Goal: Information Seeking & Learning: Compare options

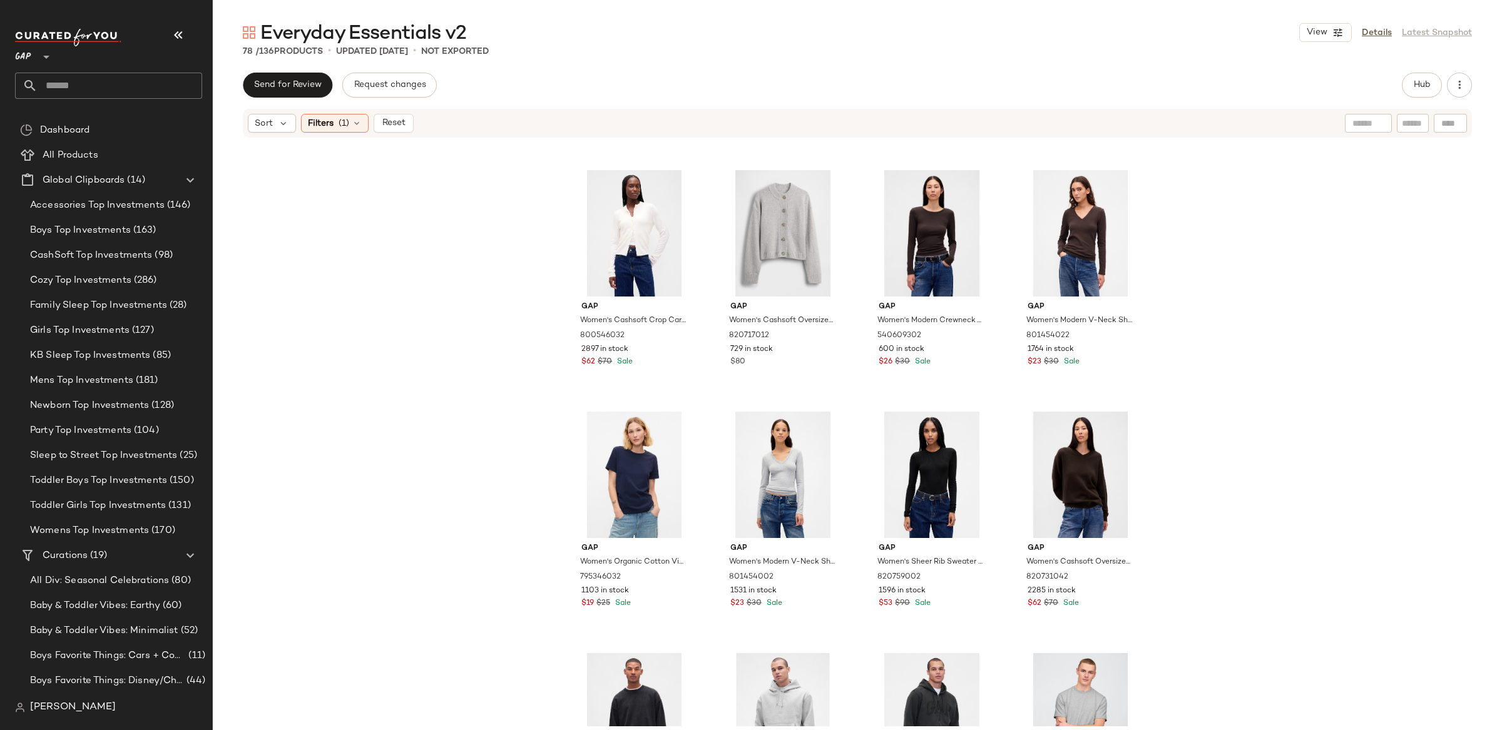
scroll to position [225, 0]
click at [1070, 488] on div "#12 View" at bounding box center [1081, 477] width 126 height 126
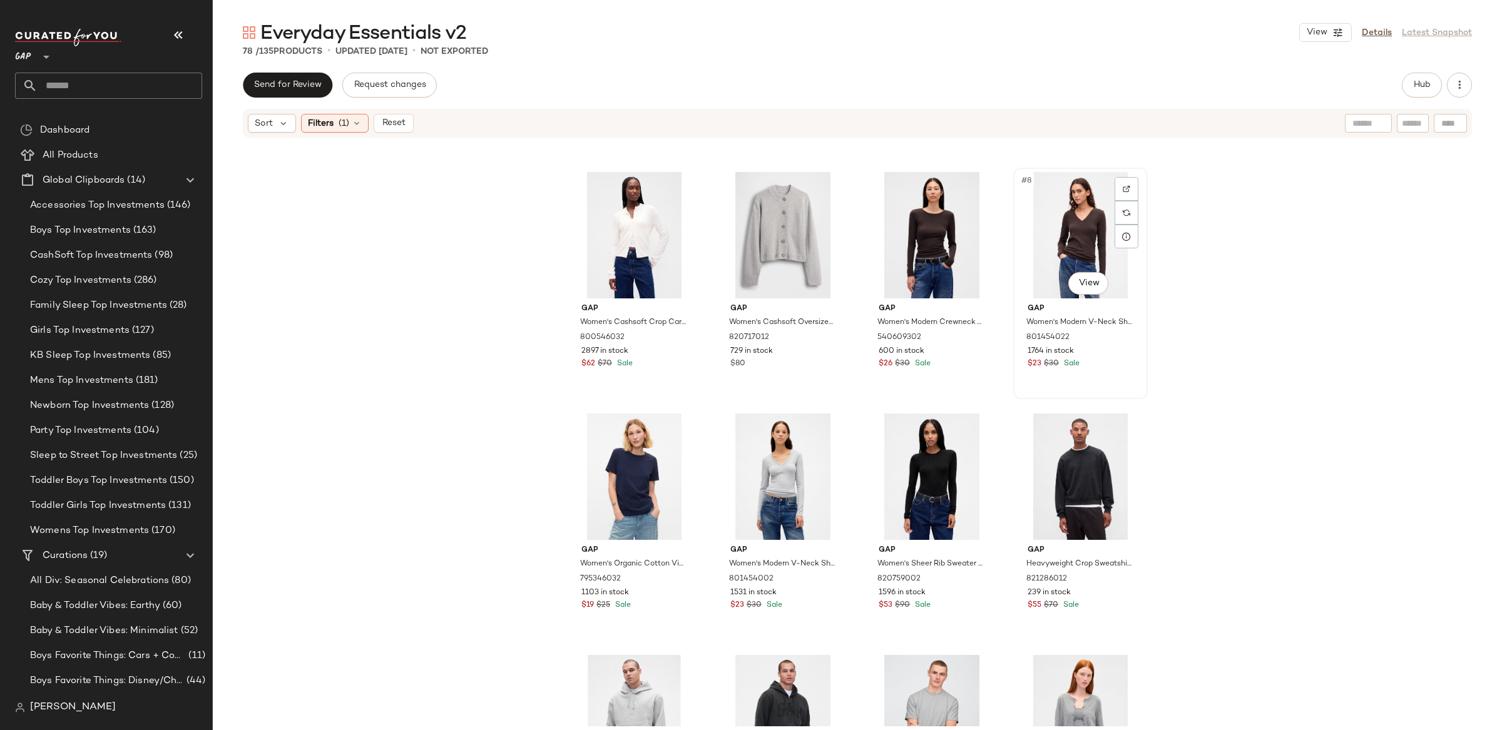
click at [1084, 229] on div "#8 View" at bounding box center [1081, 235] width 126 height 126
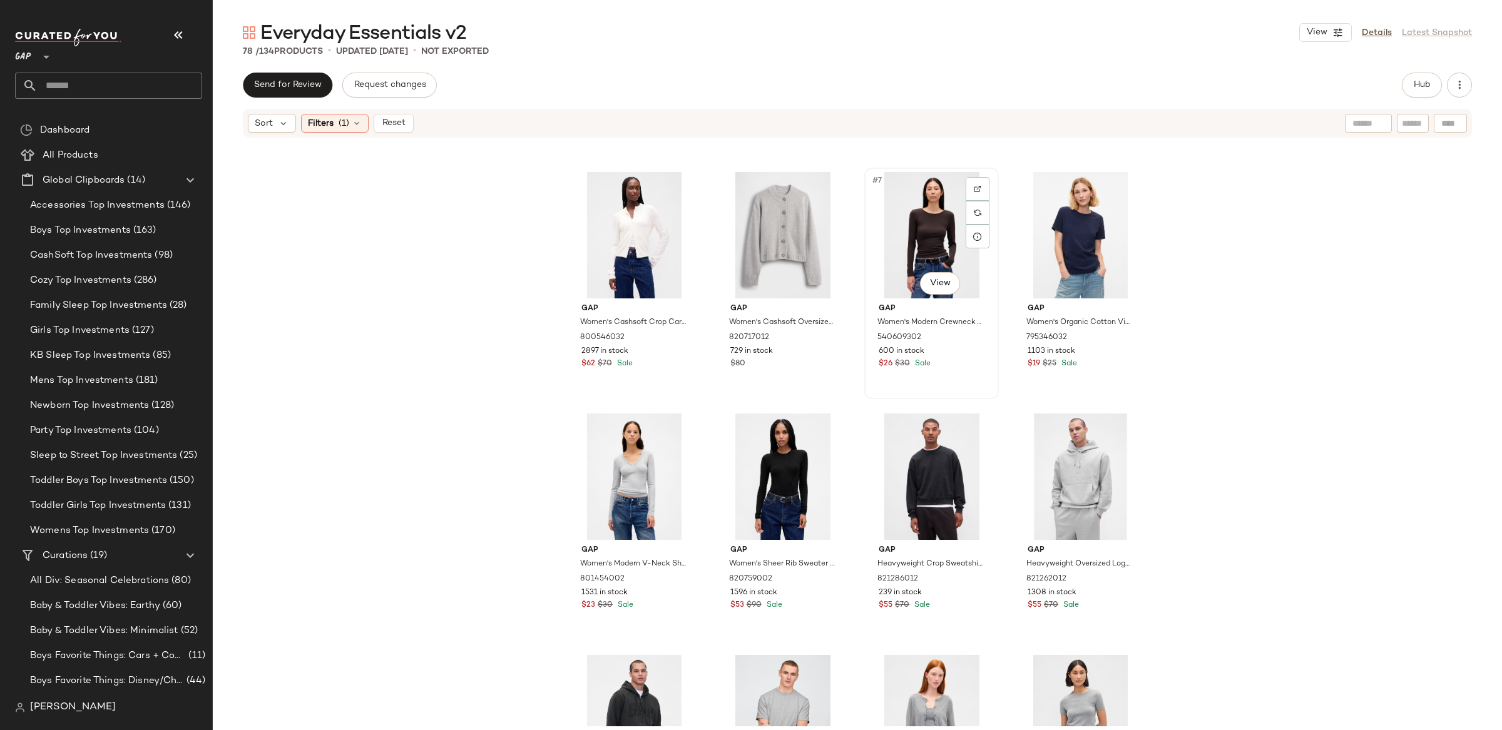
click at [946, 248] on div "#7 View" at bounding box center [932, 235] width 126 height 126
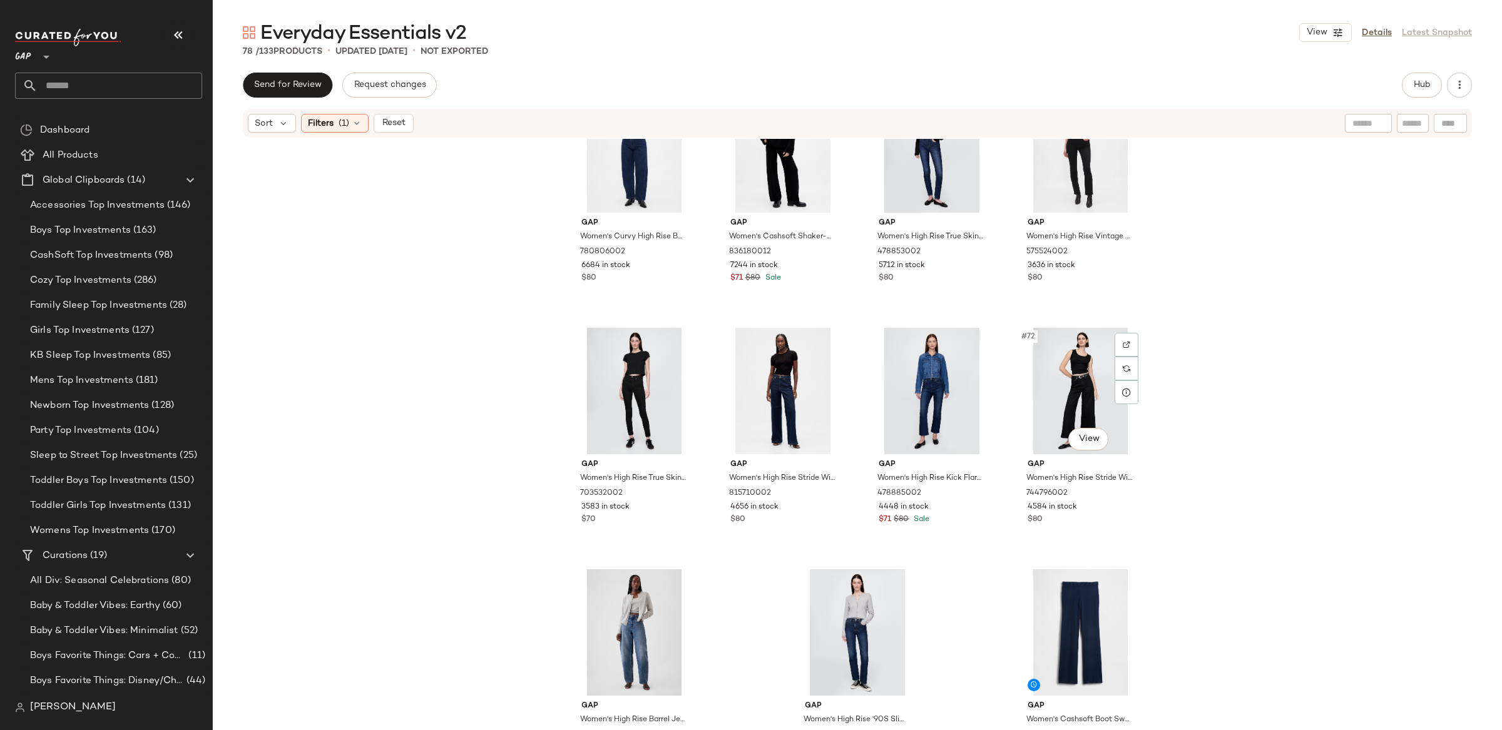
scroll to position [4004, 0]
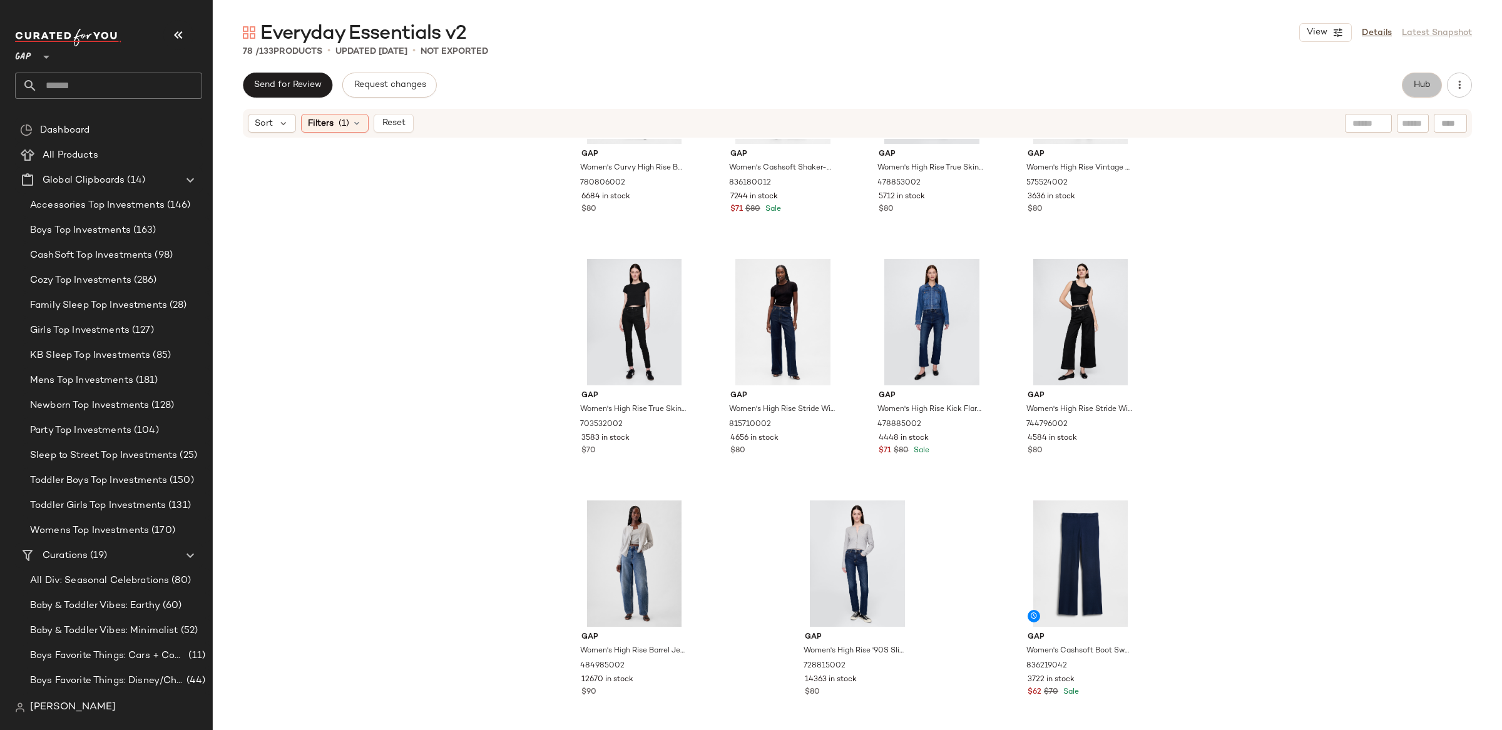
click at [1421, 86] on span "Hub" at bounding box center [1422, 85] width 18 height 10
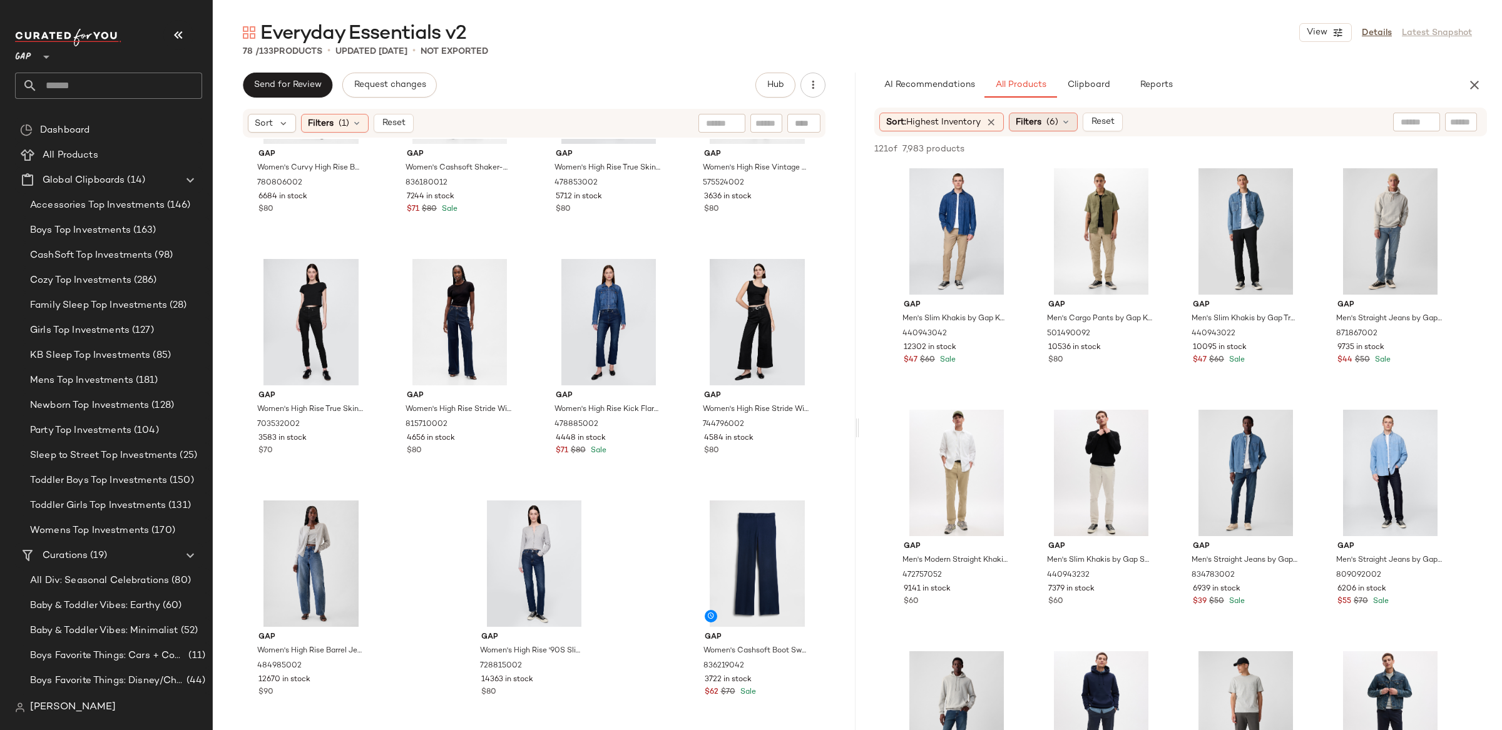
click at [1033, 120] on span "Filters" at bounding box center [1029, 122] width 26 height 13
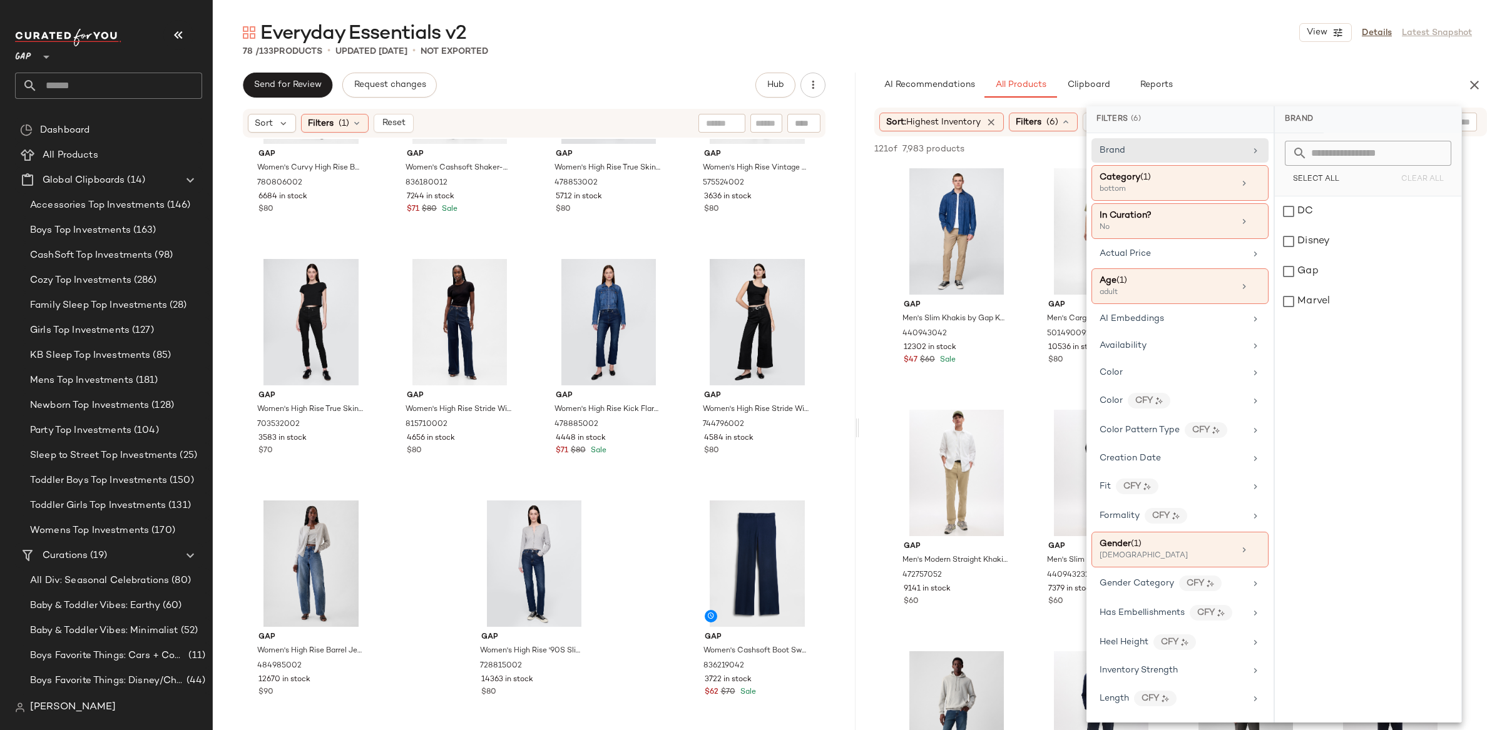
click at [857, 163] on div "Everyday Essentials v2 View Details Latest Snapshot 78 / 133 Products • updated…" at bounding box center [857, 375] width 1289 height 710
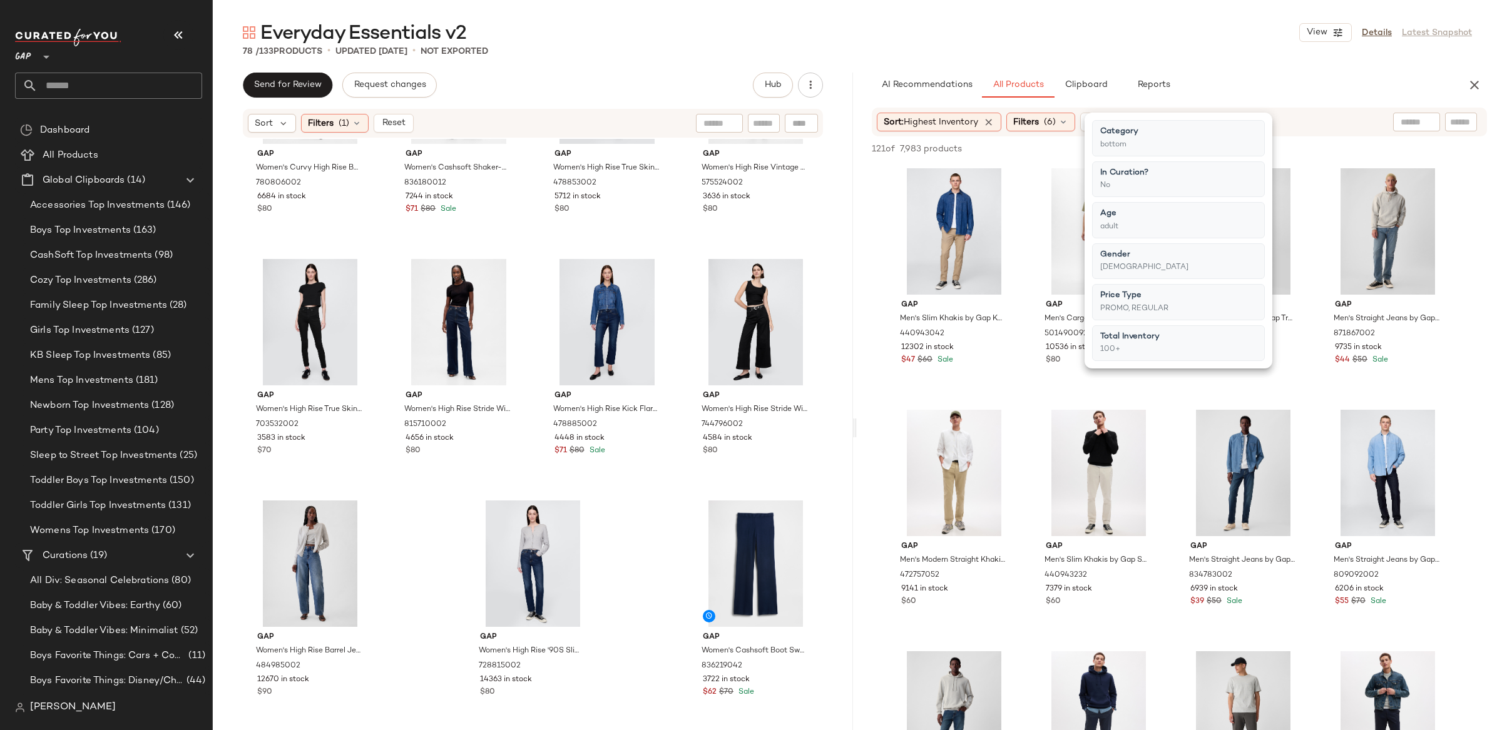
click at [860, 159] on div "121 of 7,983 products • 0 selected Add to Top Add to Bottom Deselect All" at bounding box center [1179, 150] width 645 height 28
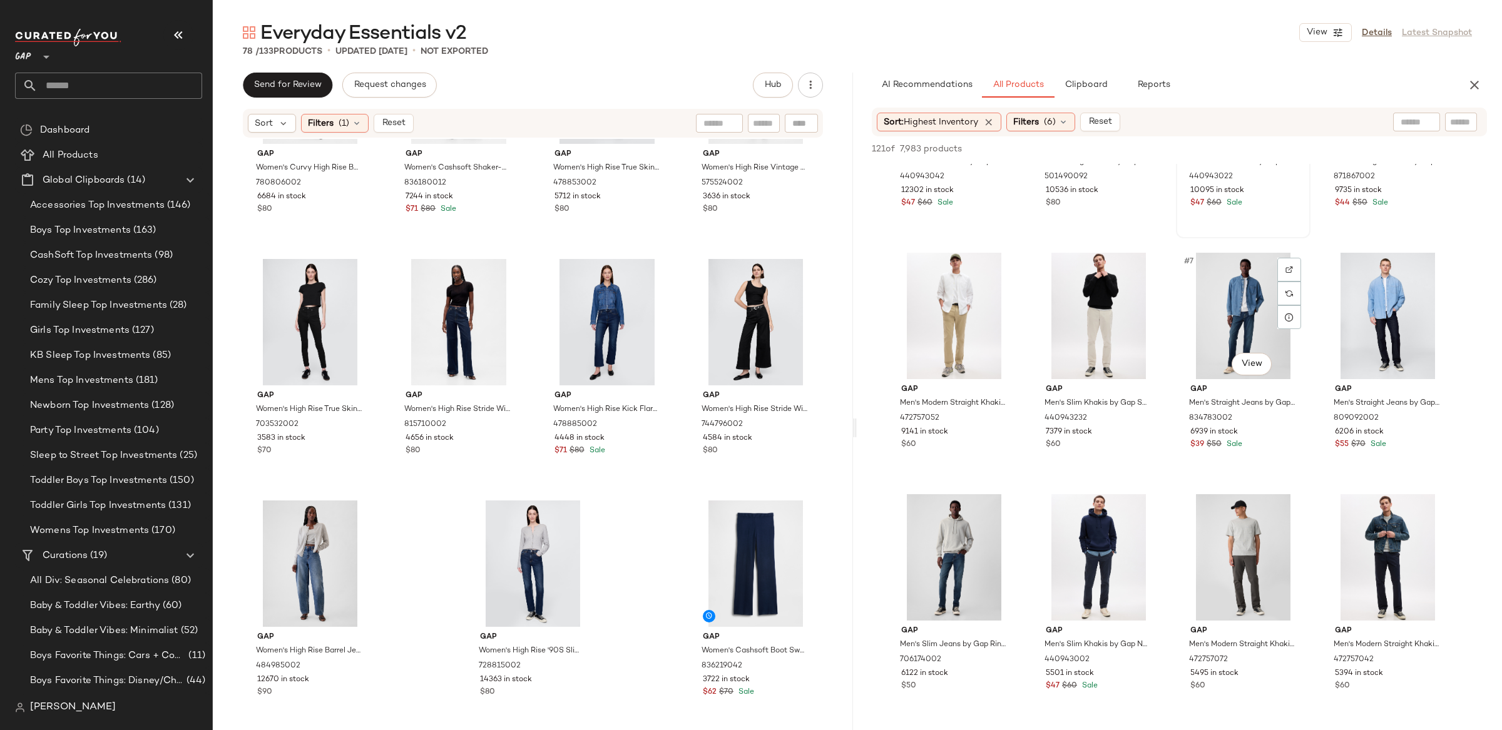
scroll to position [0, 0]
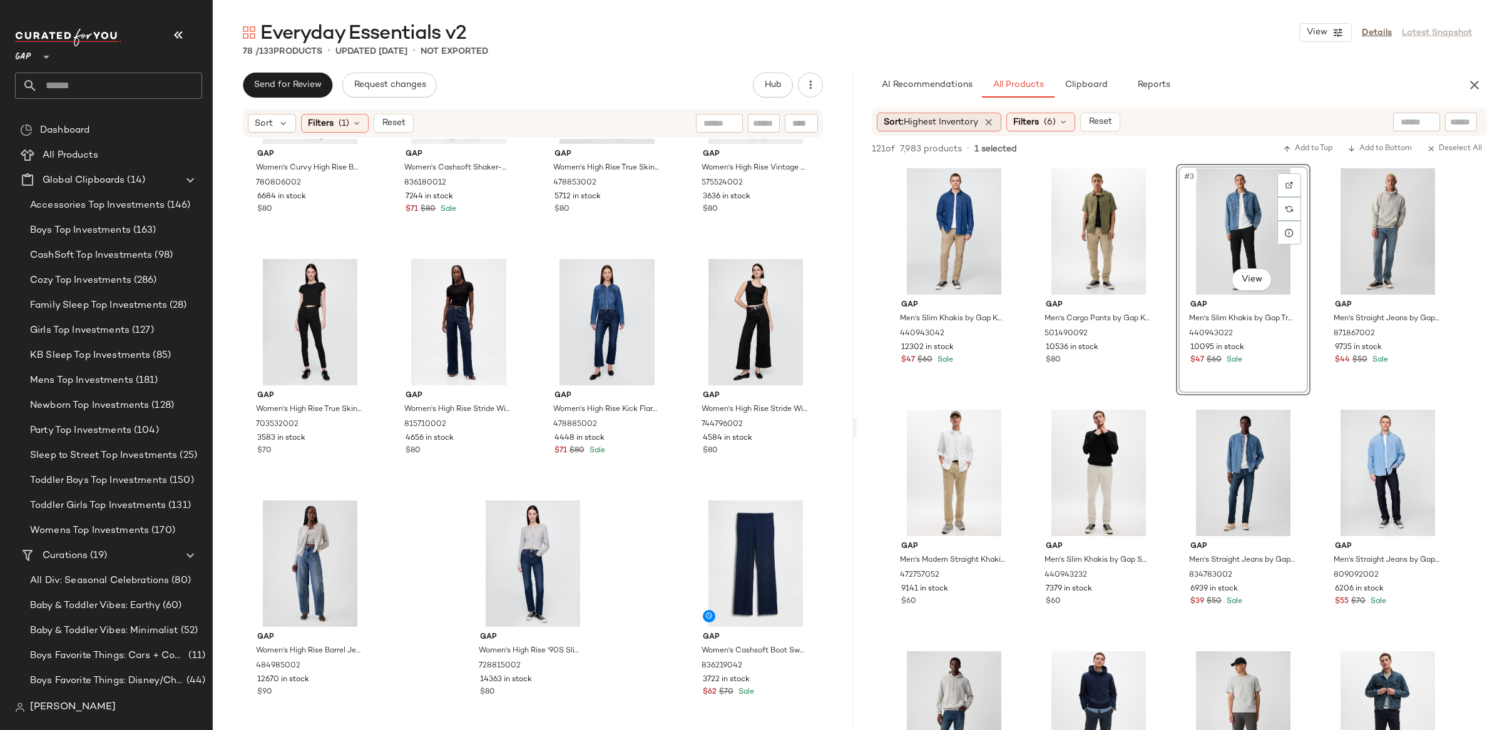
click at [947, 125] on span "Highest Inventory" at bounding box center [941, 122] width 74 height 9
click at [1051, 116] on span "(6)" at bounding box center [1050, 122] width 12 height 13
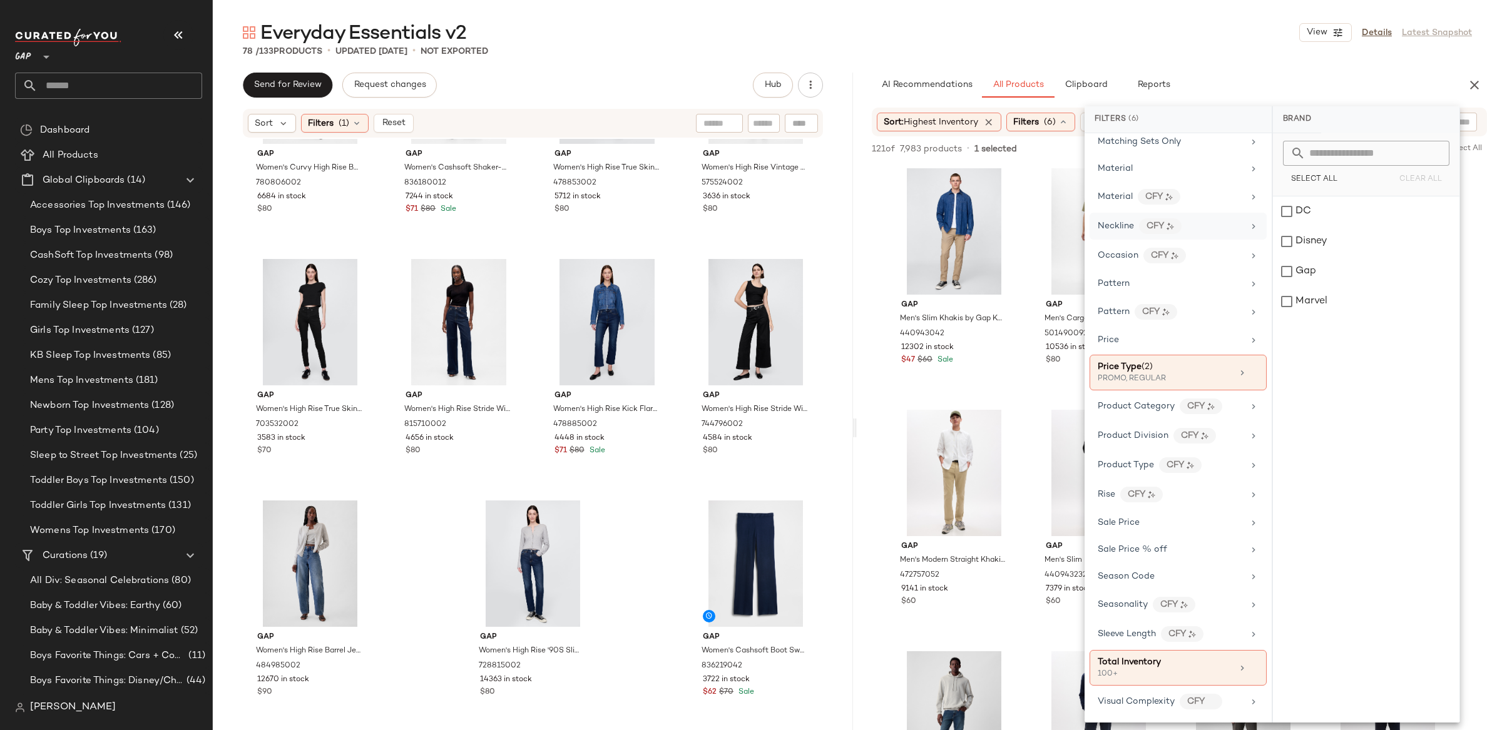
scroll to position [587, 0]
drag, startPoint x: 872, startPoint y: 247, endPoint x: 868, endPoint y: 261, distance: 14.3
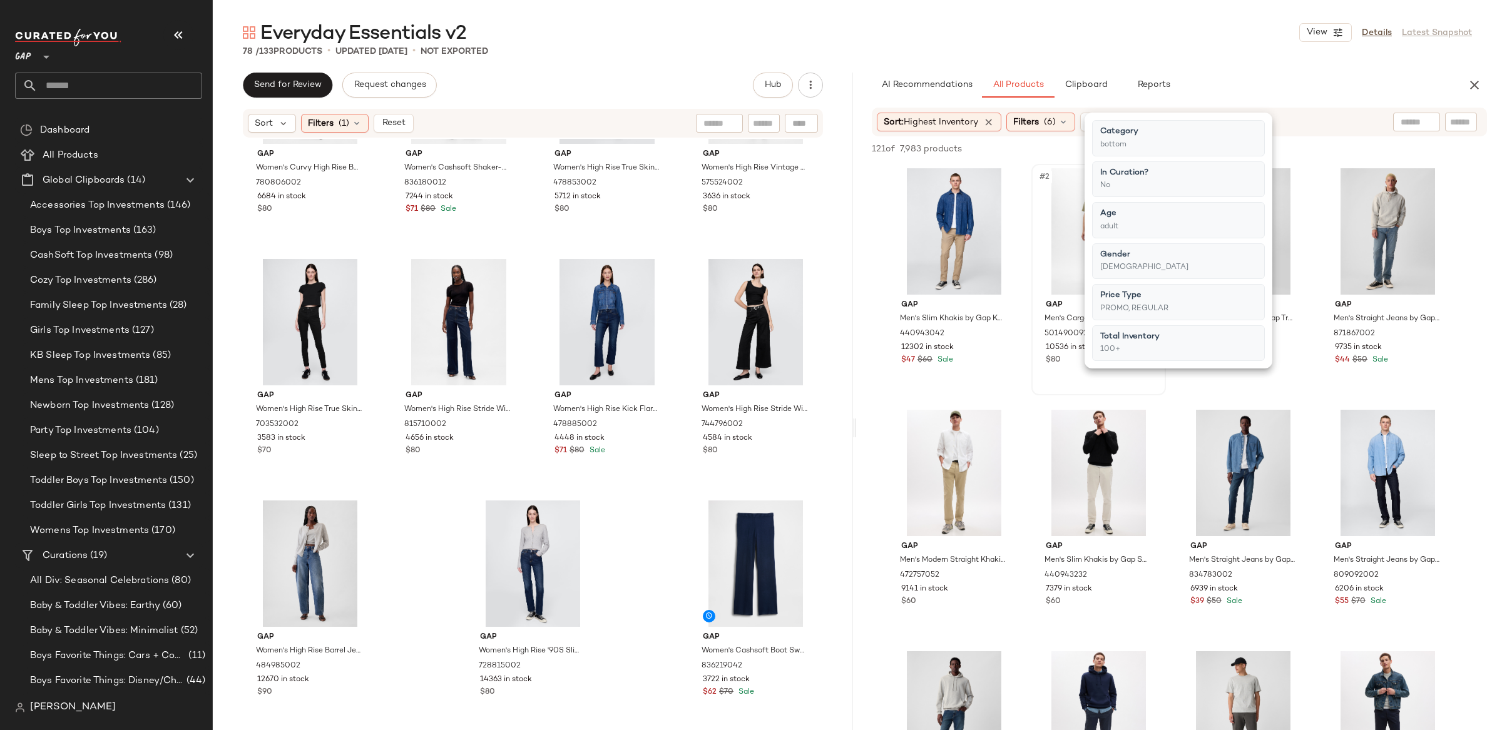
click at [1053, 234] on div "#2 View" at bounding box center [1099, 231] width 126 height 126
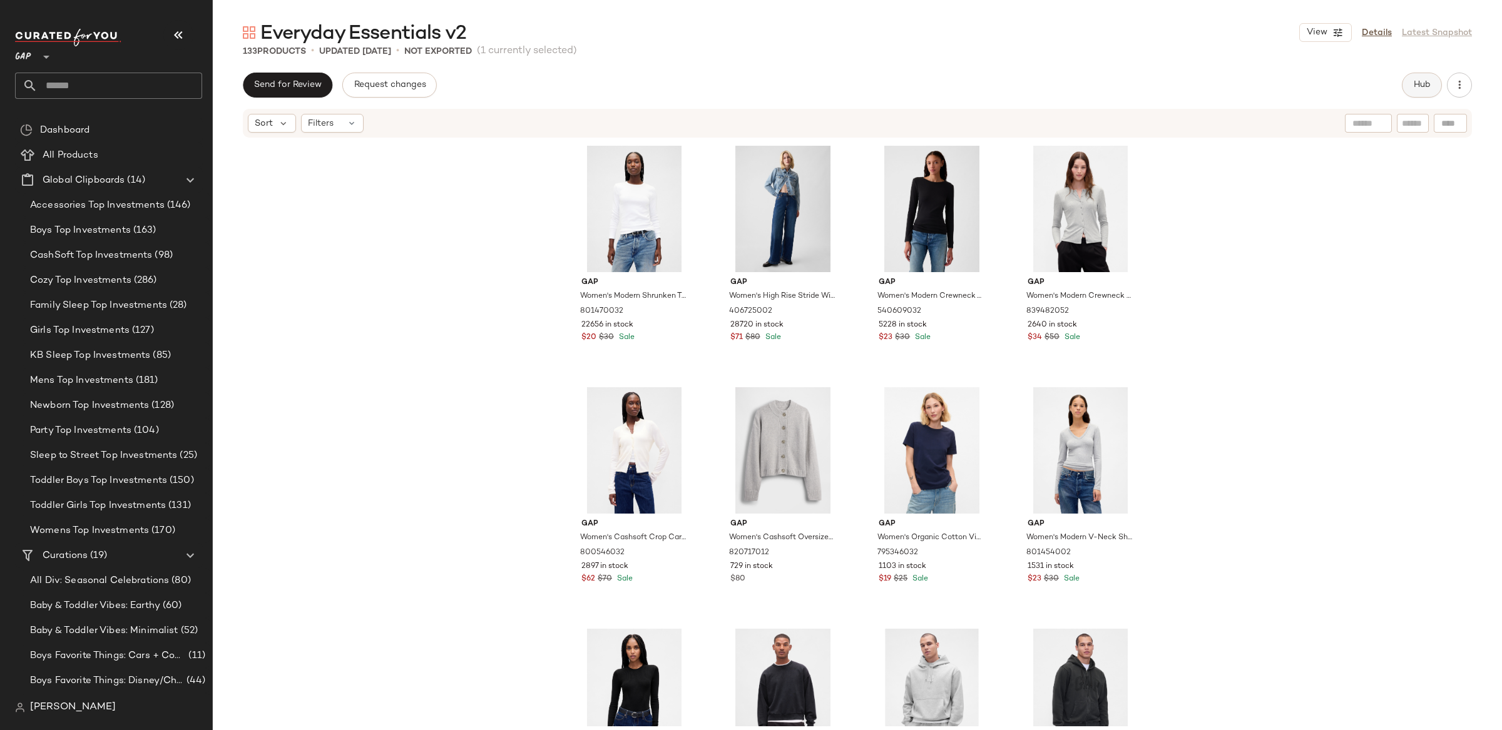
click at [1409, 86] on button "Hub" at bounding box center [1422, 85] width 40 height 25
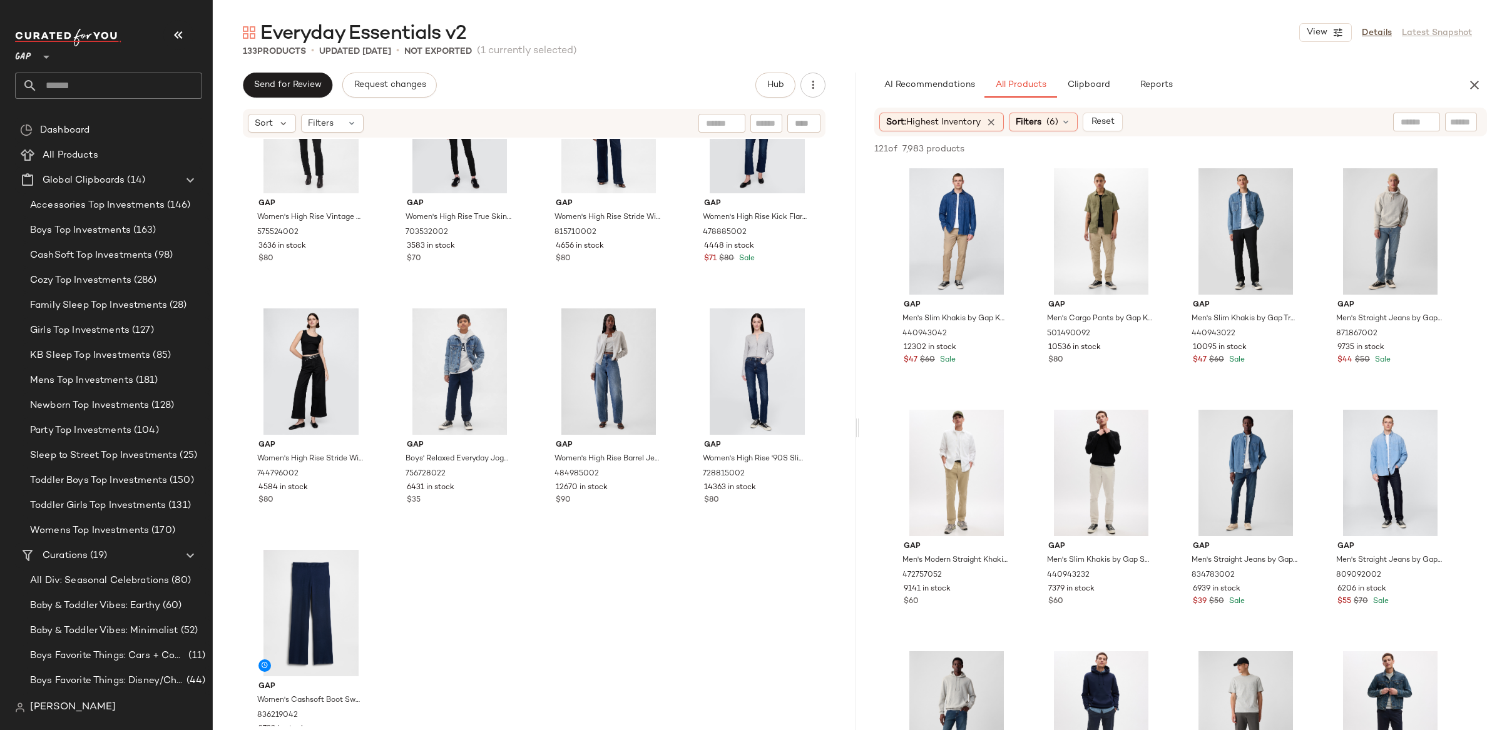
scroll to position [7627, 0]
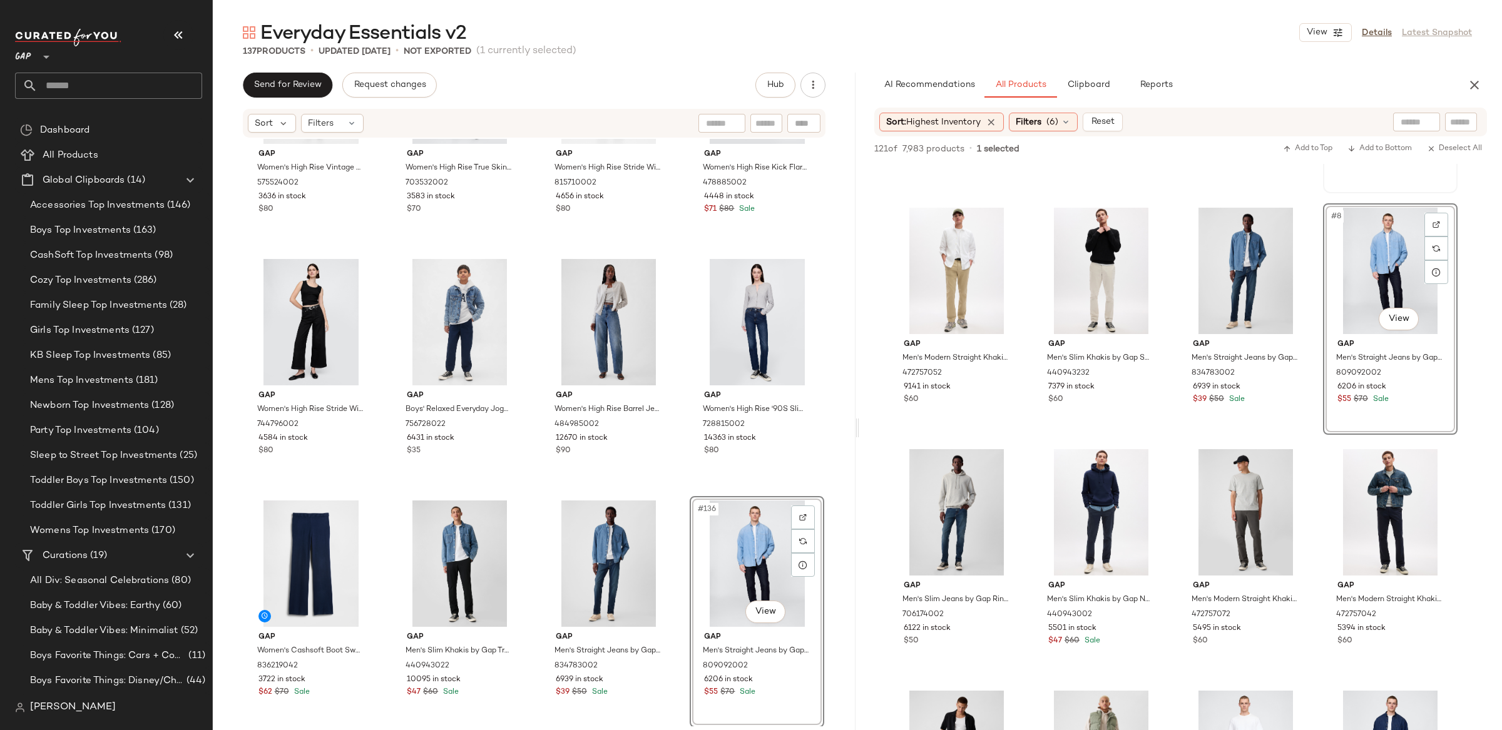
scroll to position [207, 0]
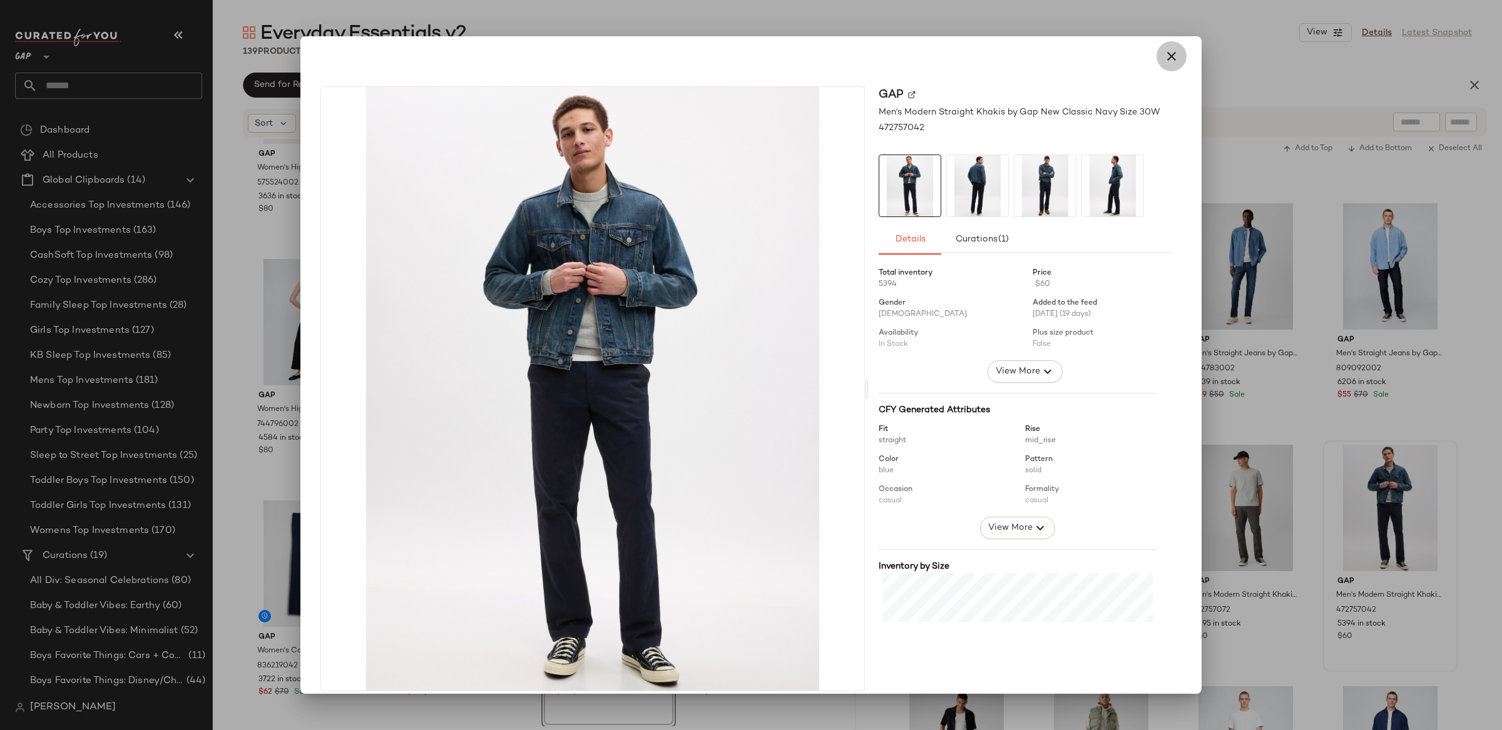
drag, startPoint x: 1158, startPoint y: 54, endPoint x: 1167, endPoint y: 77, distance: 24.4
click at [1164, 55] on icon "button" at bounding box center [1171, 56] width 15 height 15
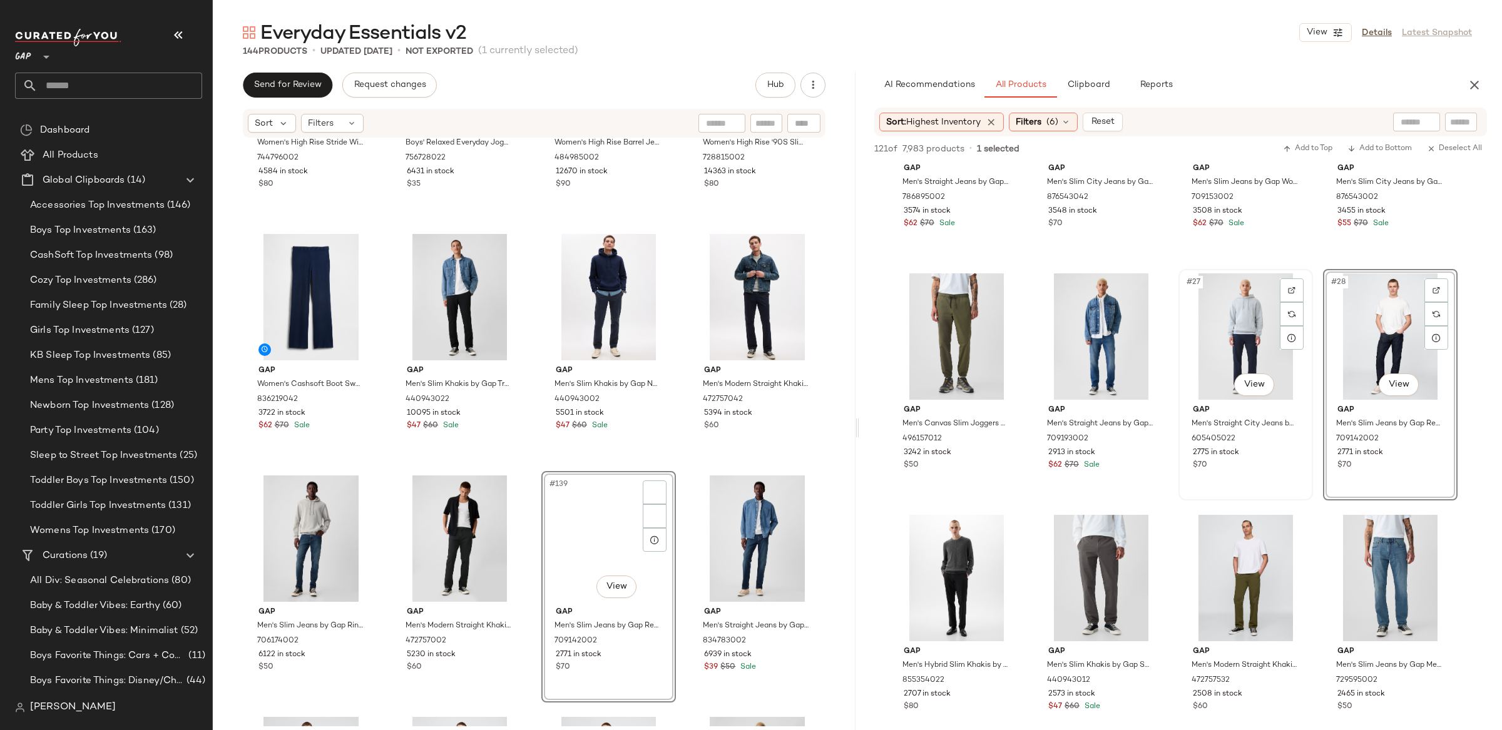
scroll to position [1349, 0]
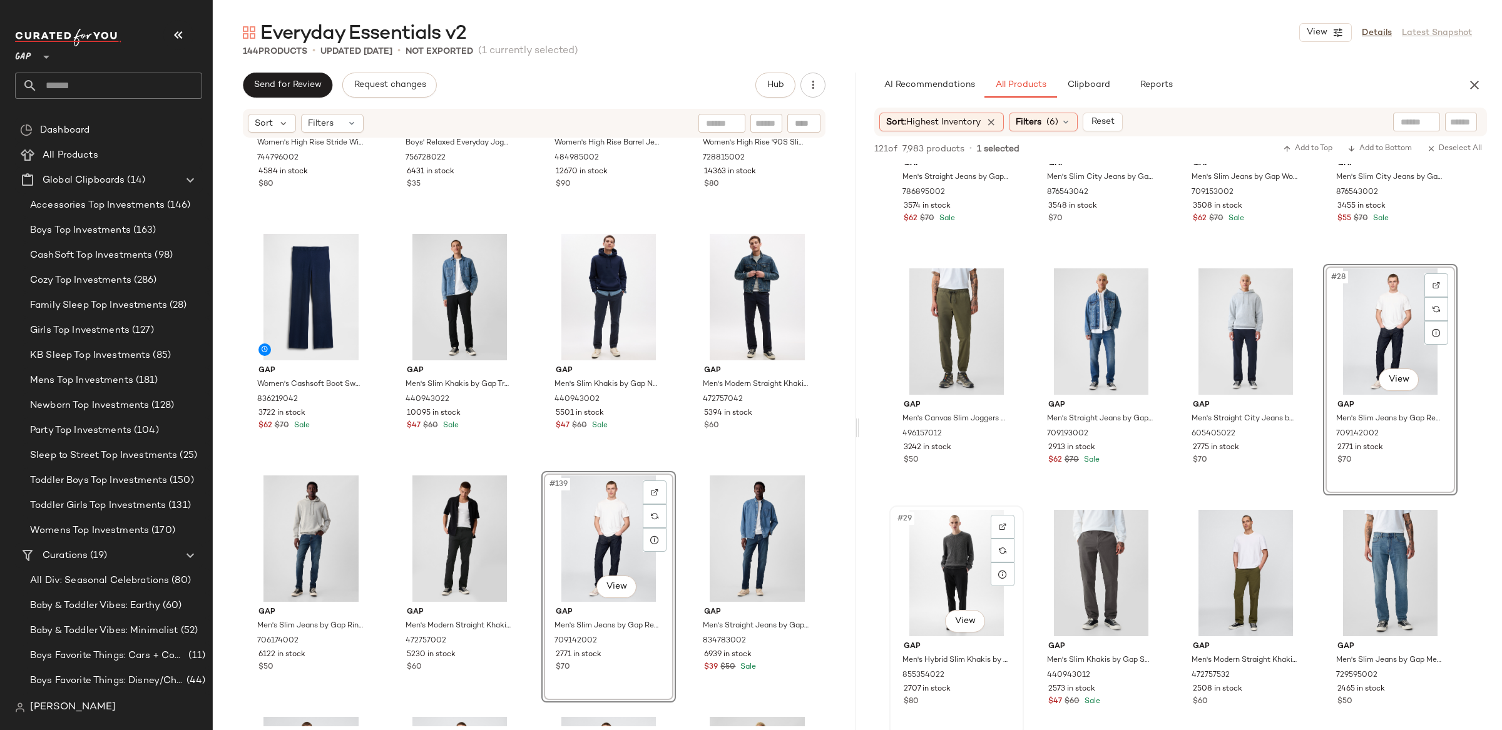
click at [944, 561] on div "#29 View" at bounding box center [957, 573] width 126 height 126
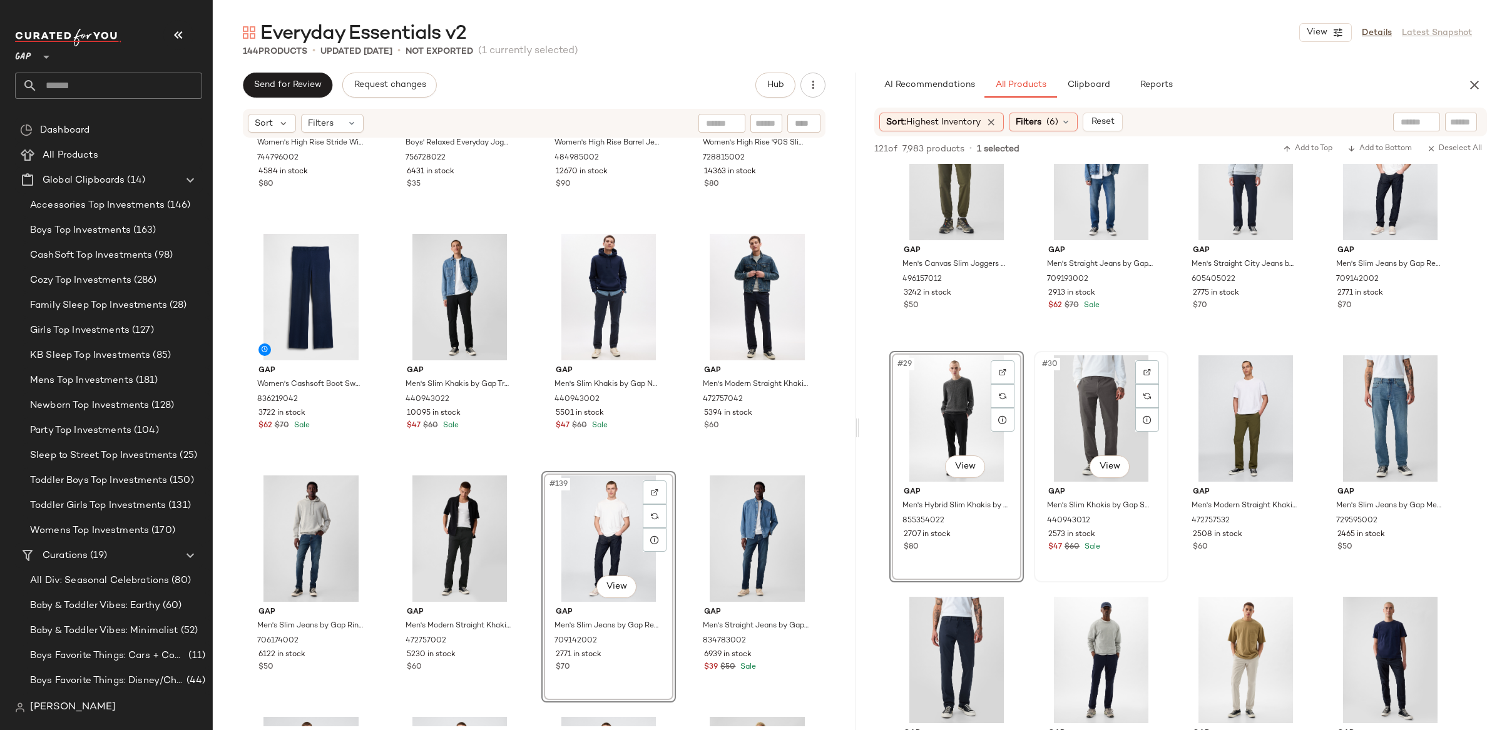
scroll to position [1554, 0]
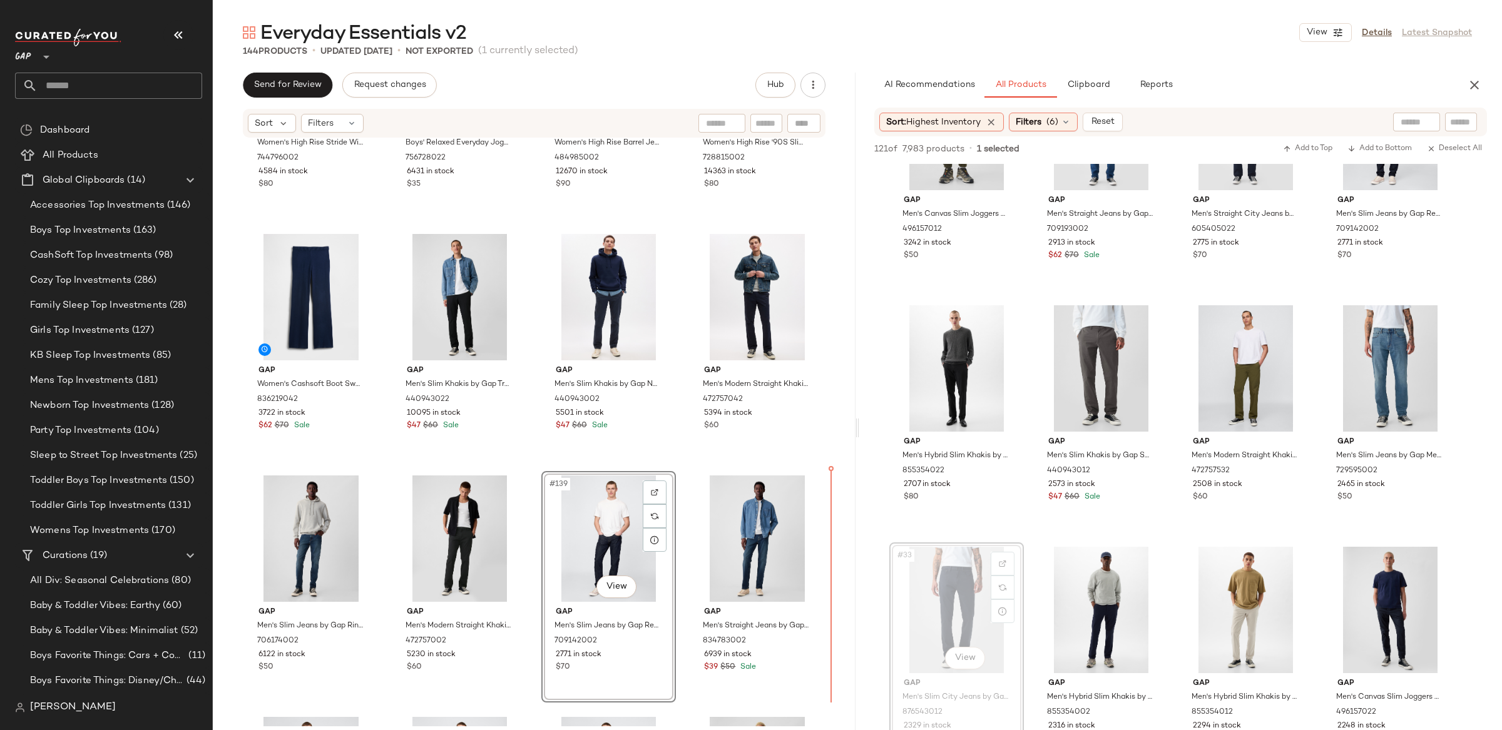
drag, startPoint x: 921, startPoint y: 601, endPoint x: 909, endPoint y: 601, distance: 11.9
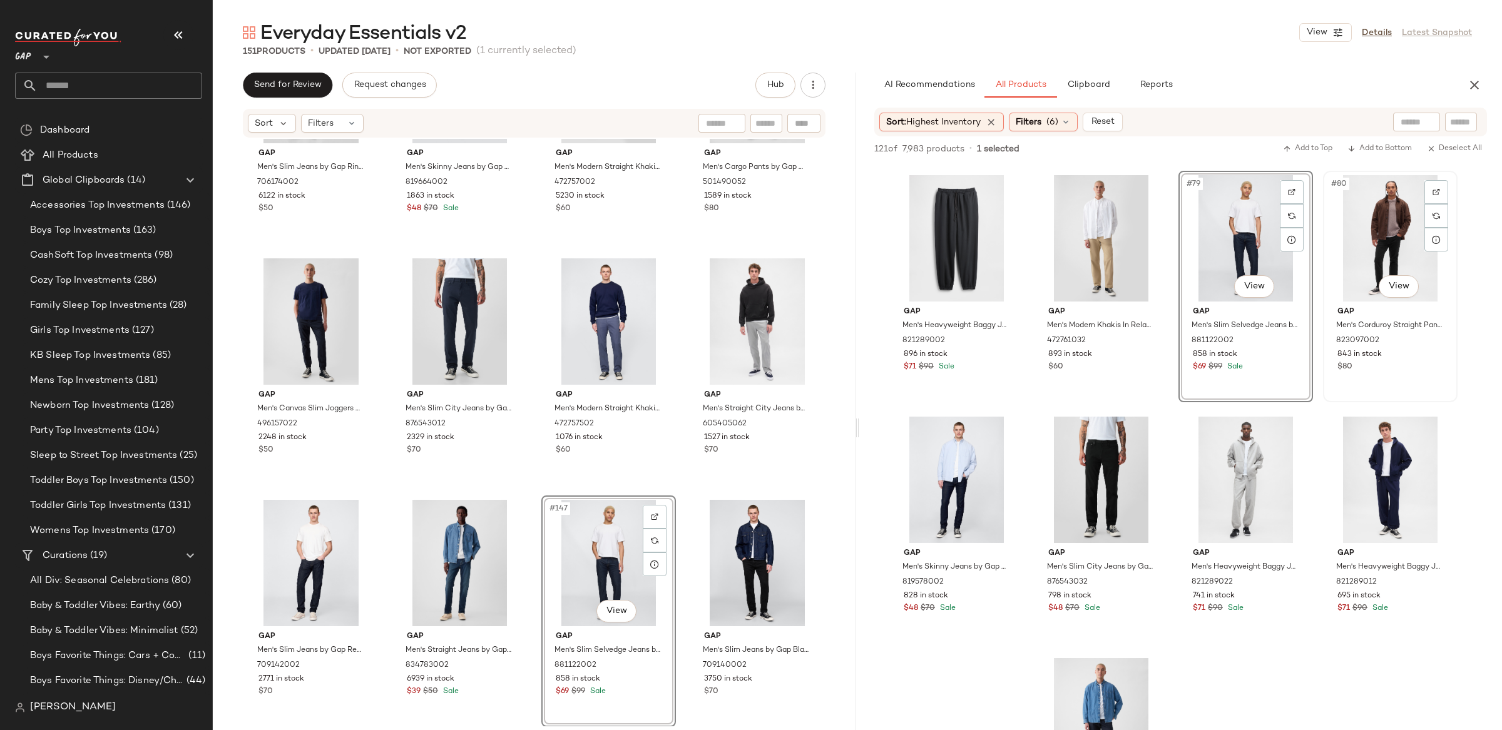
scroll to position [4578, 0]
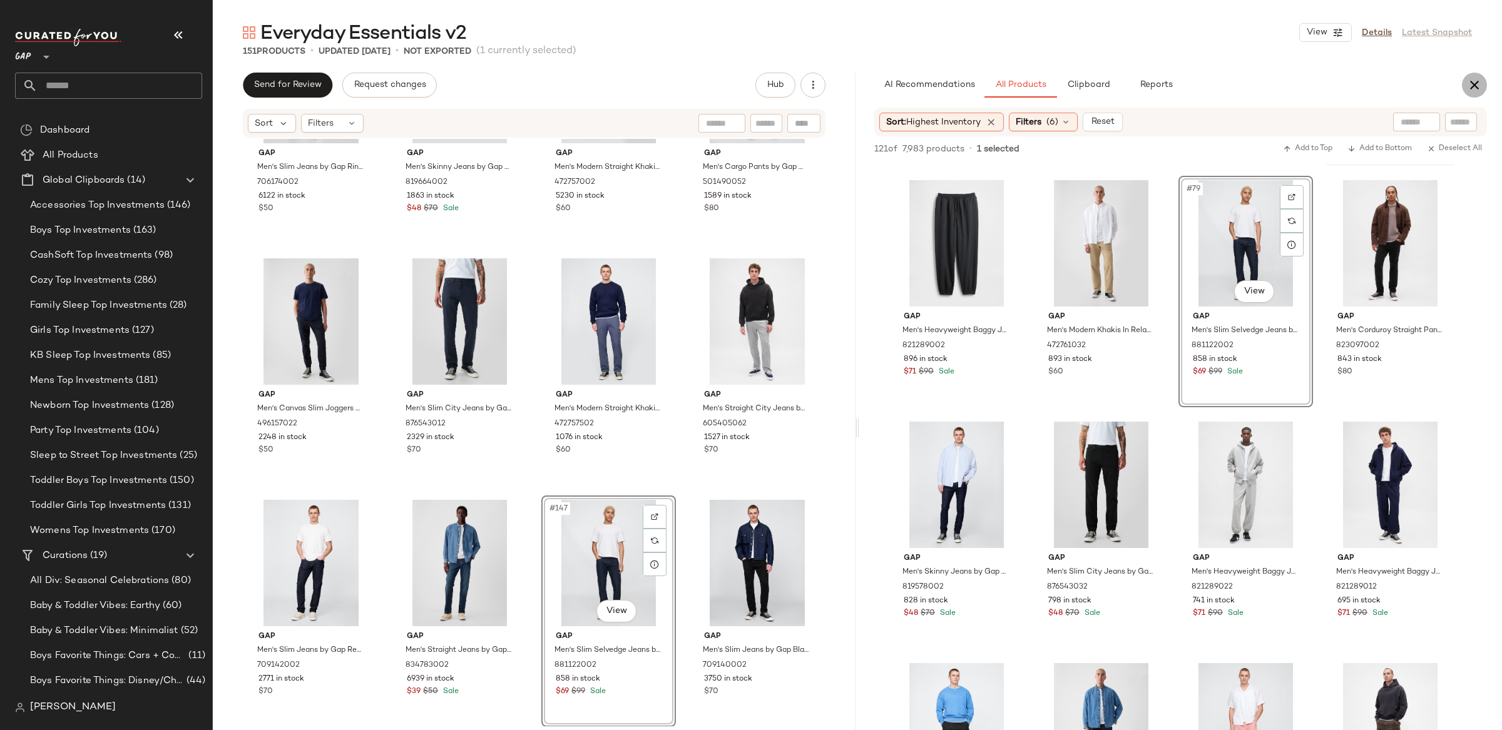
click at [1479, 86] on icon "button" at bounding box center [1474, 85] width 15 height 15
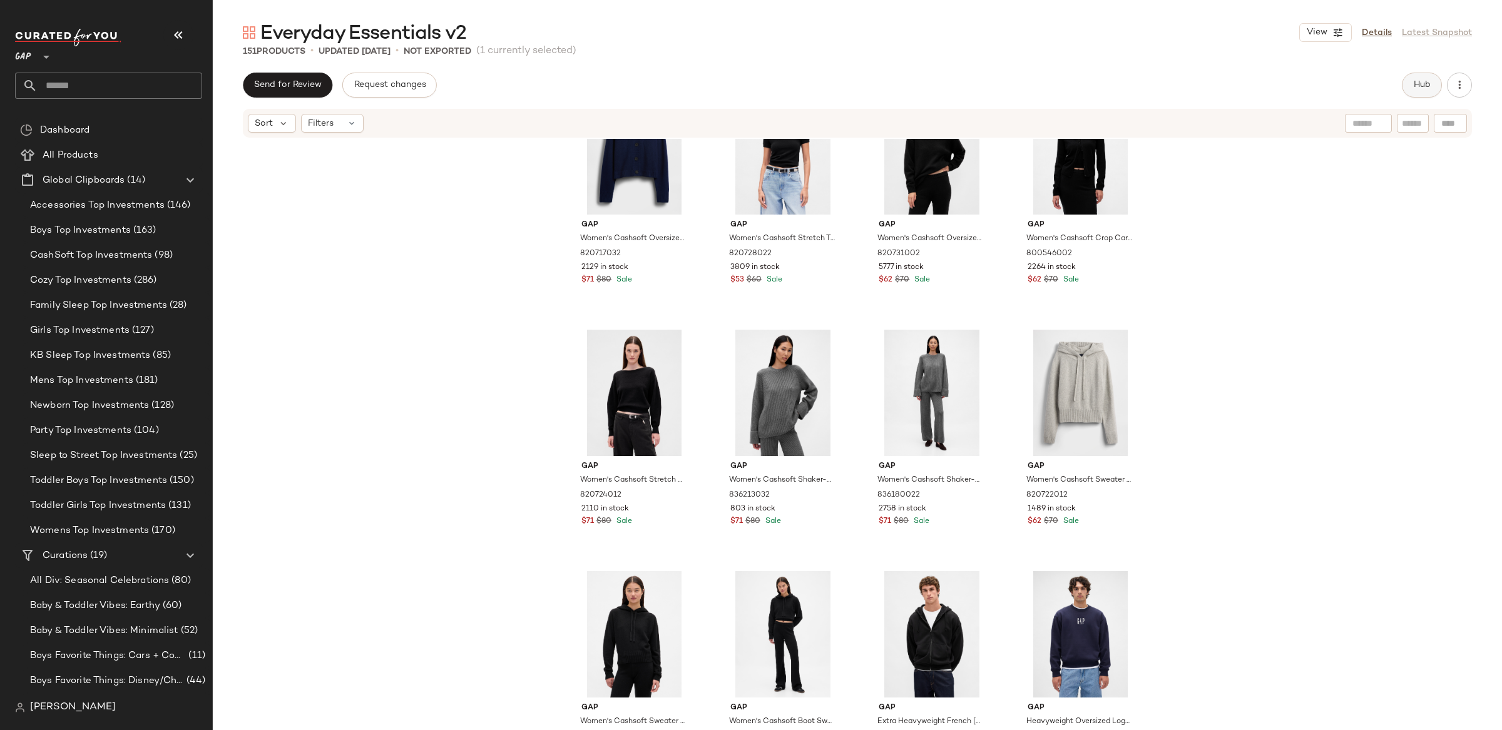
scroll to position [1033, 0]
click at [1424, 85] on span "Hub" at bounding box center [1422, 85] width 18 height 10
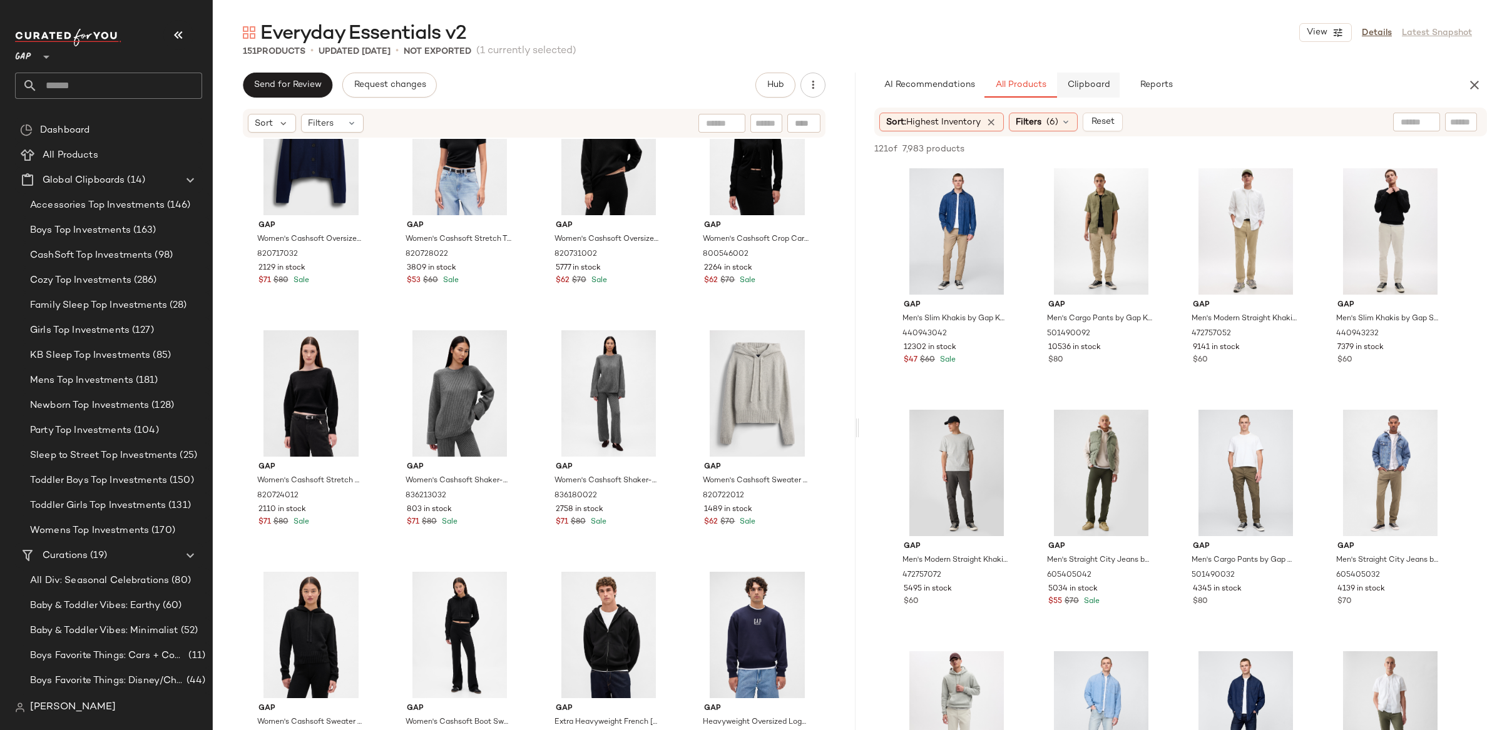
click at [1108, 91] on button "Clipboard" at bounding box center [1088, 85] width 63 height 25
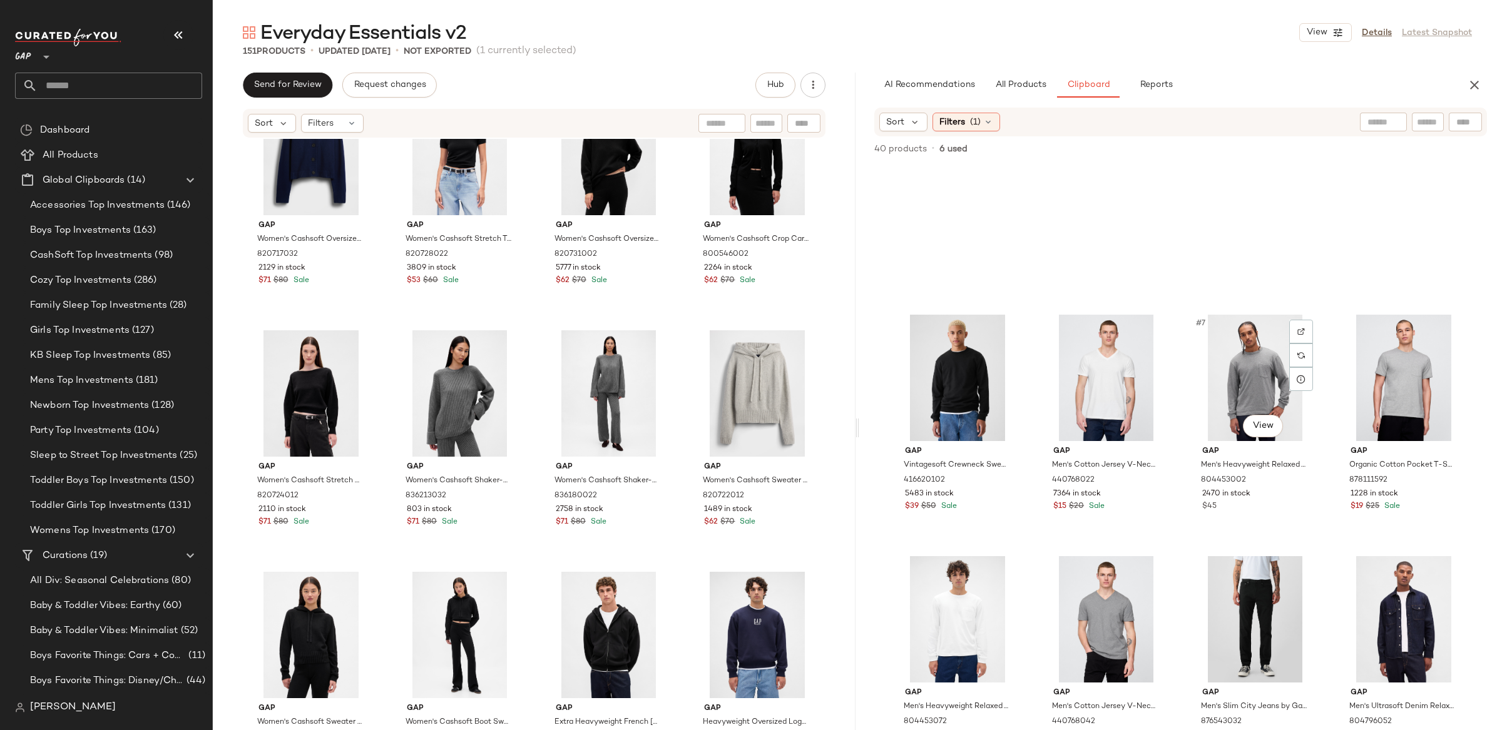
scroll to position [0, 0]
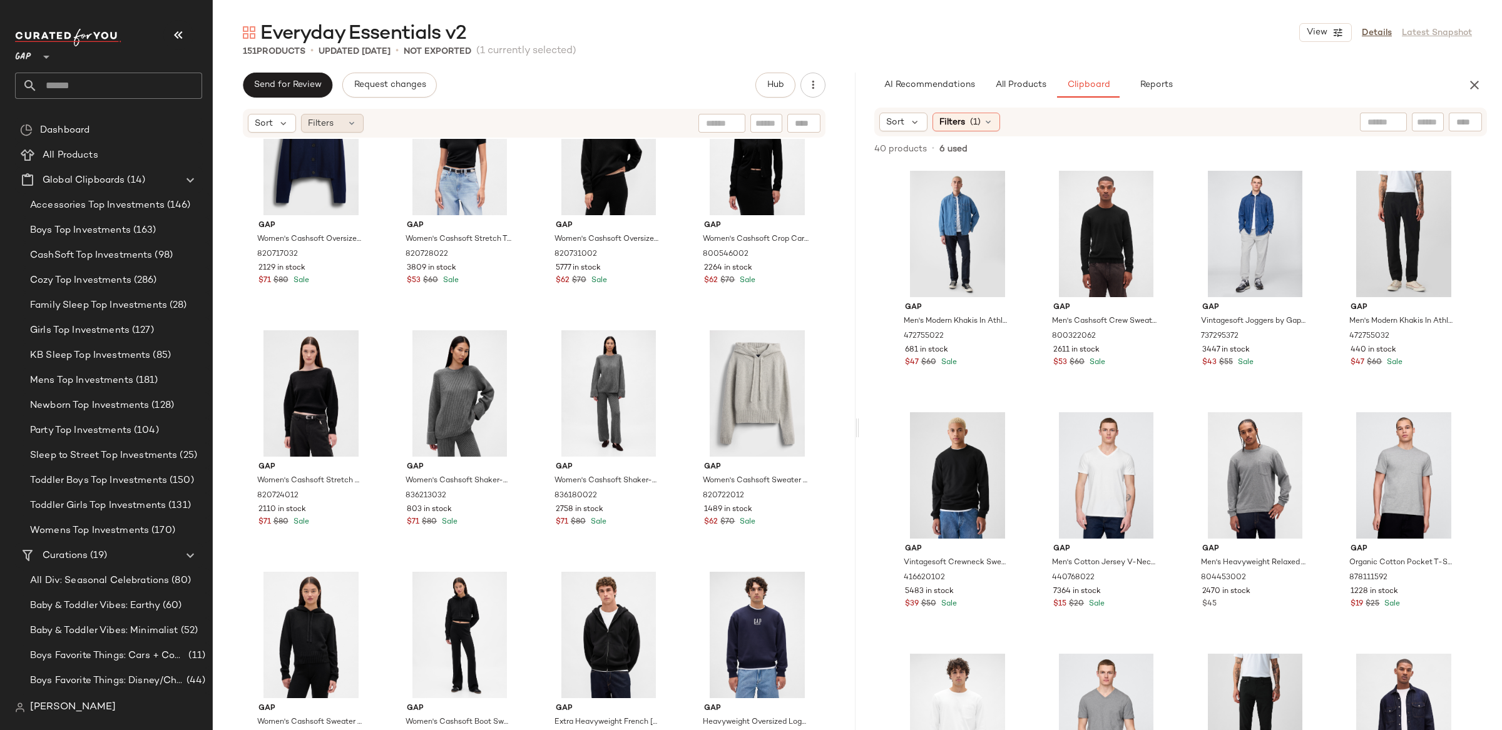
click at [309, 121] on span "Filters" at bounding box center [321, 123] width 26 height 13
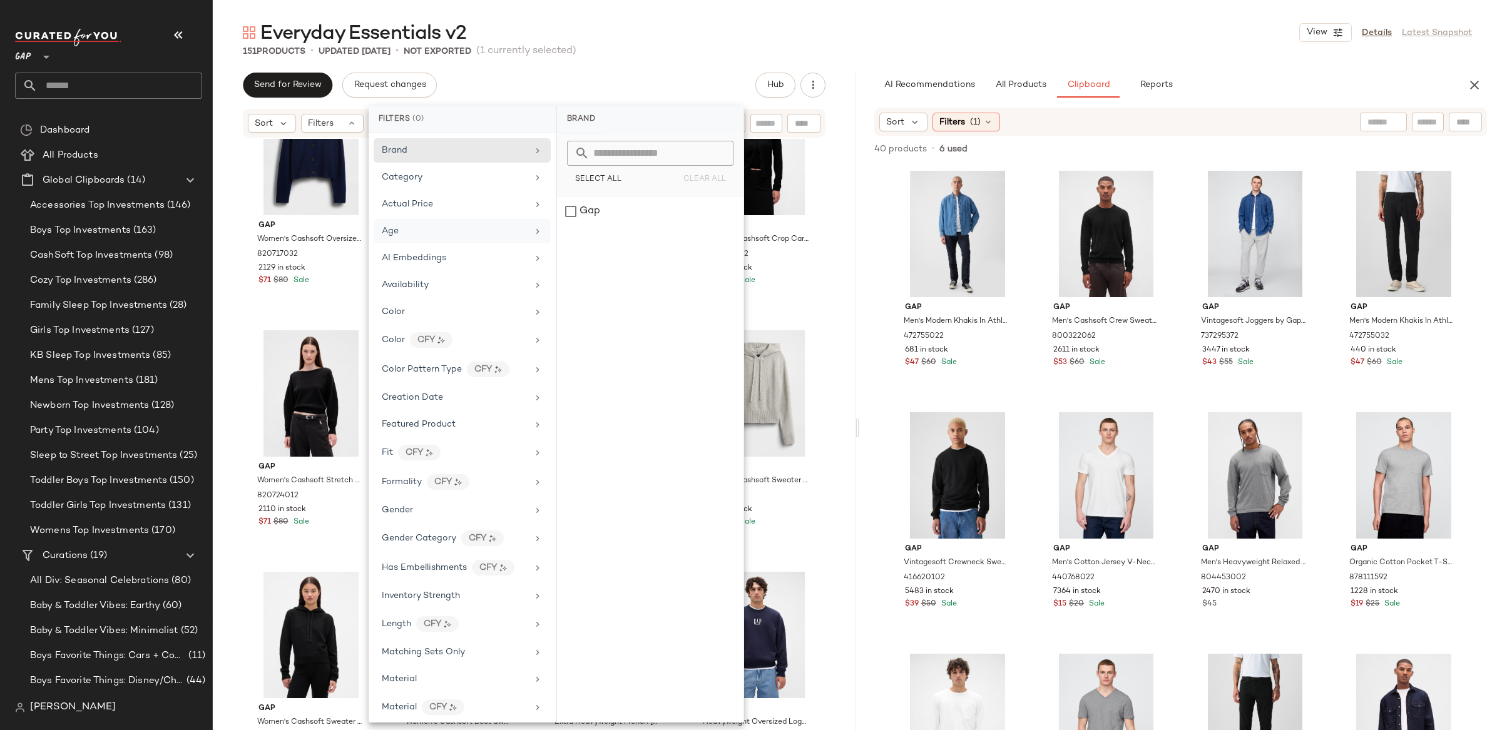
drag, startPoint x: 419, startPoint y: 232, endPoint x: 448, endPoint y: 236, distance: 29.0
click at [419, 232] on div "Age" at bounding box center [455, 231] width 146 height 13
click at [579, 220] on div "adult" at bounding box center [650, 212] width 187 height 30
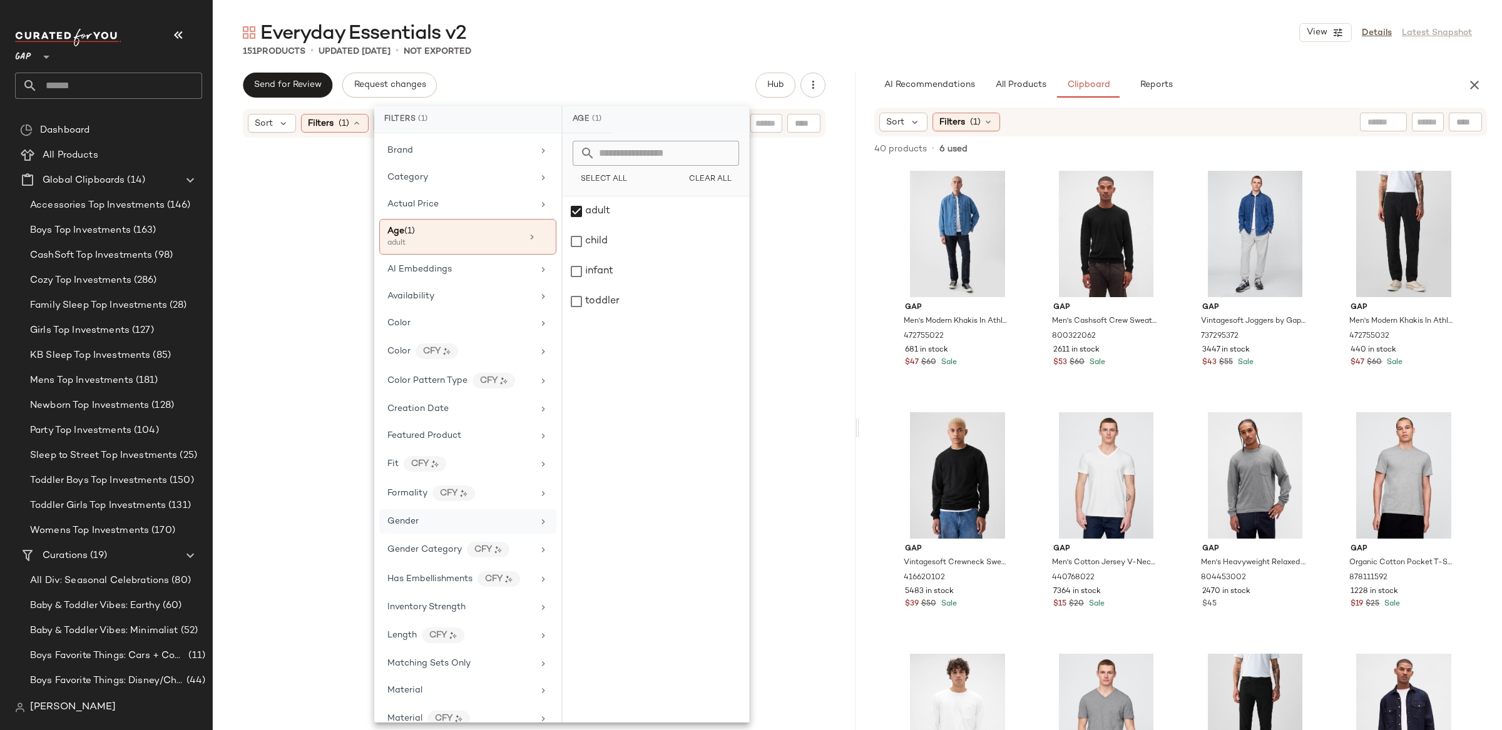
drag, startPoint x: 479, startPoint y: 532, endPoint x: 488, endPoint y: 530, distance: 9.0
click at [479, 528] on div "Gender" at bounding box center [460, 521] width 146 height 13
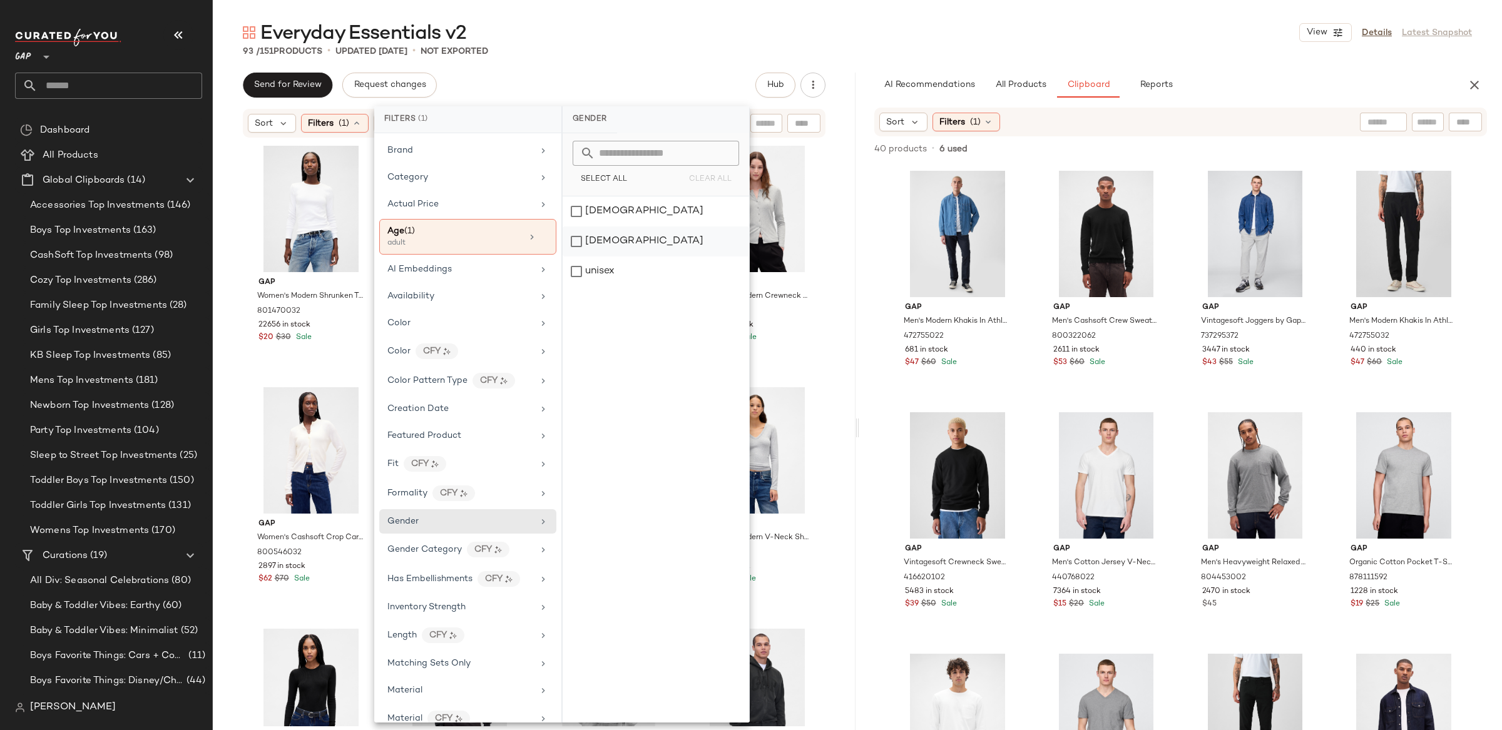
drag, startPoint x: 582, startPoint y: 240, endPoint x: 575, endPoint y: 238, distance: 7.7
click at [582, 240] on div "[DEMOGRAPHIC_DATA]" at bounding box center [656, 242] width 187 height 30
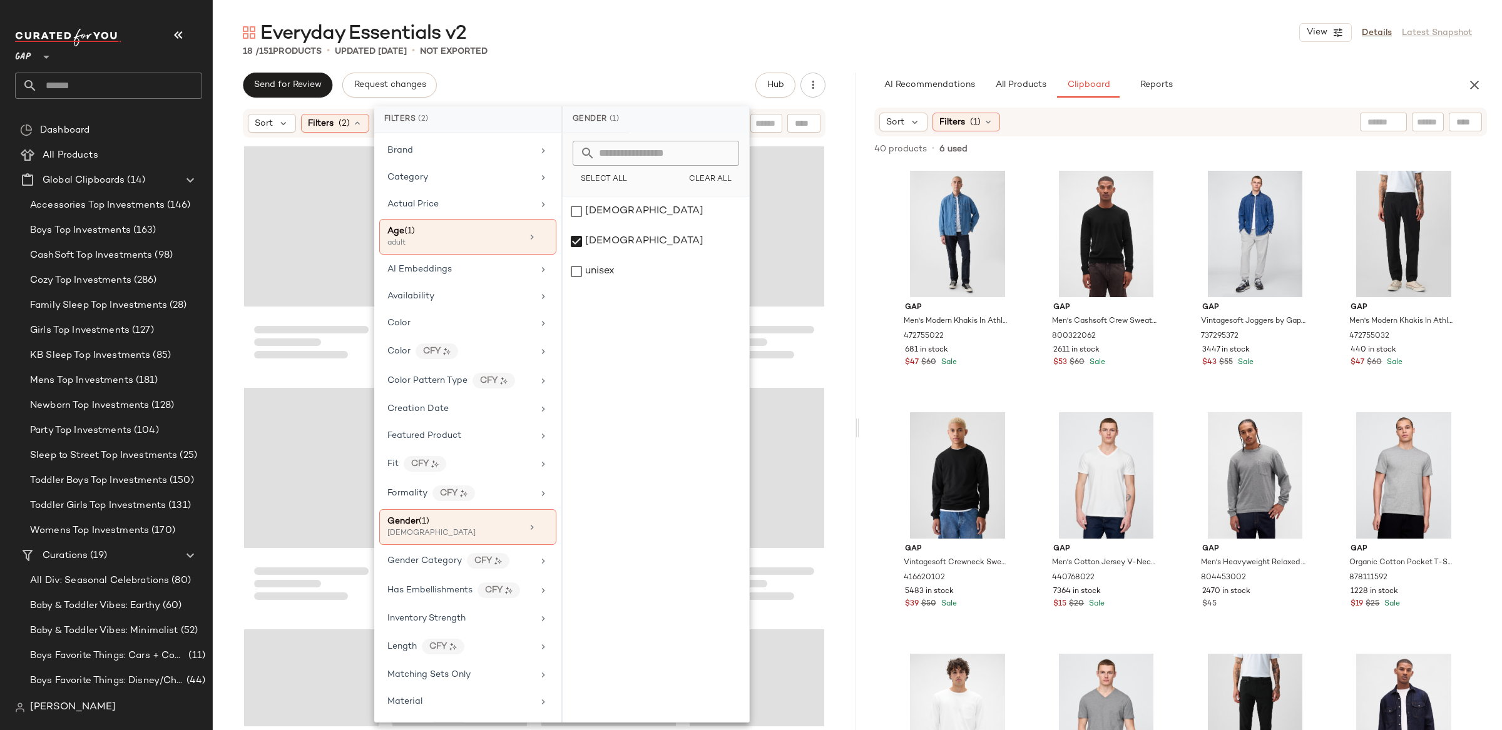
click at [231, 82] on div "Send for Review Request changes Hub" at bounding box center [534, 85] width 643 height 25
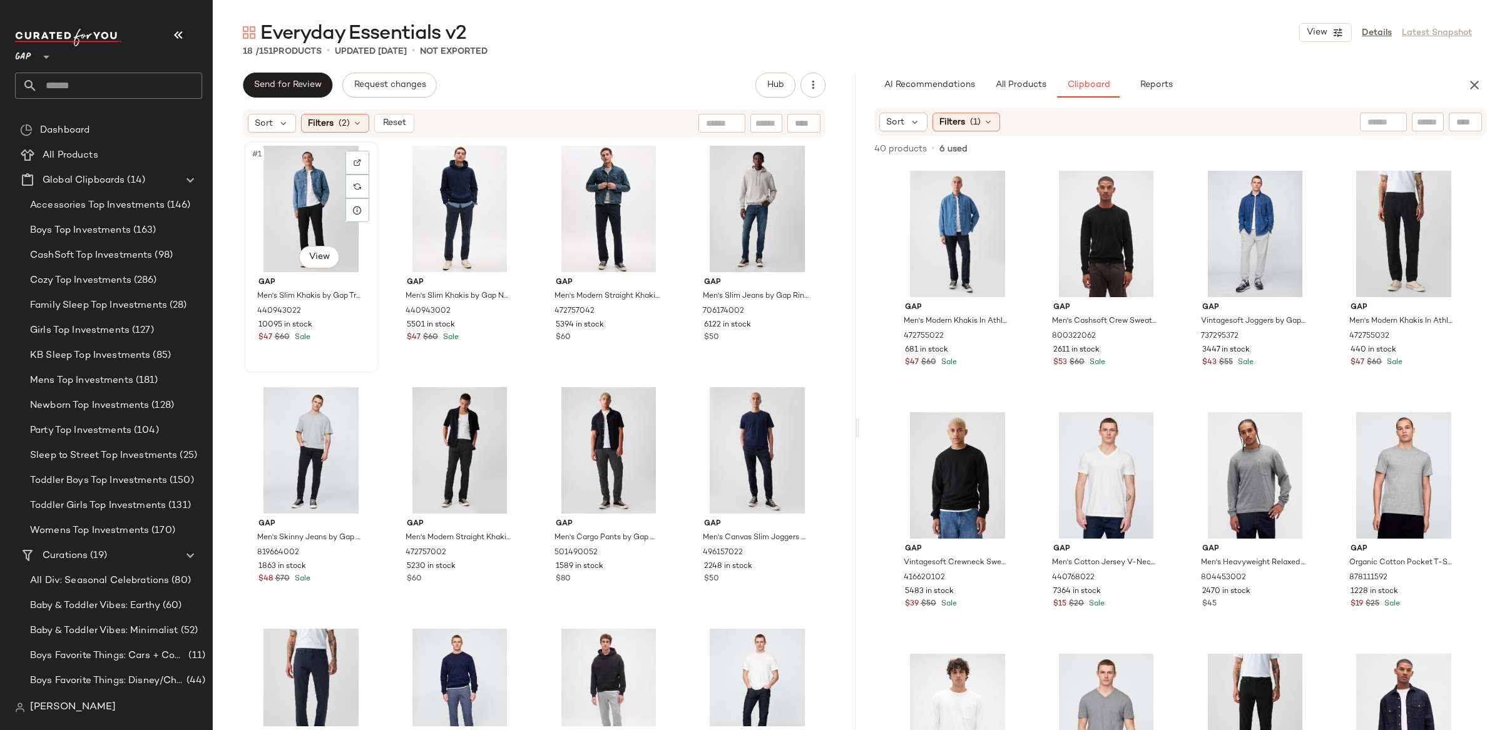
click at [317, 227] on div "#1 View" at bounding box center [311, 209] width 126 height 126
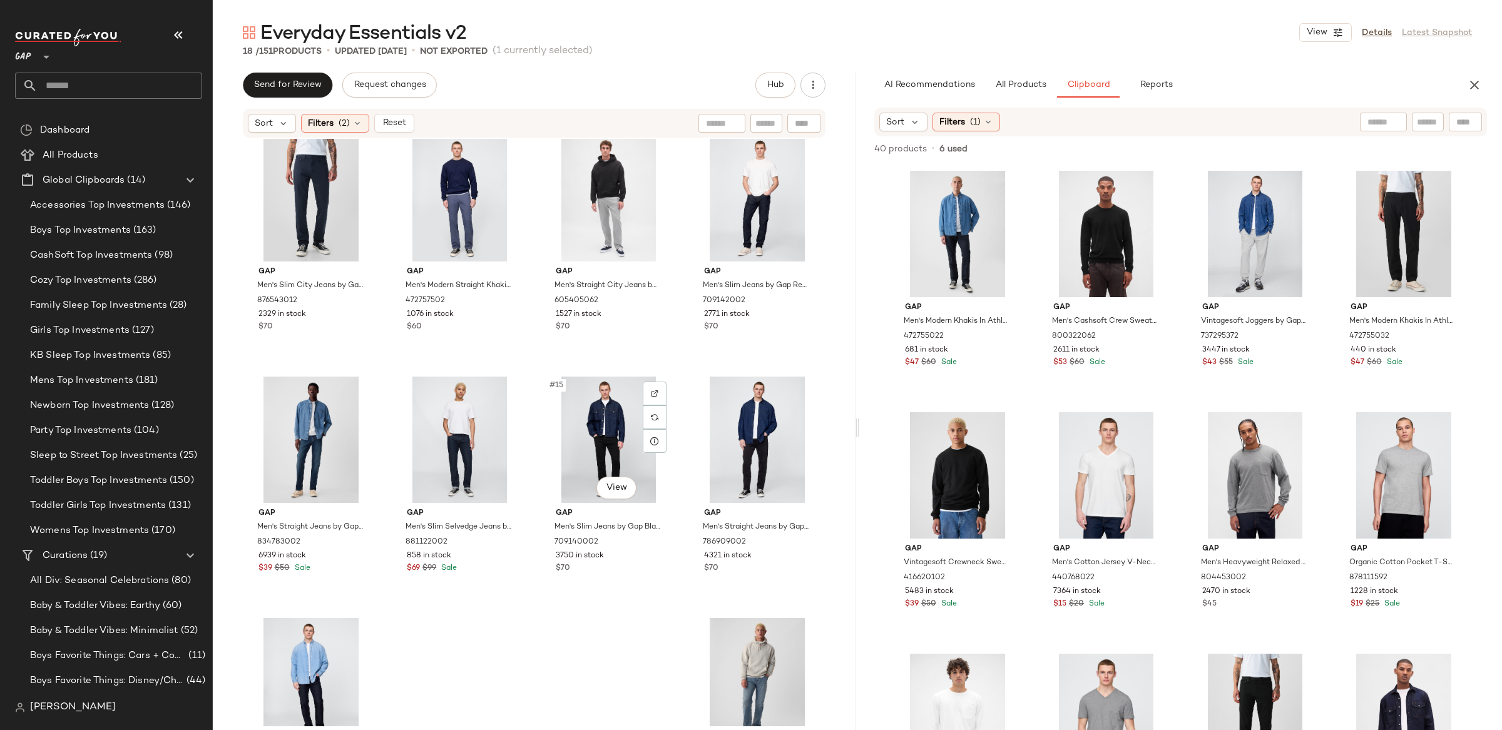
scroll to position [621, 0]
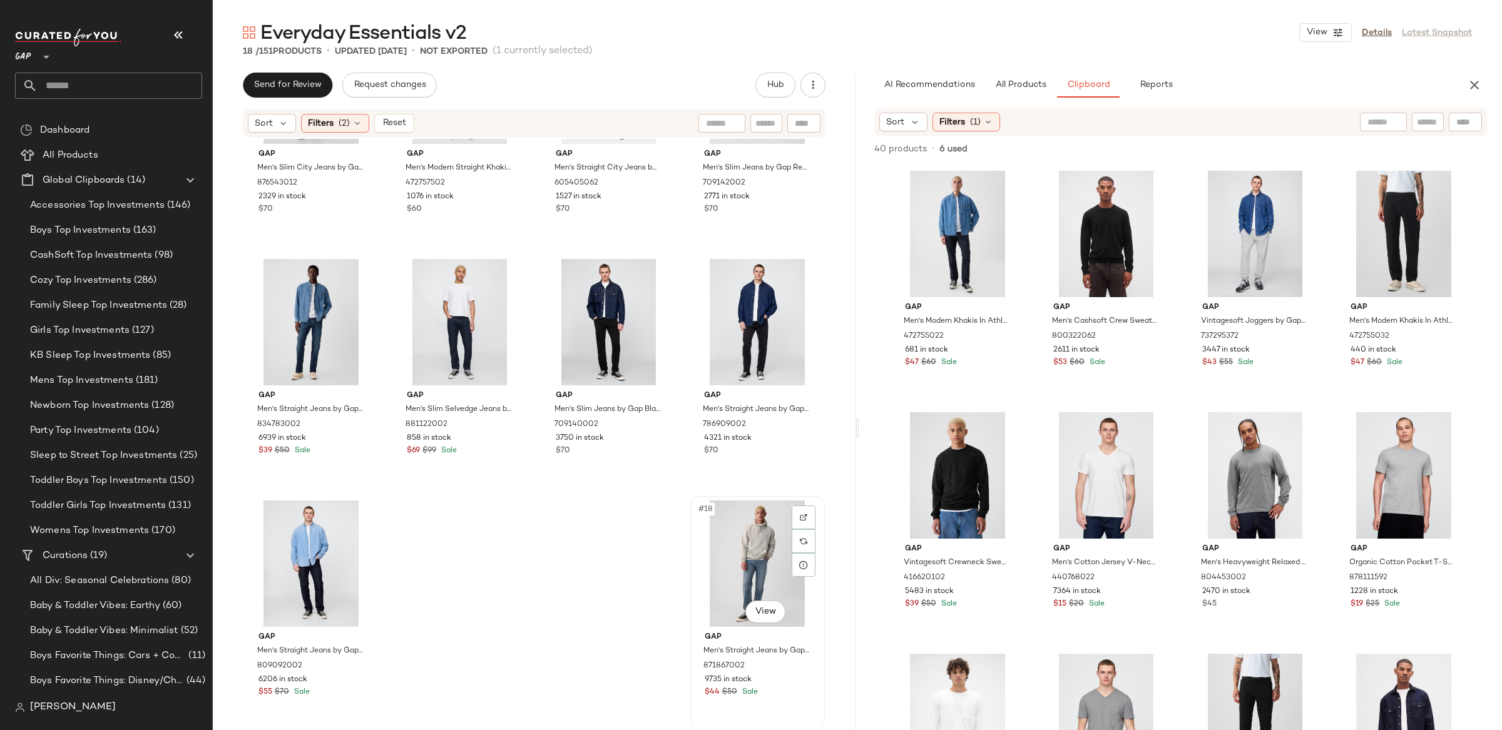
click at [743, 550] on div "#18 View" at bounding box center [758, 564] width 126 height 126
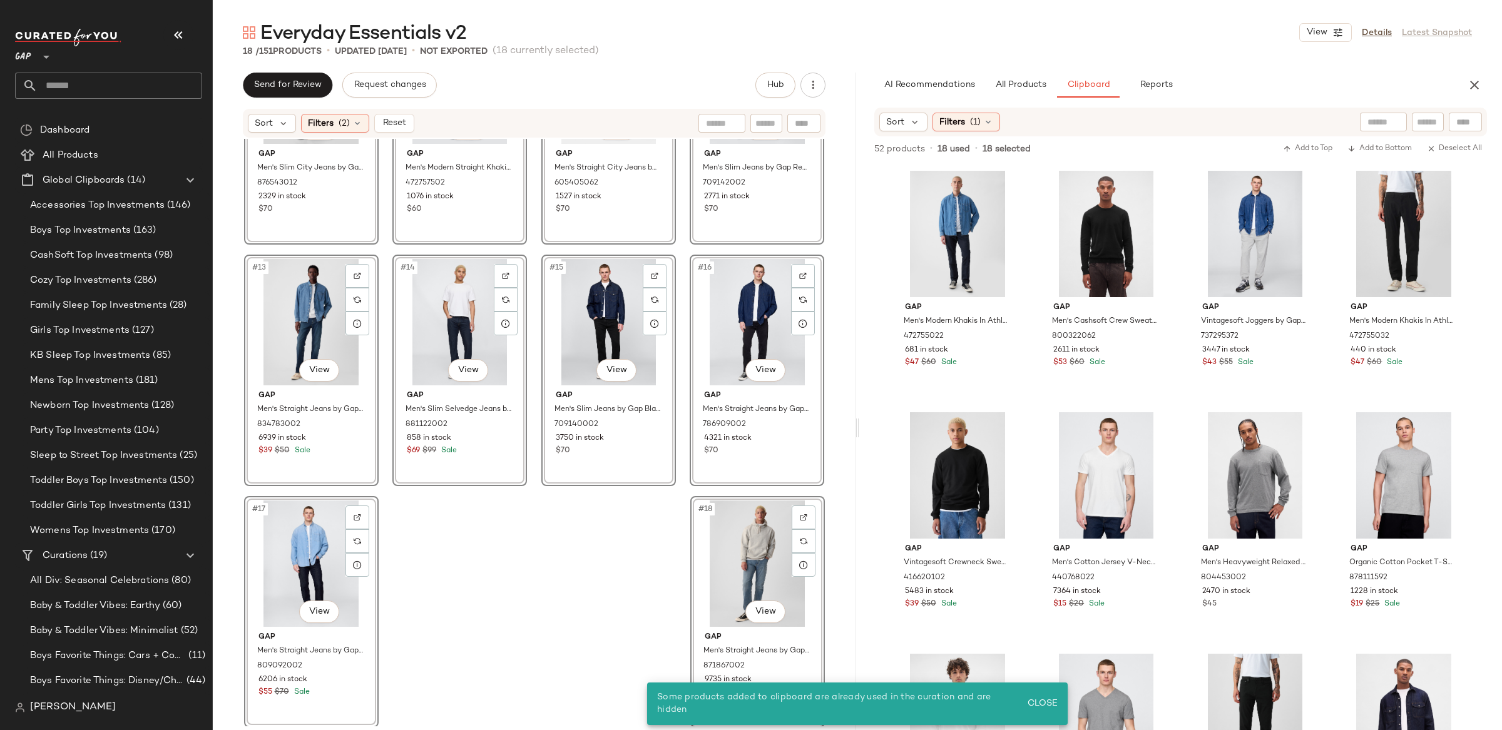
click at [586, 546] on div "#9 View Gap Men's Slim City Jeans by Gap Navy Size 36W 876543012 2329 in stock …" at bounding box center [534, 433] width 643 height 588
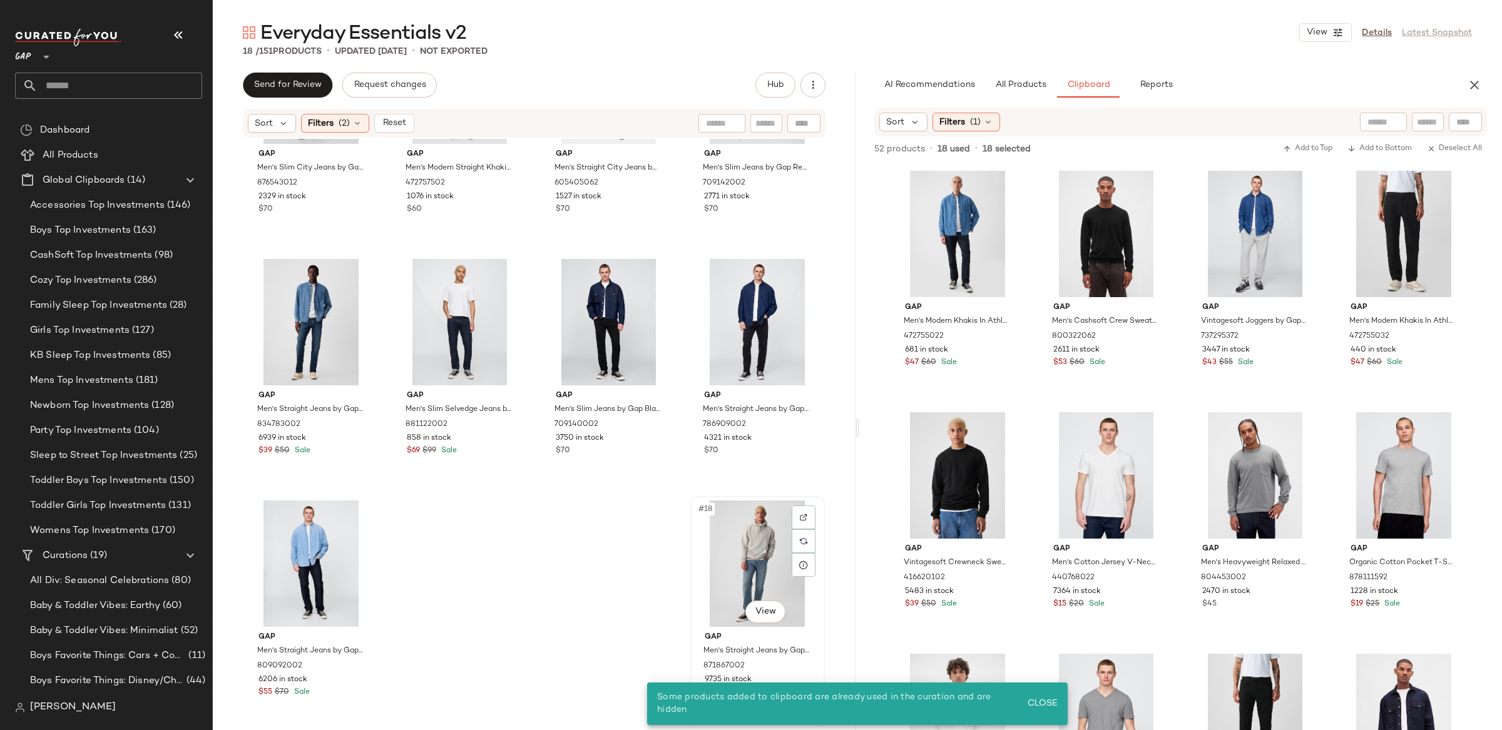
click at [751, 555] on div "#18 View" at bounding box center [758, 564] width 126 height 126
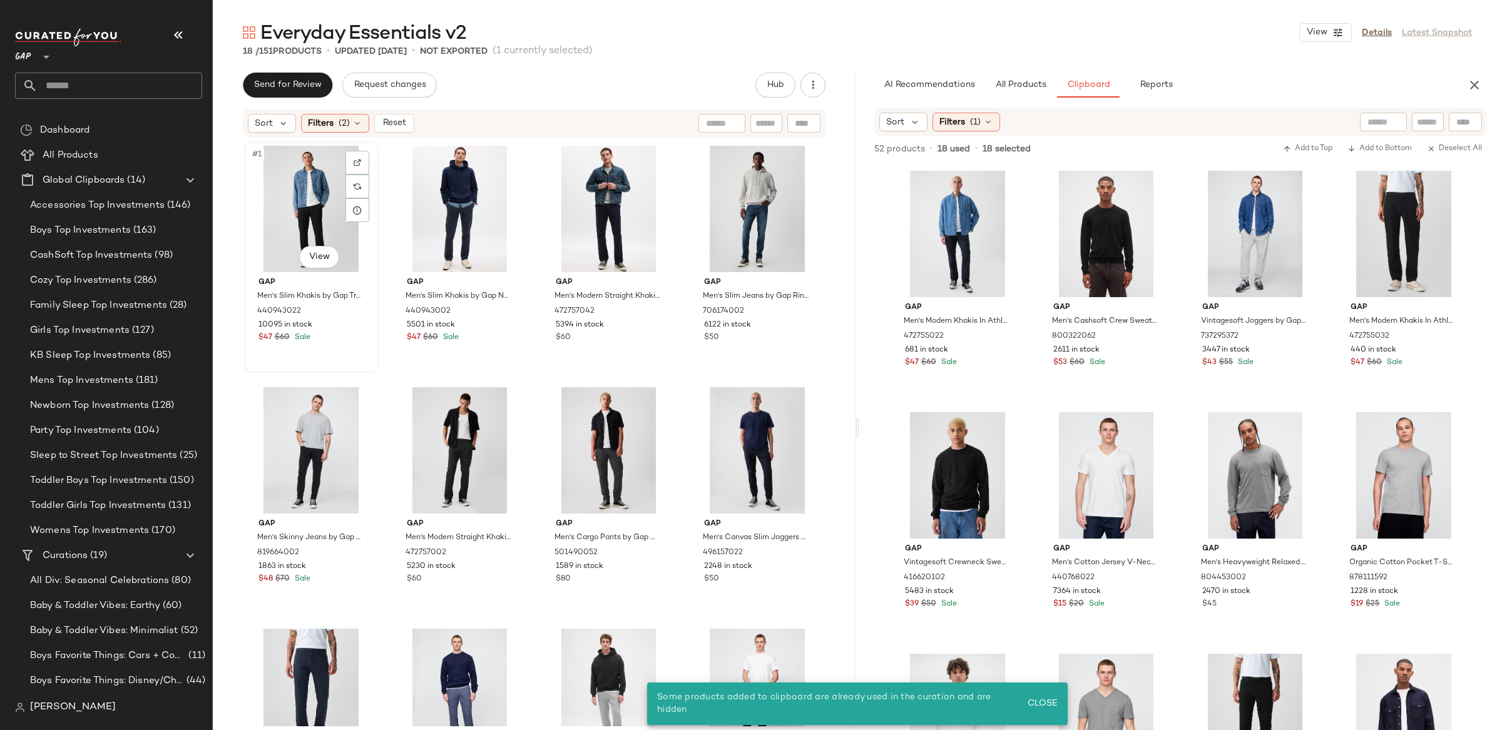
click at [315, 202] on div "#1 View" at bounding box center [311, 209] width 126 height 126
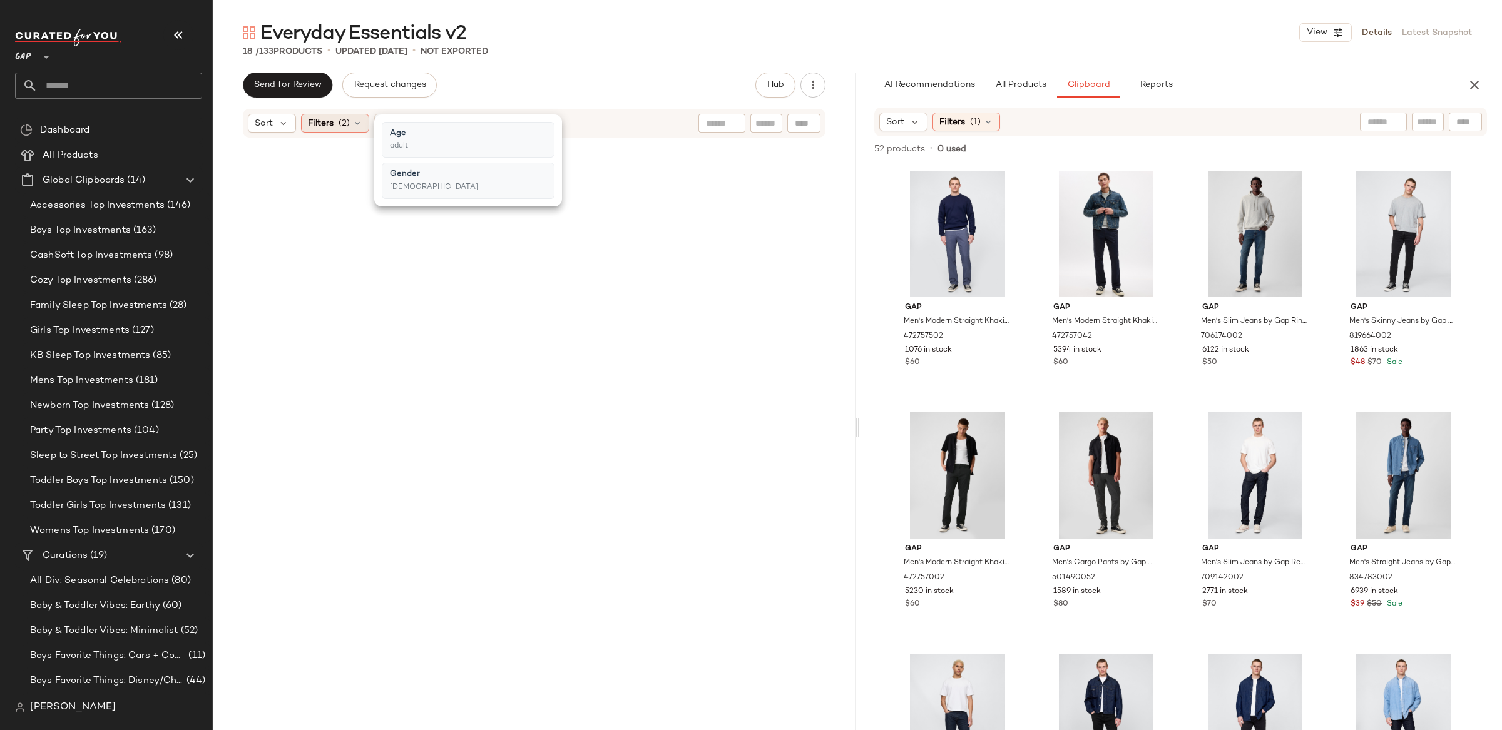
click at [325, 128] on span "Filters" at bounding box center [321, 123] width 26 height 13
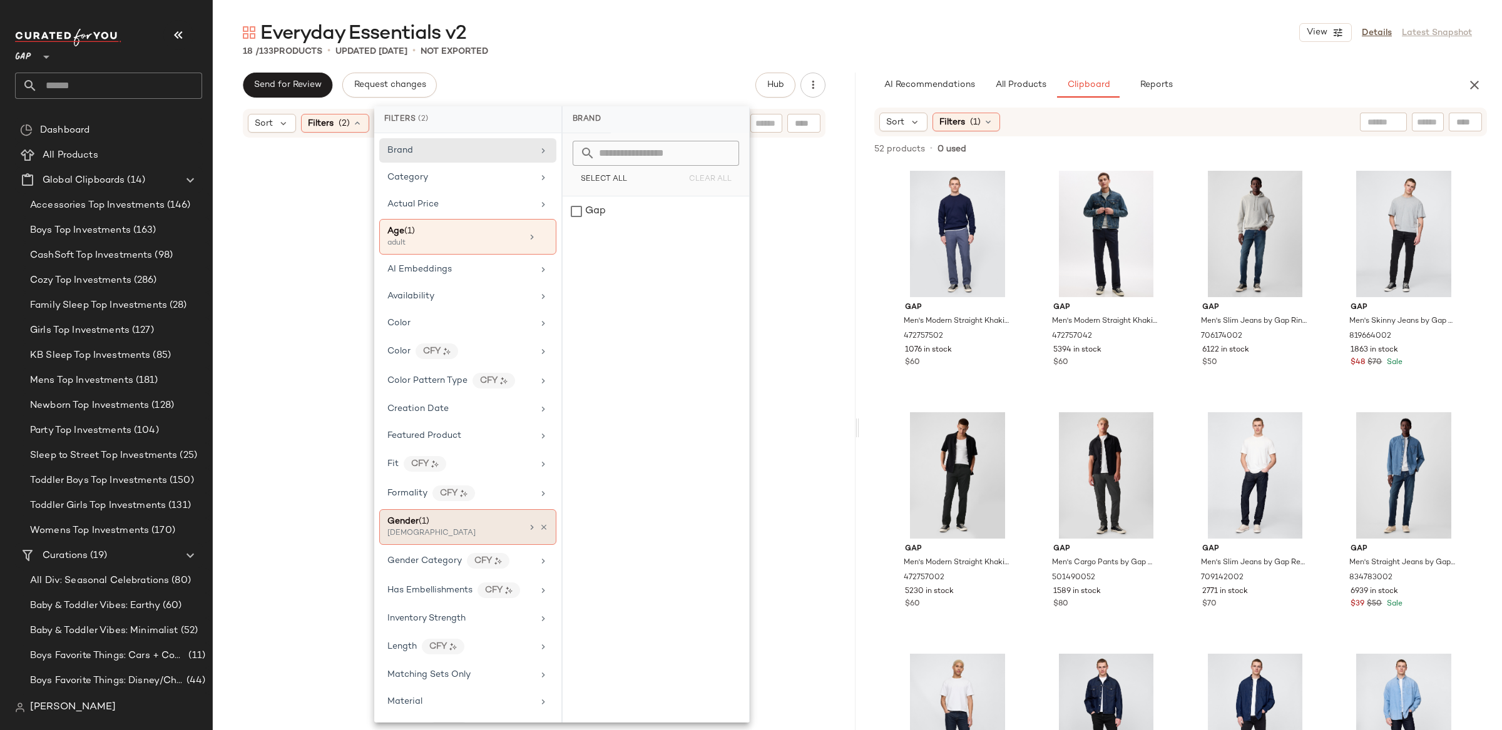
click at [458, 545] on div "Gender (1) [DEMOGRAPHIC_DATA]" at bounding box center [467, 527] width 177 height 36
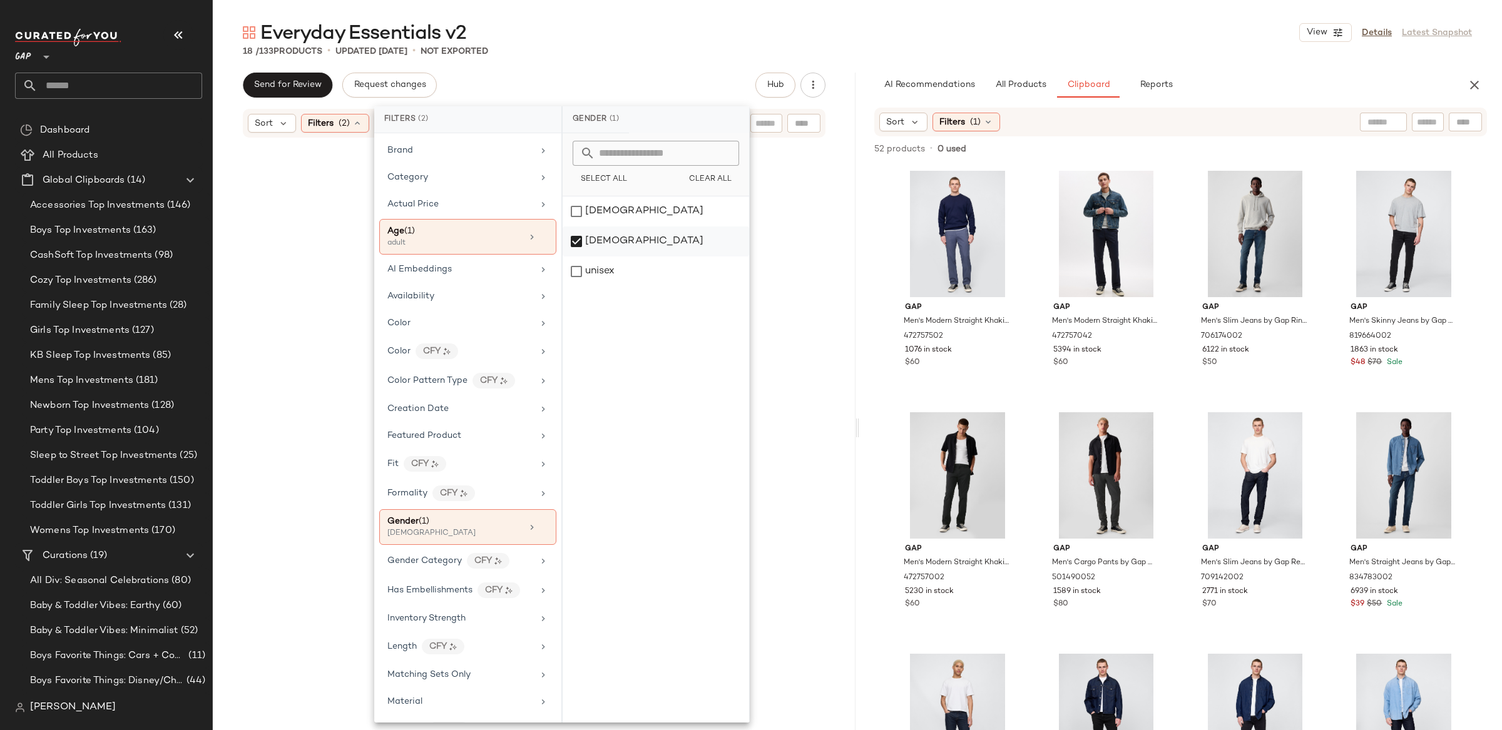
click at [571, 246] on div "[DEMOGRAPHIC_DATA]" at bounding box center [656, 242] width 187 height 30
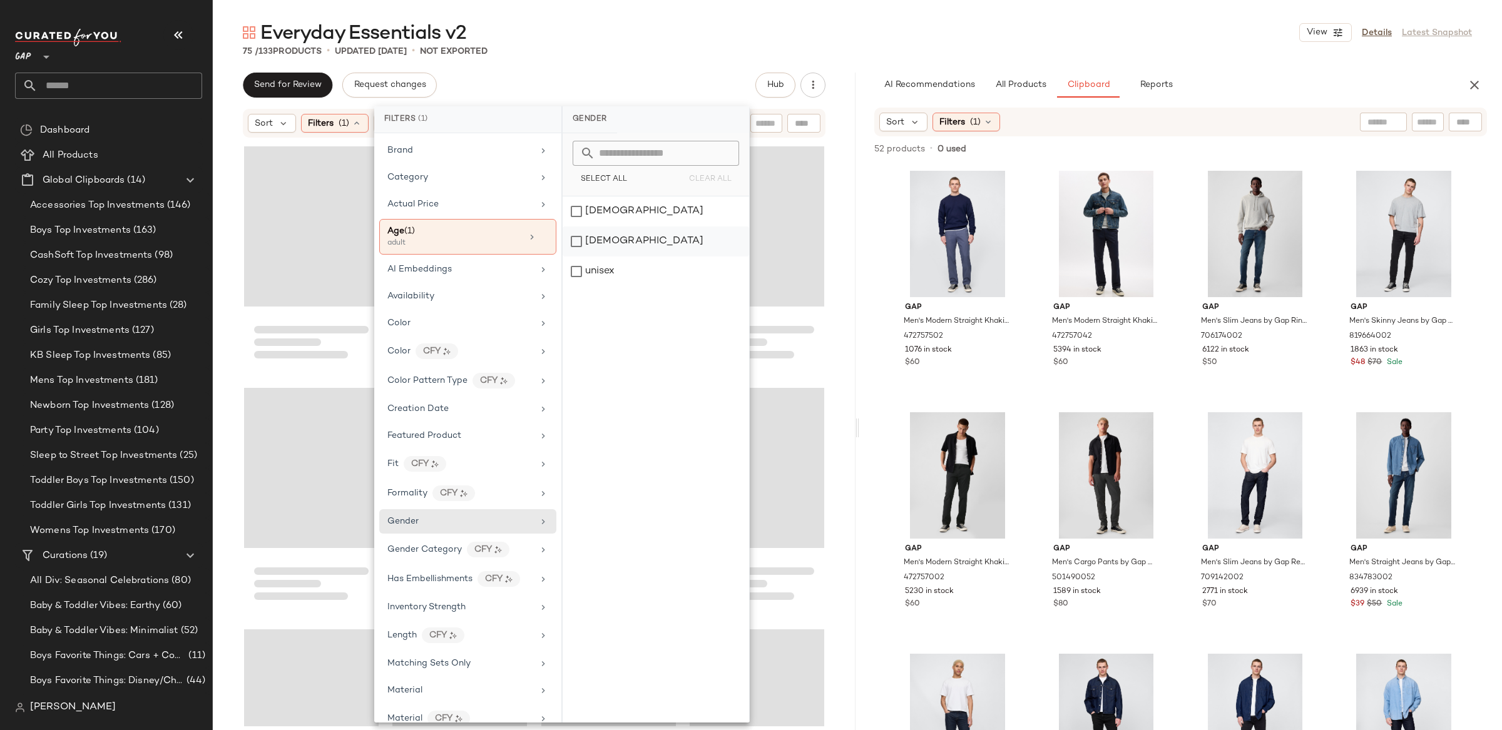
drag, startPoint x: 582, startPoint y: 213, endPoint x: 590, endPoint y: 231, distance: 19.3
click at [582, 213] on div "[DEMOGRAPHIC_DATA]" at bounding box center [656, 212] width 187 height 30
click at [225, 55] on div "59 / 133 Products • updated [DATE] • Not Exported" at bounding box center [857, 51] width 1289 height 13
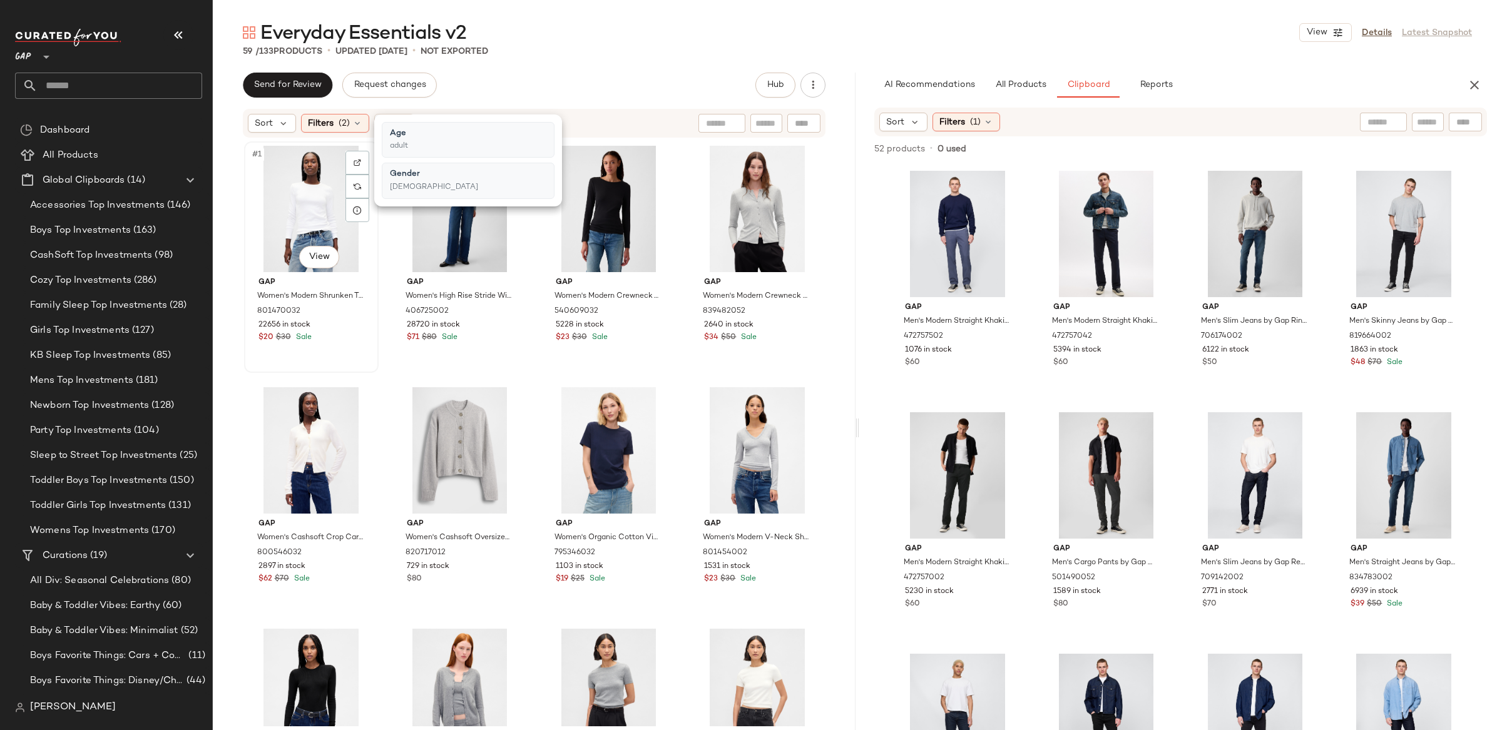
click at [276, 195] on div "#1 View" at bounding box center [311, 209] width 126 height 126
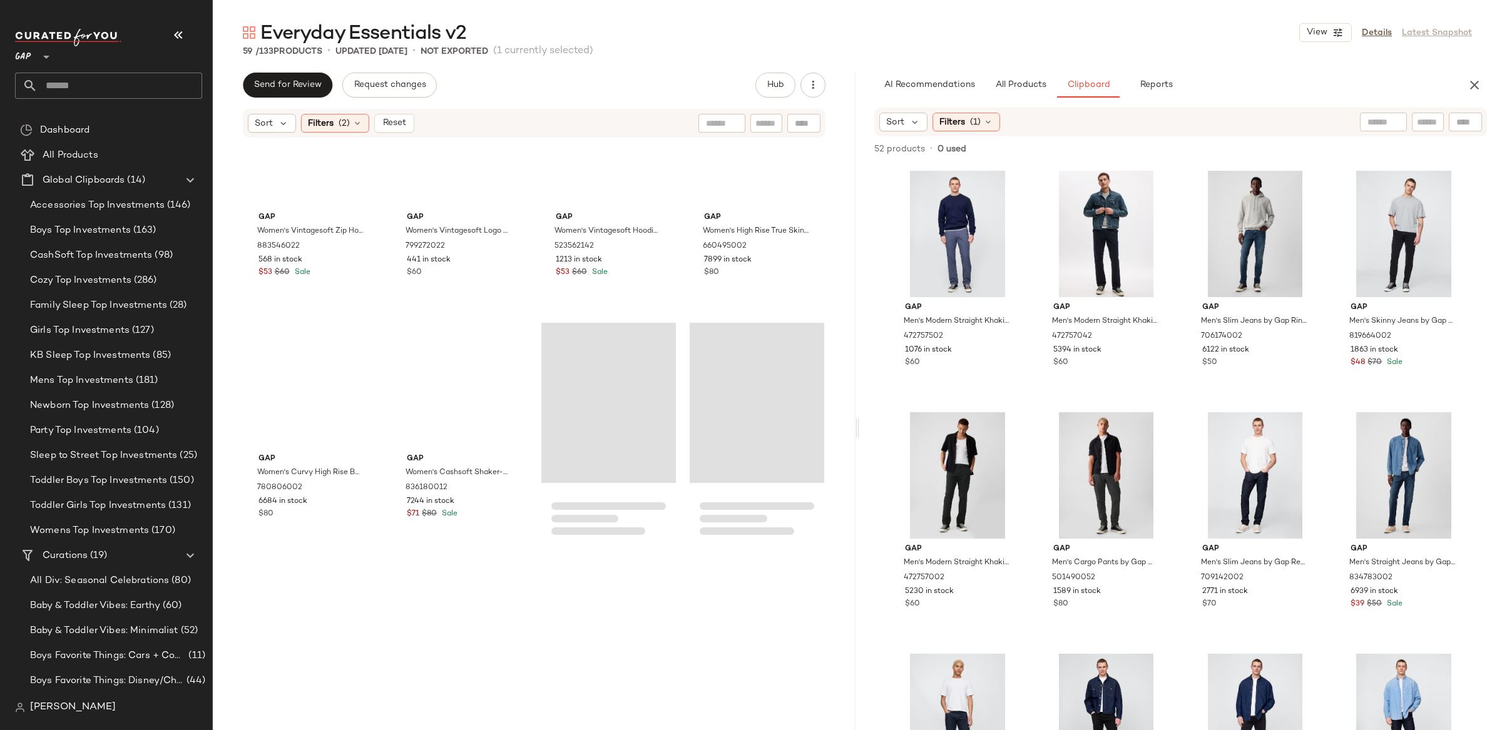
scroll to position [3037, 0]
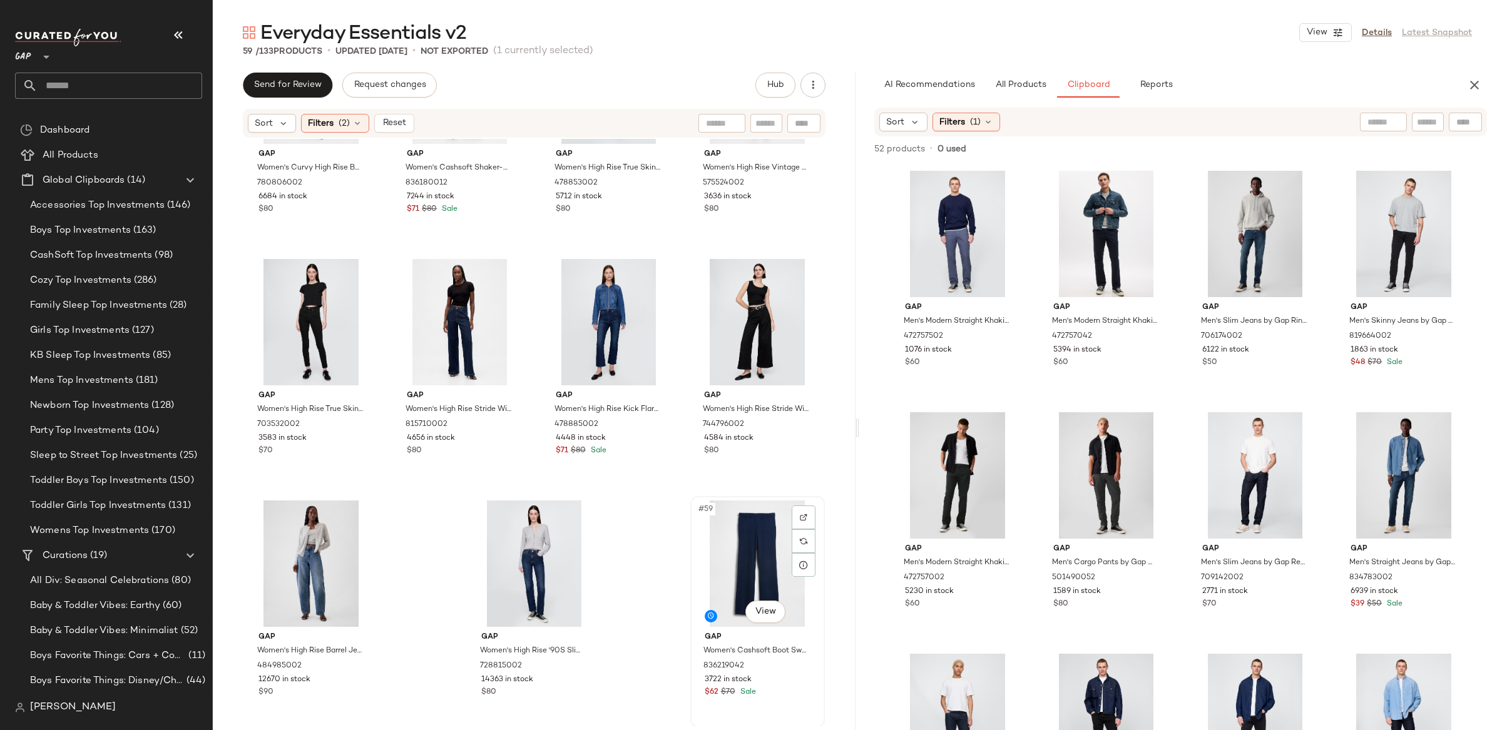
click at [757, 576] on div "#59 View" at bounding box center [758, 564] width 126 height 126
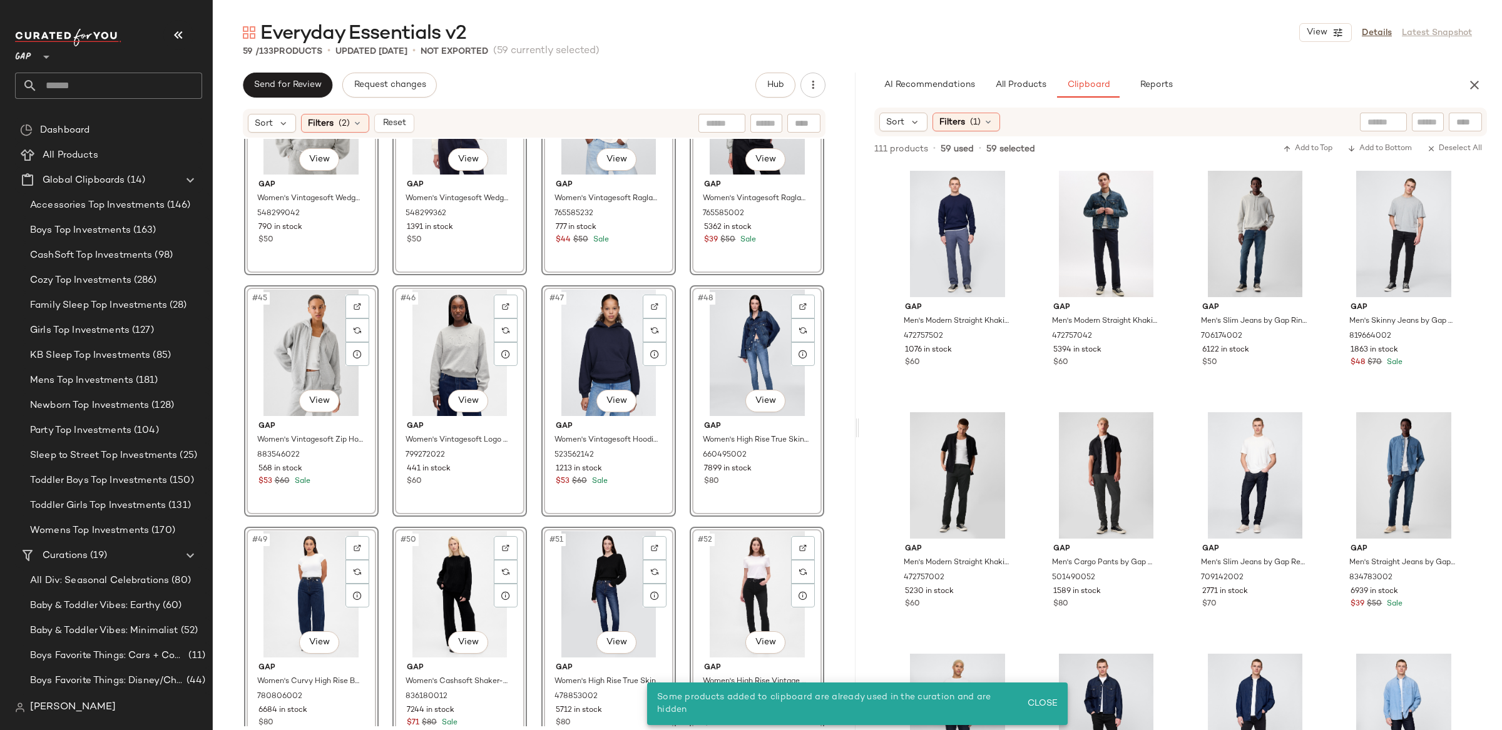
scroll to position [3037, 0]
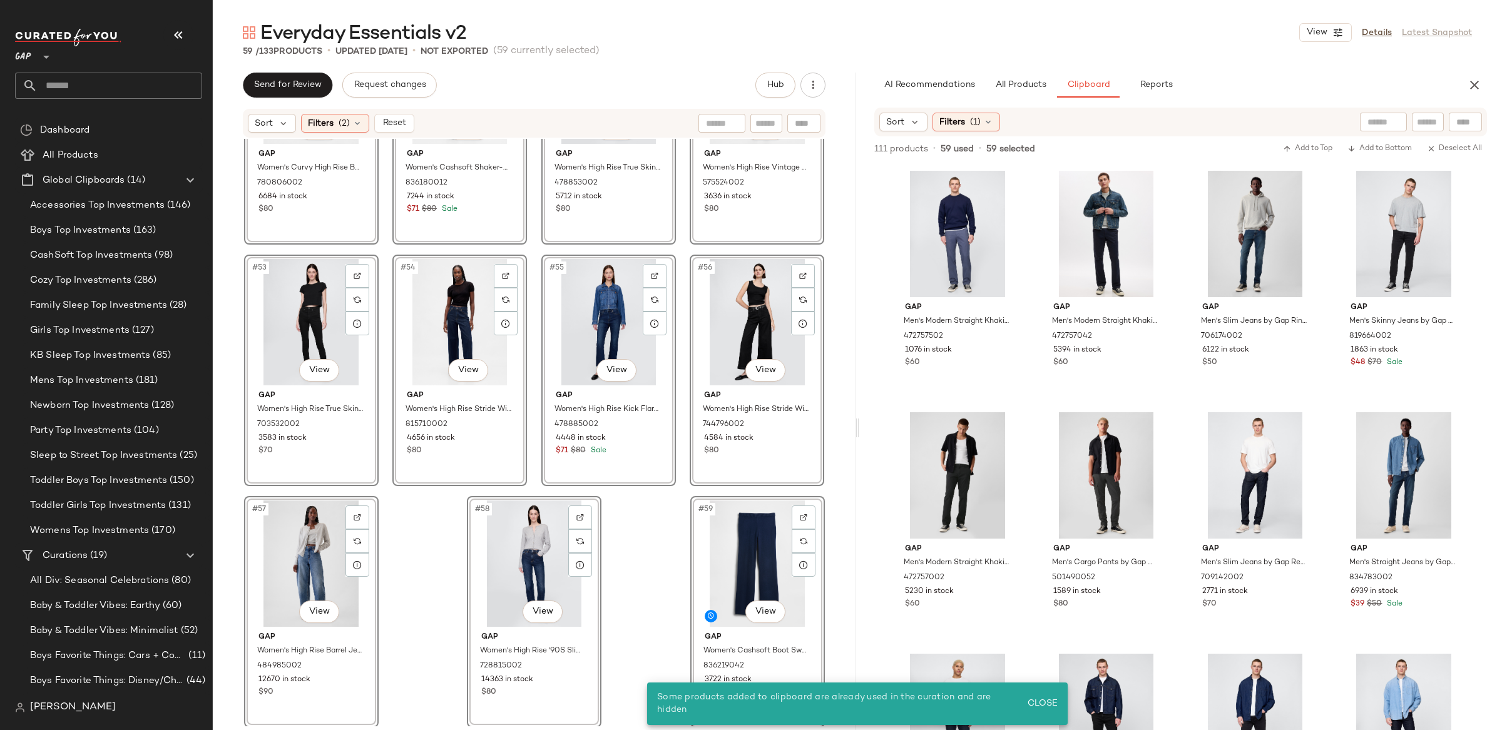
click at [817, 422] on div "#56 View Gap Women's High Rise Stride Wide-Leg Ankle Jeans by Gap Black Petite …" at bounding box center [757, 370] width 132 height 229
click at [891, 435] on div "#5 View Gap Men's Modern Straight Khakis by Gap True Black Size 29W 472757002 5…" at bounding box center [958, 524] width 135 height 232
click at [841, 334] on div "#49 View Gap Women's Curvy High Rise Barrel Jeans by Gap Dark Wash Petite Size …" at bounding box center [534, 433] width 643 height 588
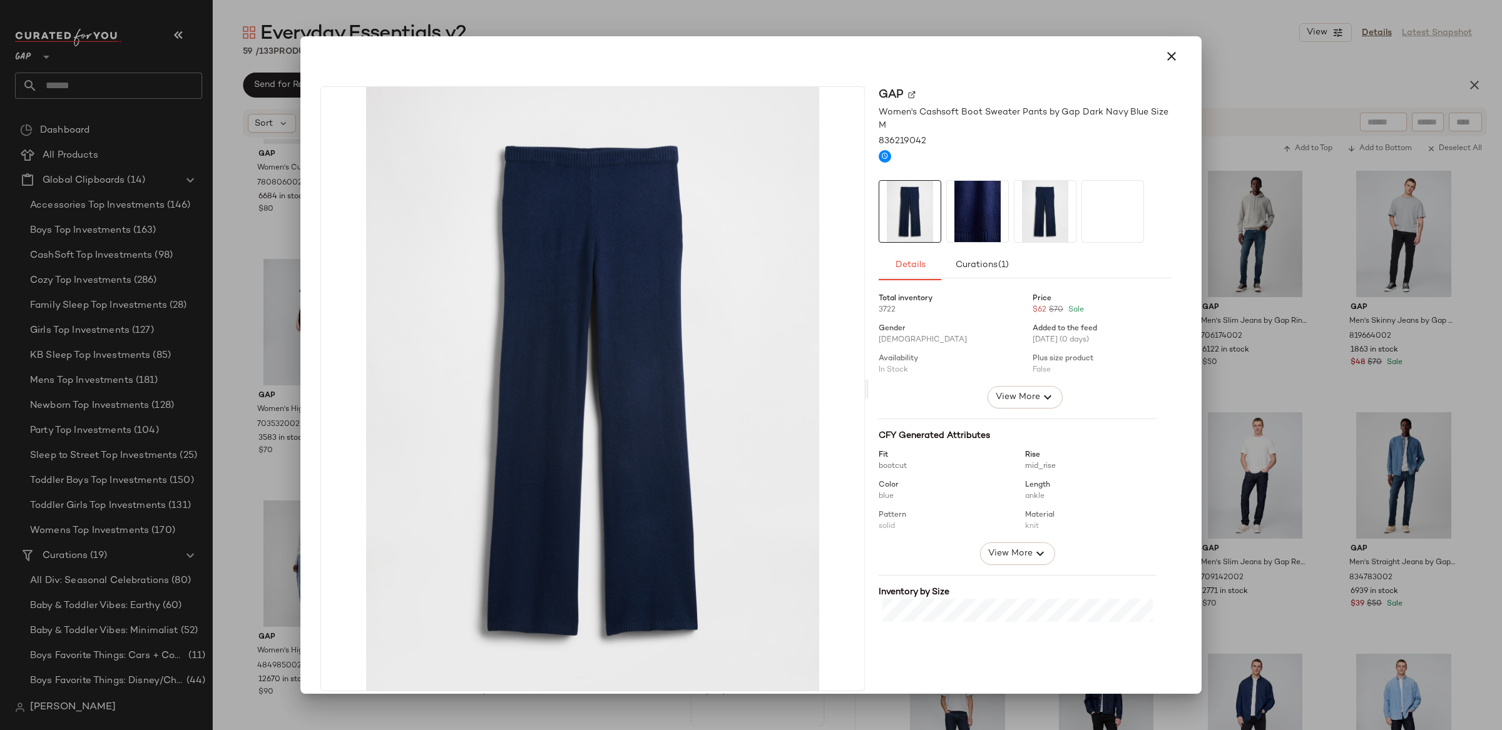
click at [1166, 55] on icon "button" at bounding box center [1171, 56] width 15 height 15
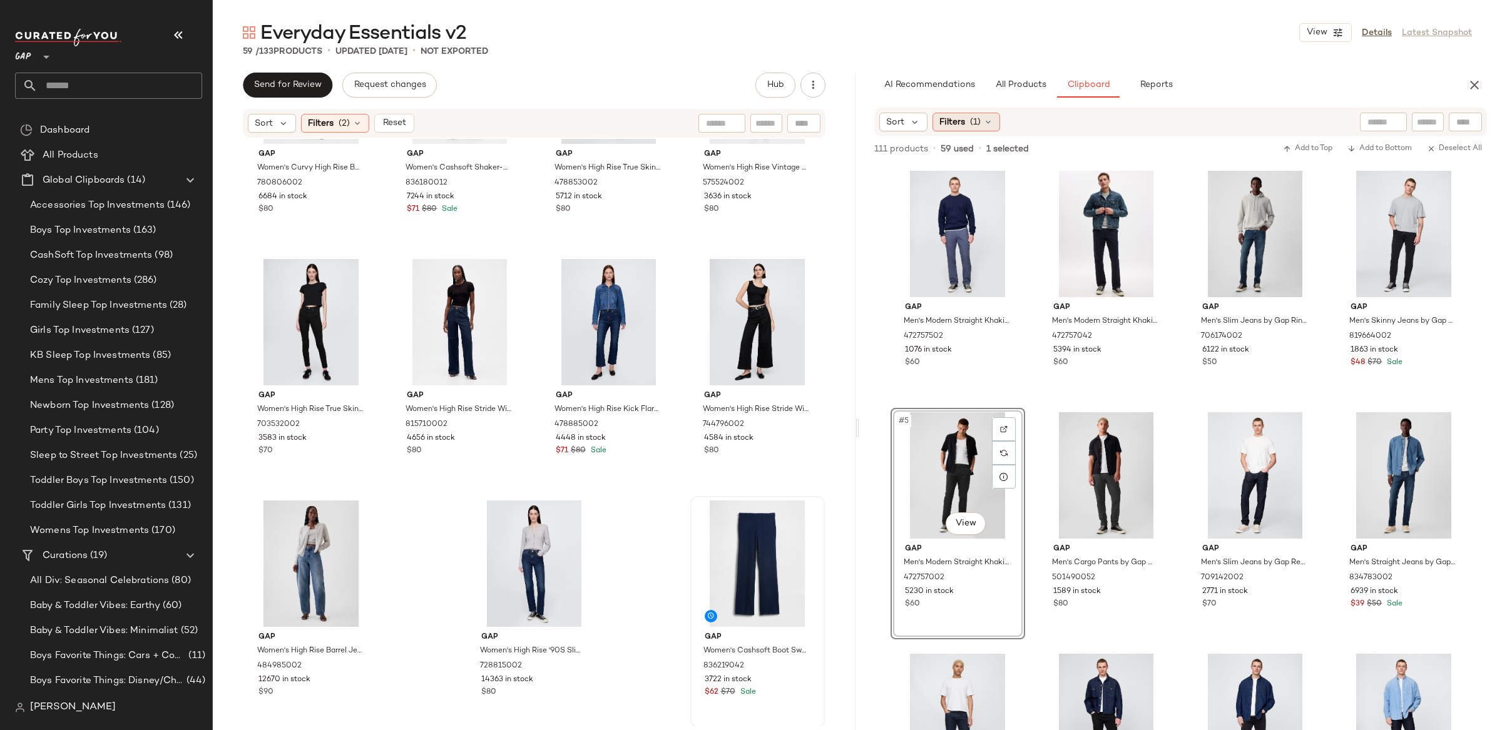
click at [958, 120] on span "Filters" at bounding box center [952, 122] width 26 height 13
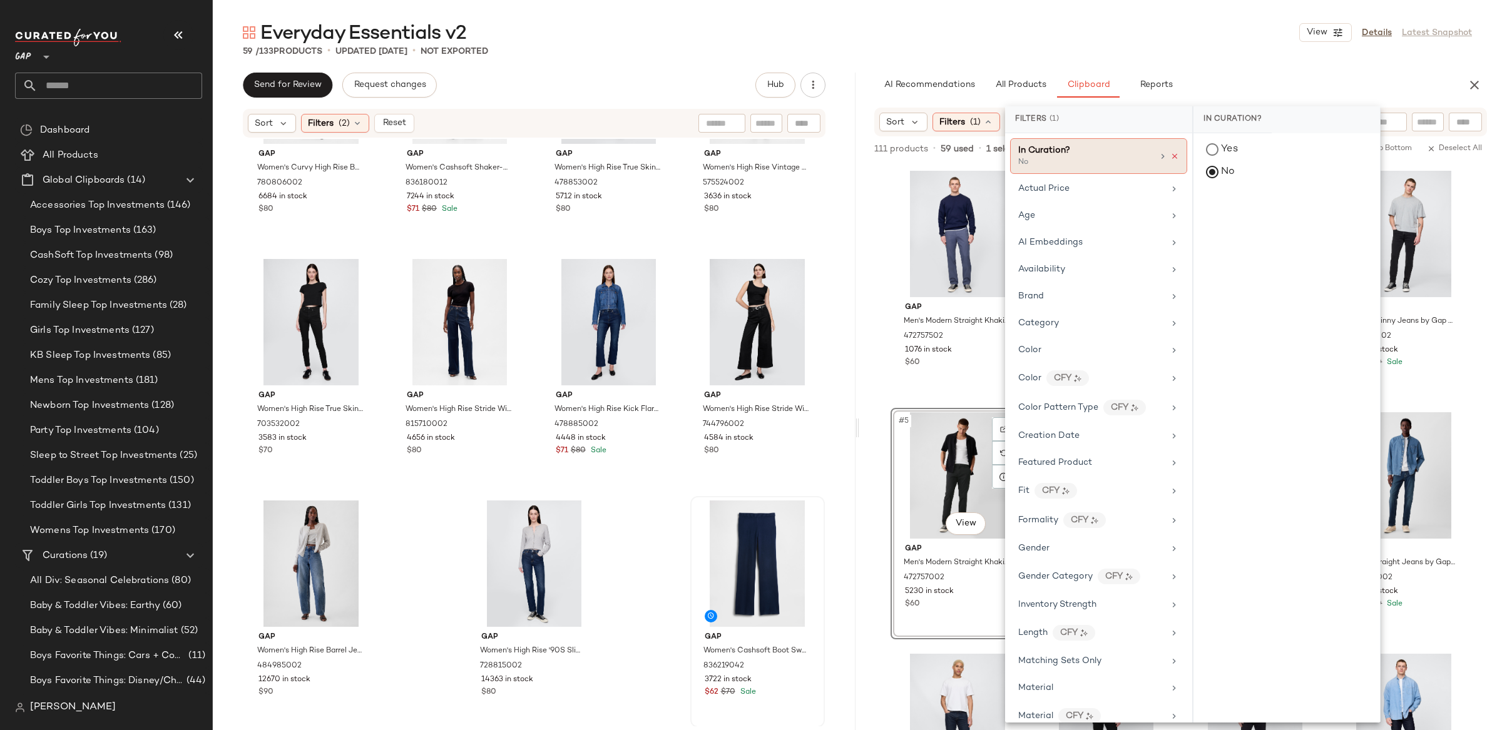
click at [1170, 152] on icon at bounding box center [1174, 156] width 9 height 9
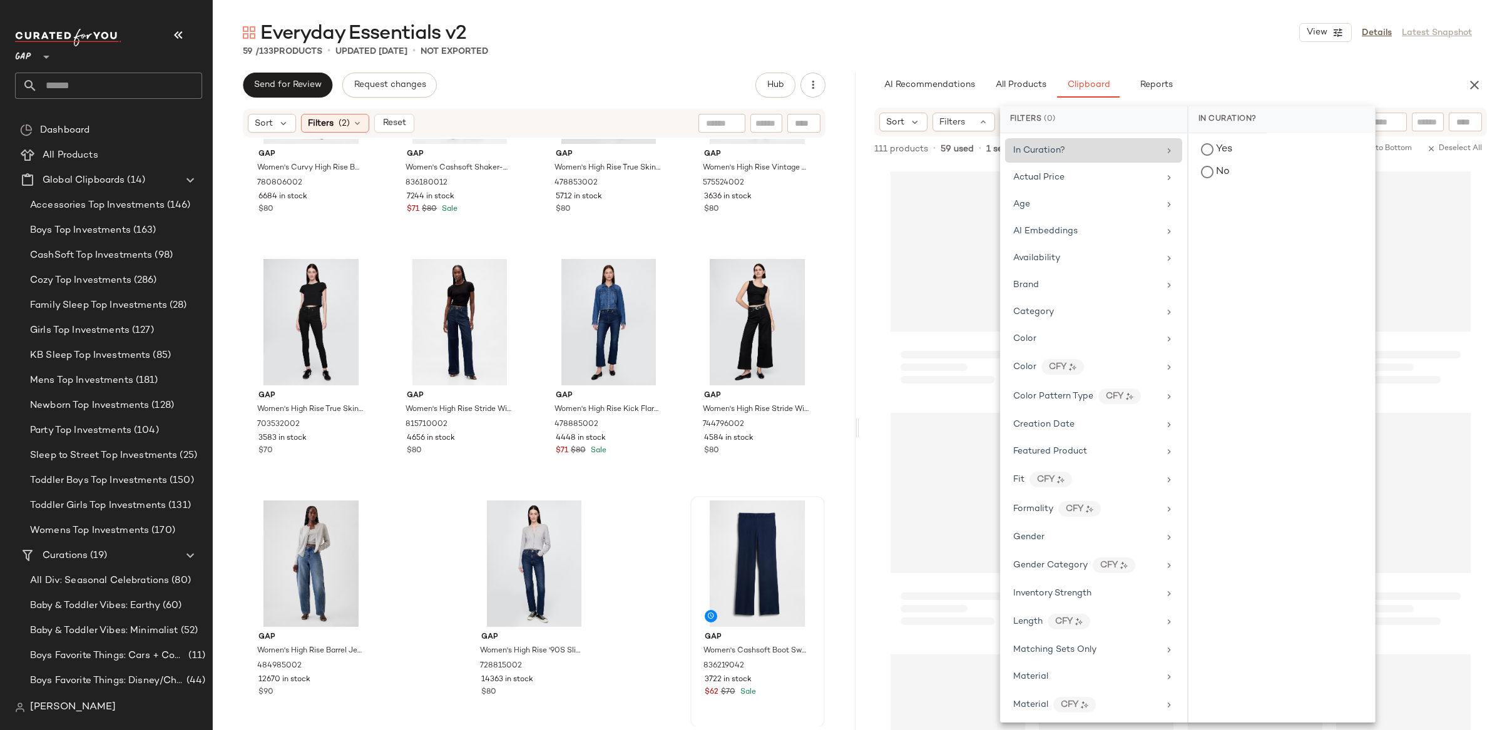
scroll to position [3382, 0]
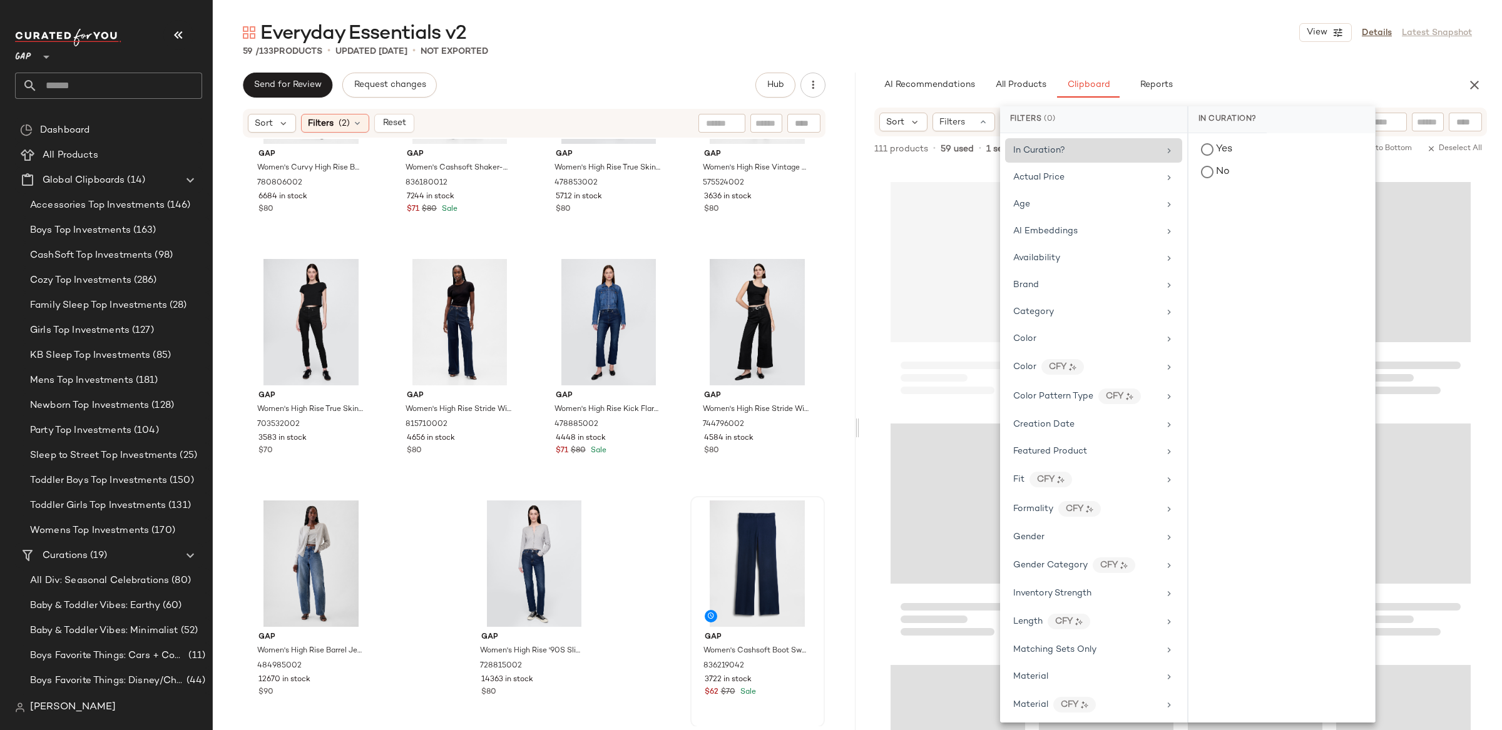
click at [857, 109] on div "Everyday Essentials v2 View Details Latest Snapshot 59 / 133 Products • updated…" at bounding box center [857, 375] width 1289 height 710
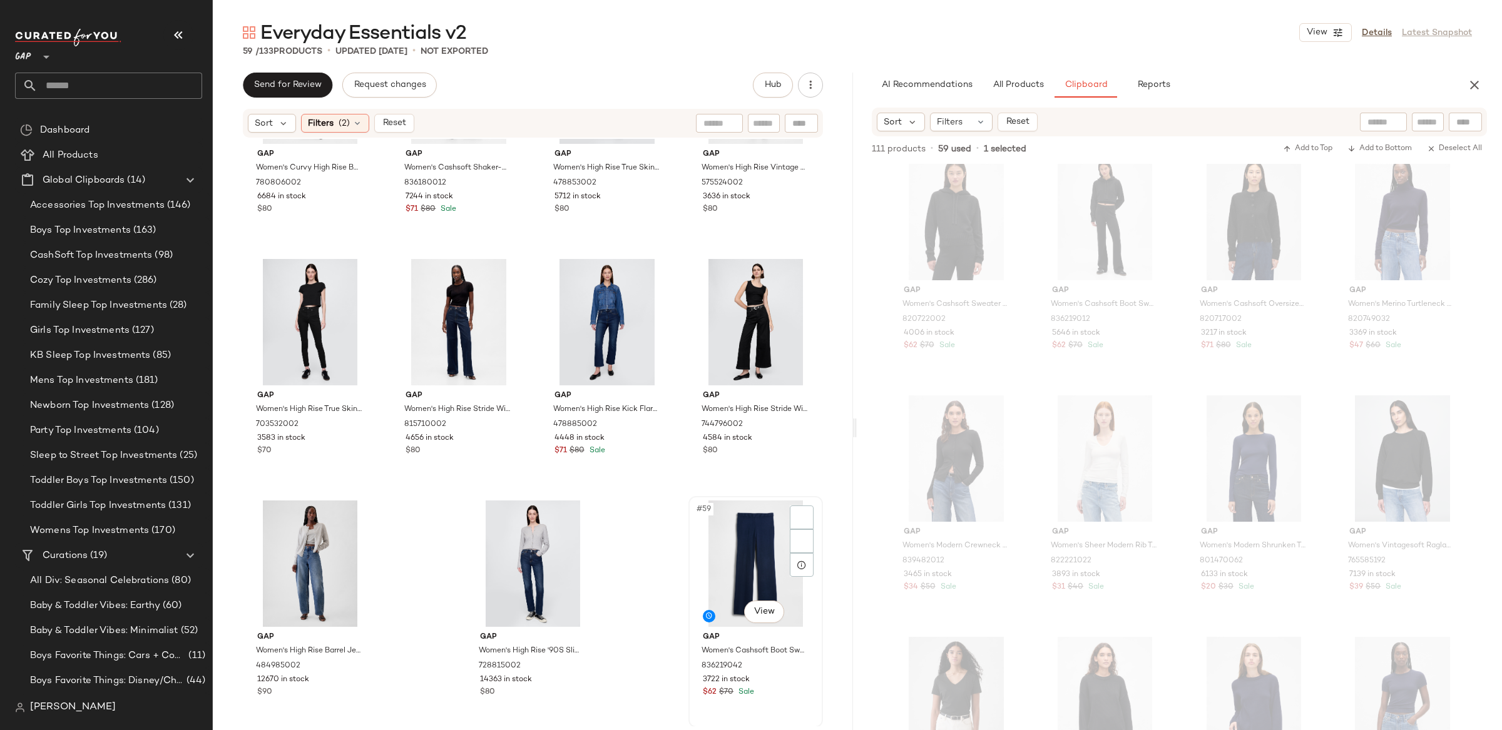
scroll to position [1208, 0]
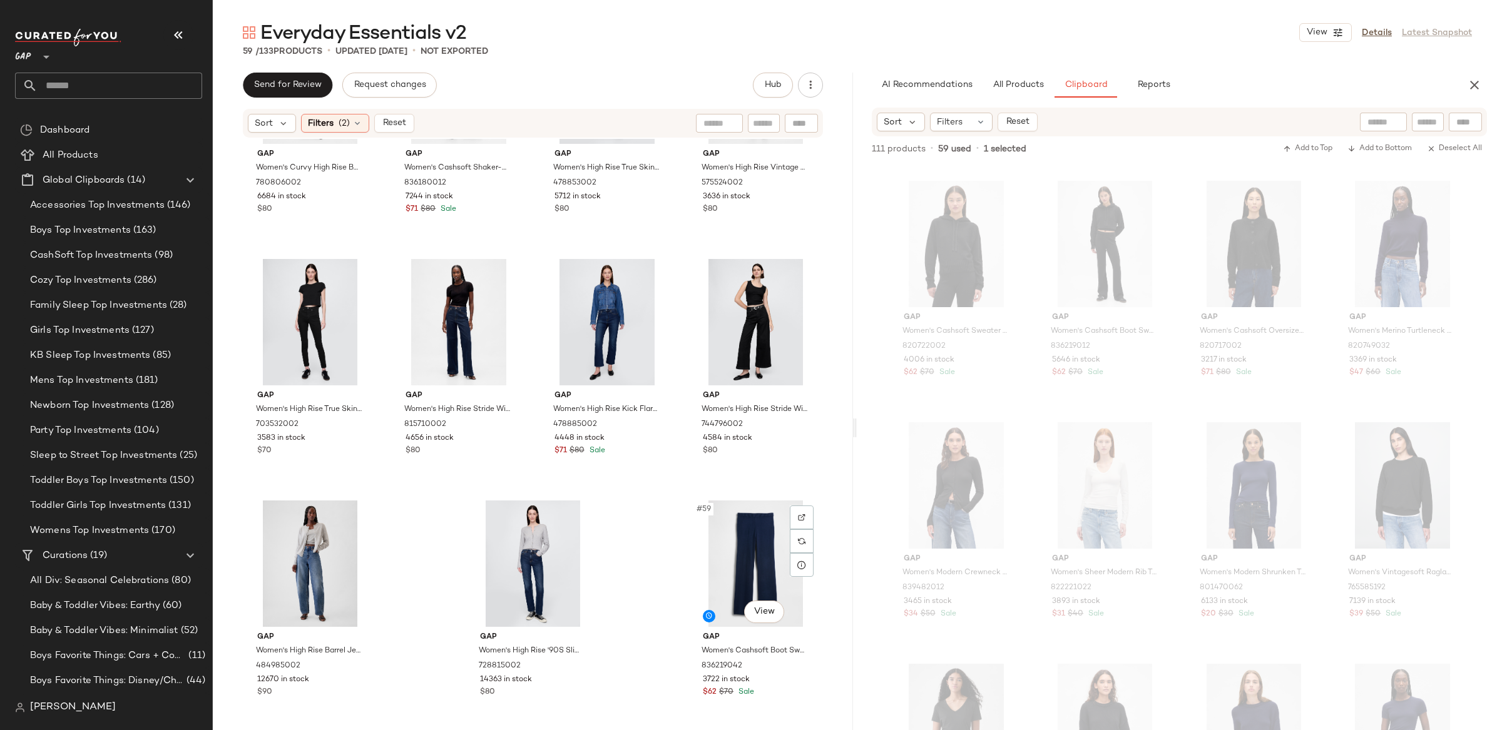
drag, startPoint x: 754, startPoint y: 553, endPoint x: 819, endPoint y: 698, distance: 159.1
click at [754, 553] on div "#59 View" at bounding box center [756, 564] width 126 height 126
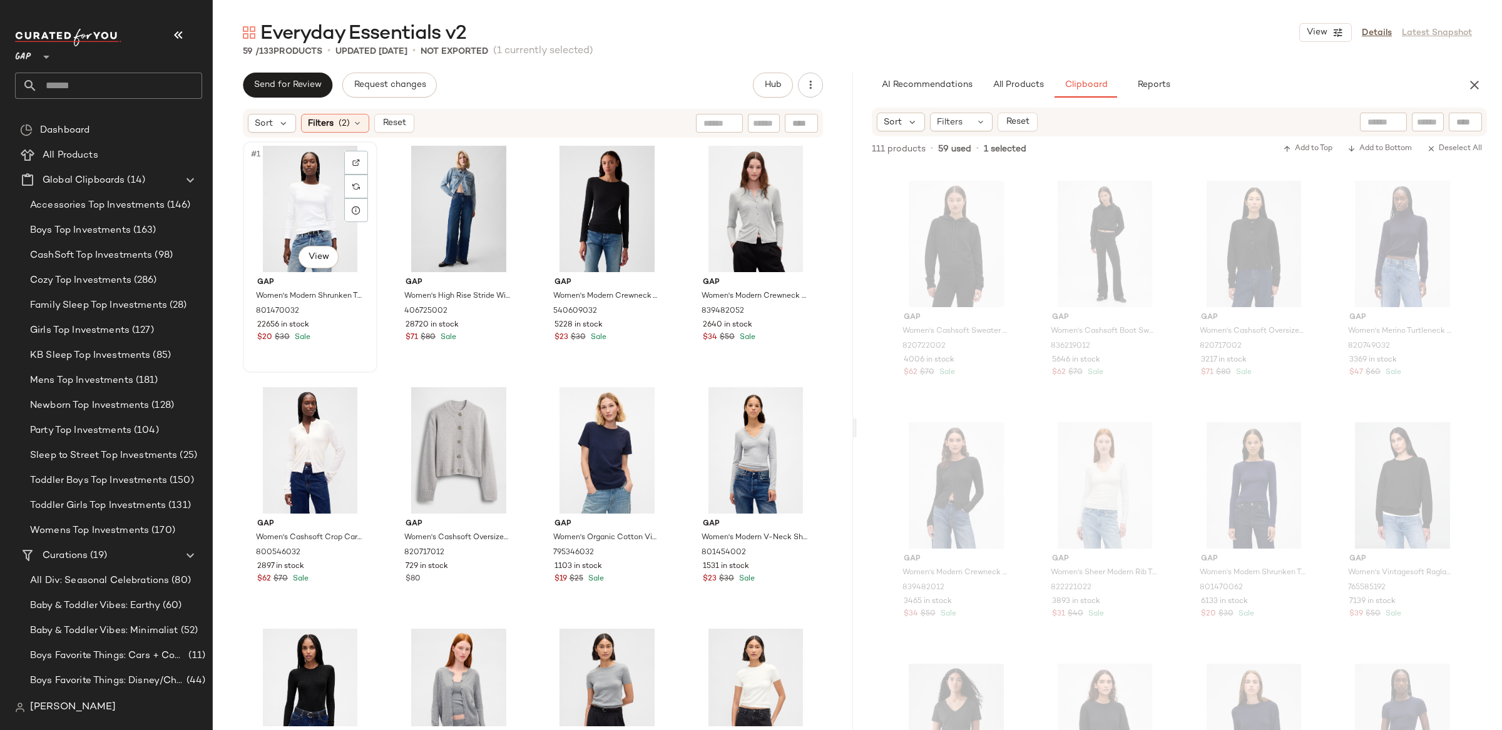
click at [302, 195] on div "#1 View" at bounding box center [310, 209] width 126 height 126
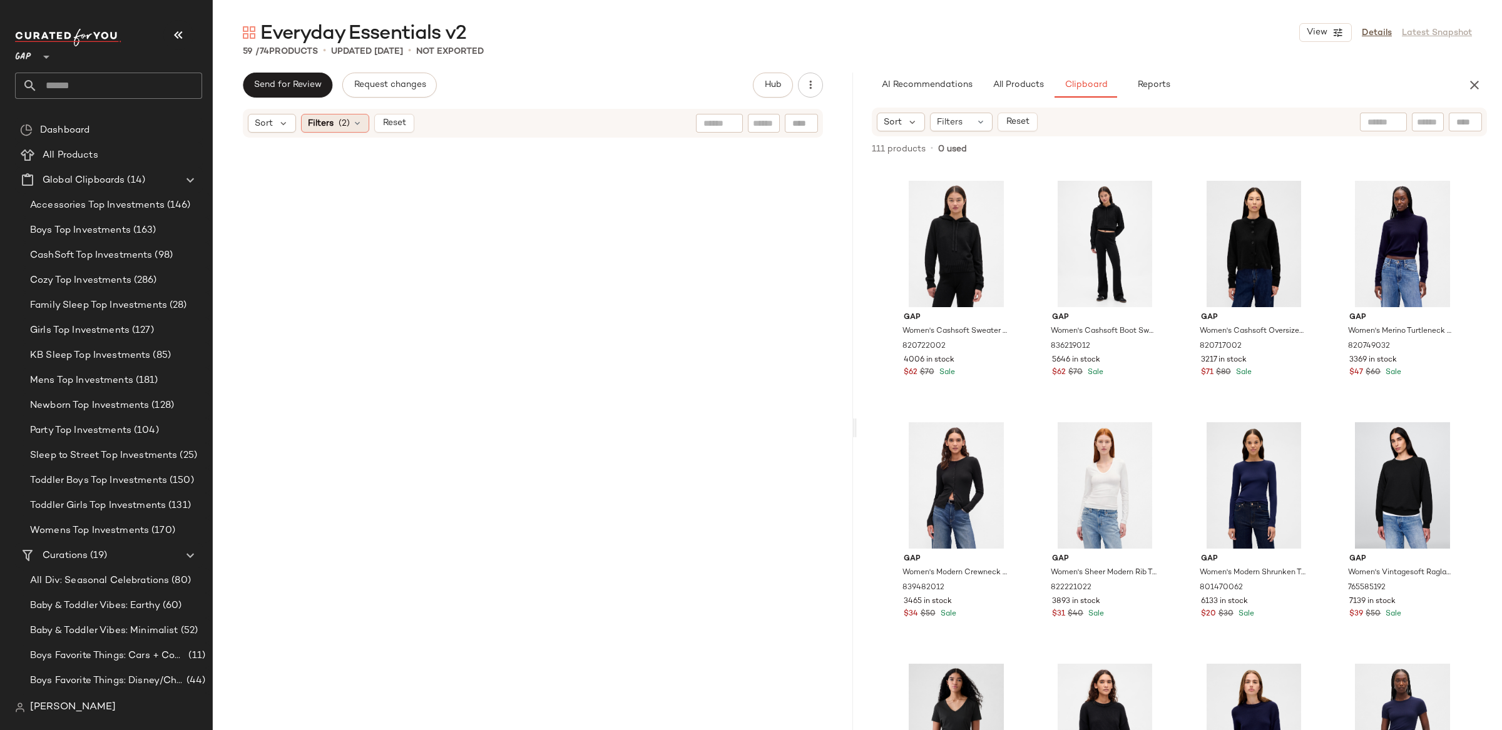
click at [332, 126] on span "Filters" at bounding box center [321, 123] width 26 height 13
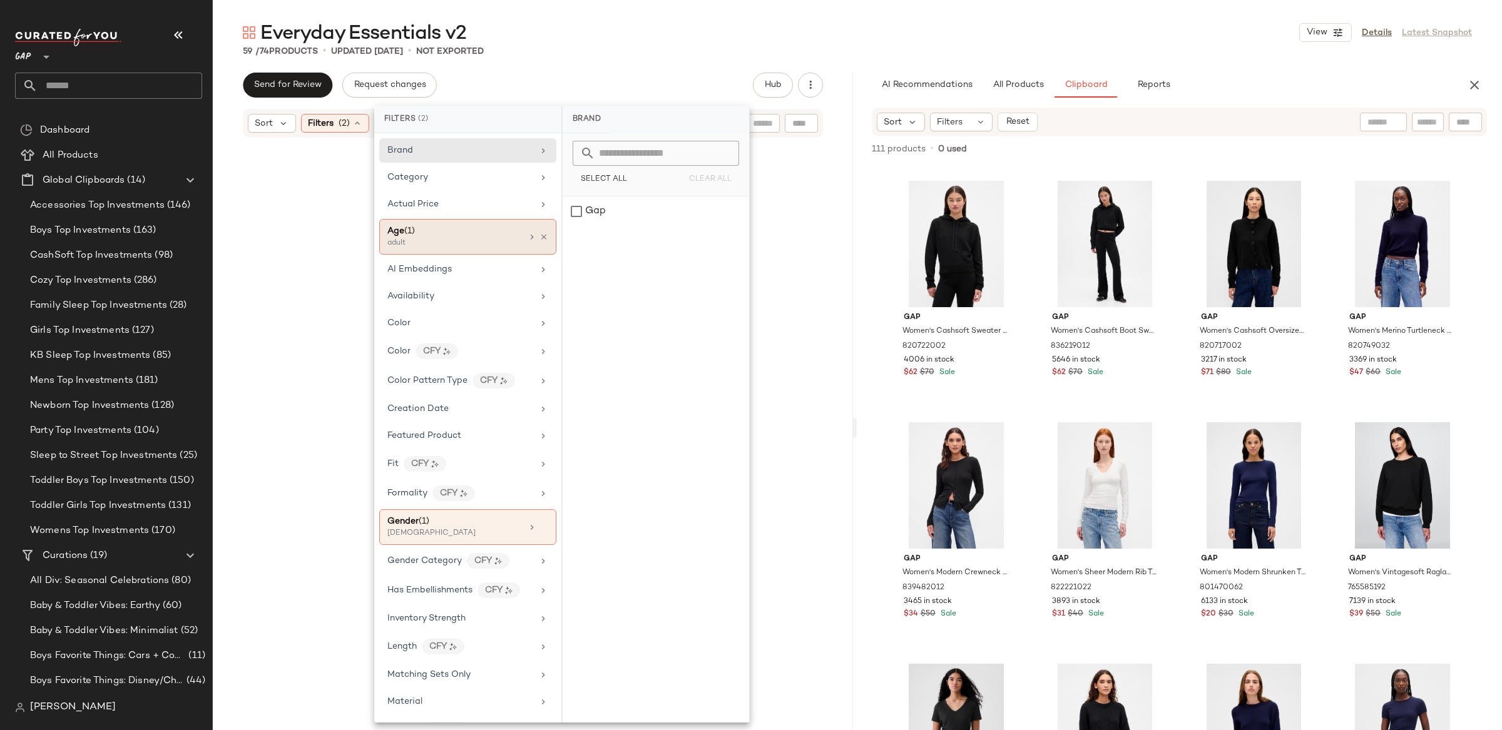
click at [492, 240] on div "adult" at bounding box center [449, 243] width 125 height 11
click at [542, 240] on icon at bounding box center [543, 237] width 9 height 9
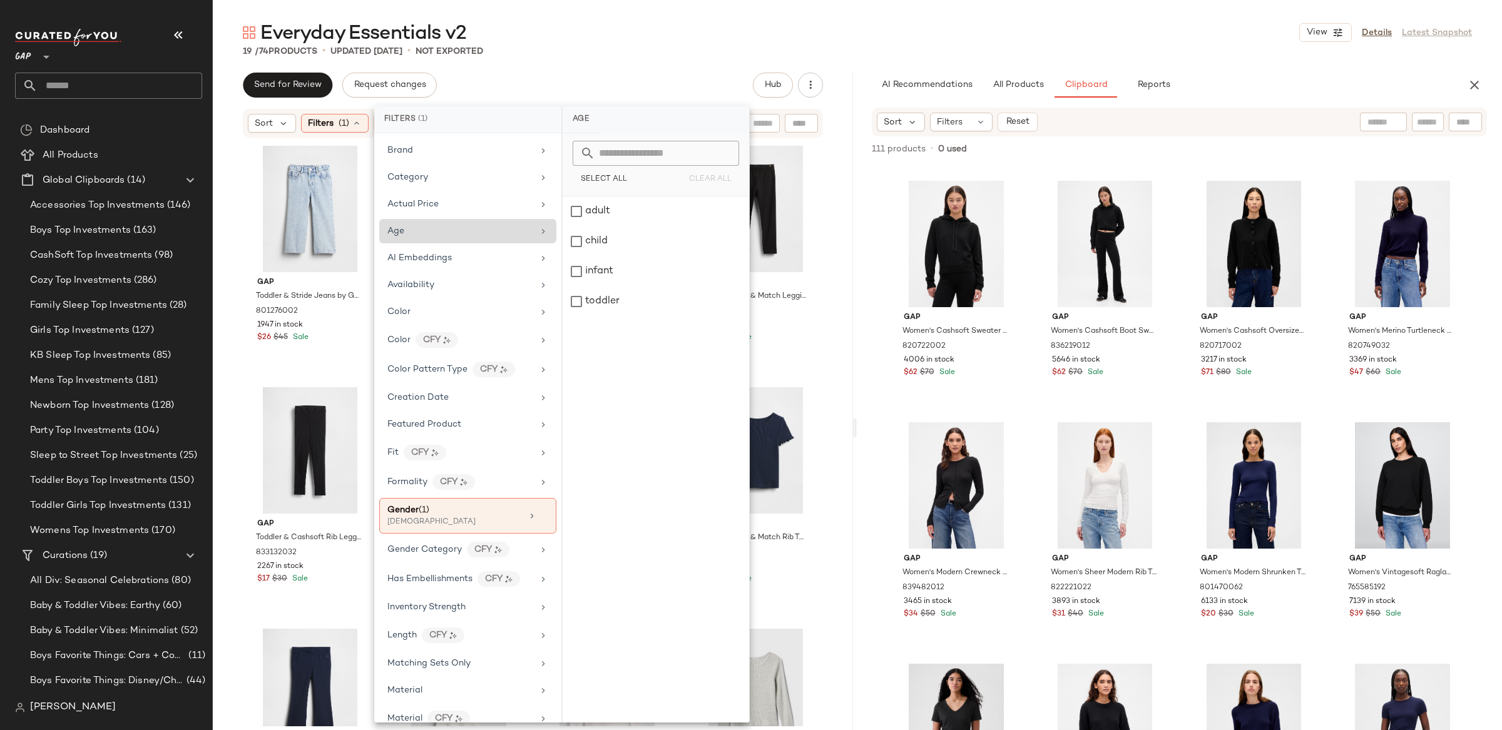
click at [466, 234] on div "Age" at bounding box center [460, 231] width 146 height 13
click at [577, 207] on div "adult" at bounding box center [656, 212] width 187 height 30
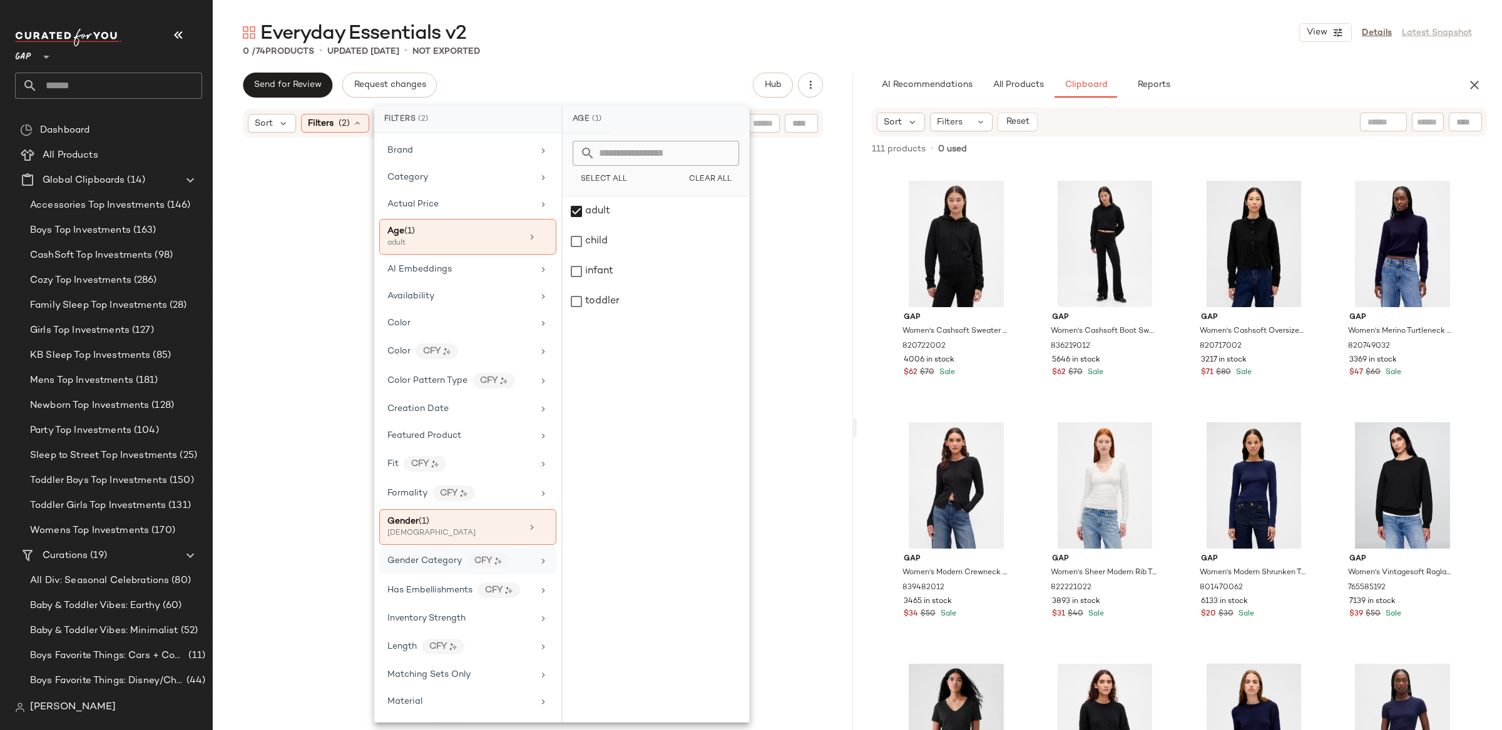
click at [539, 532] on icon at bounding box center [543, 527] width 9 height 9
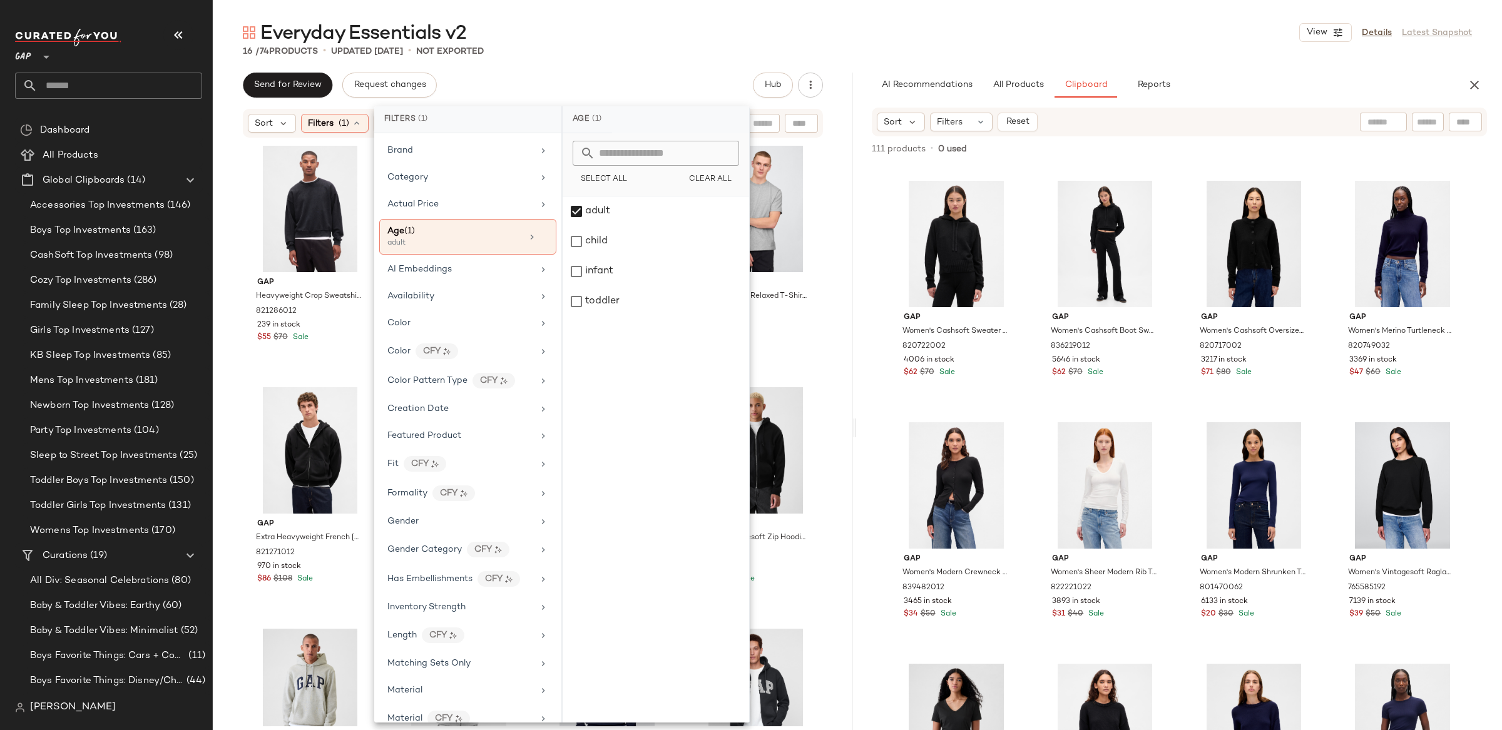
click at [217, 178] on div "Gap Heavyweight Crop Sweatshirt by Gap Classic Navy Size XS 821286012 239 in st…" at bounding box center [533, 433] width 640 height 588
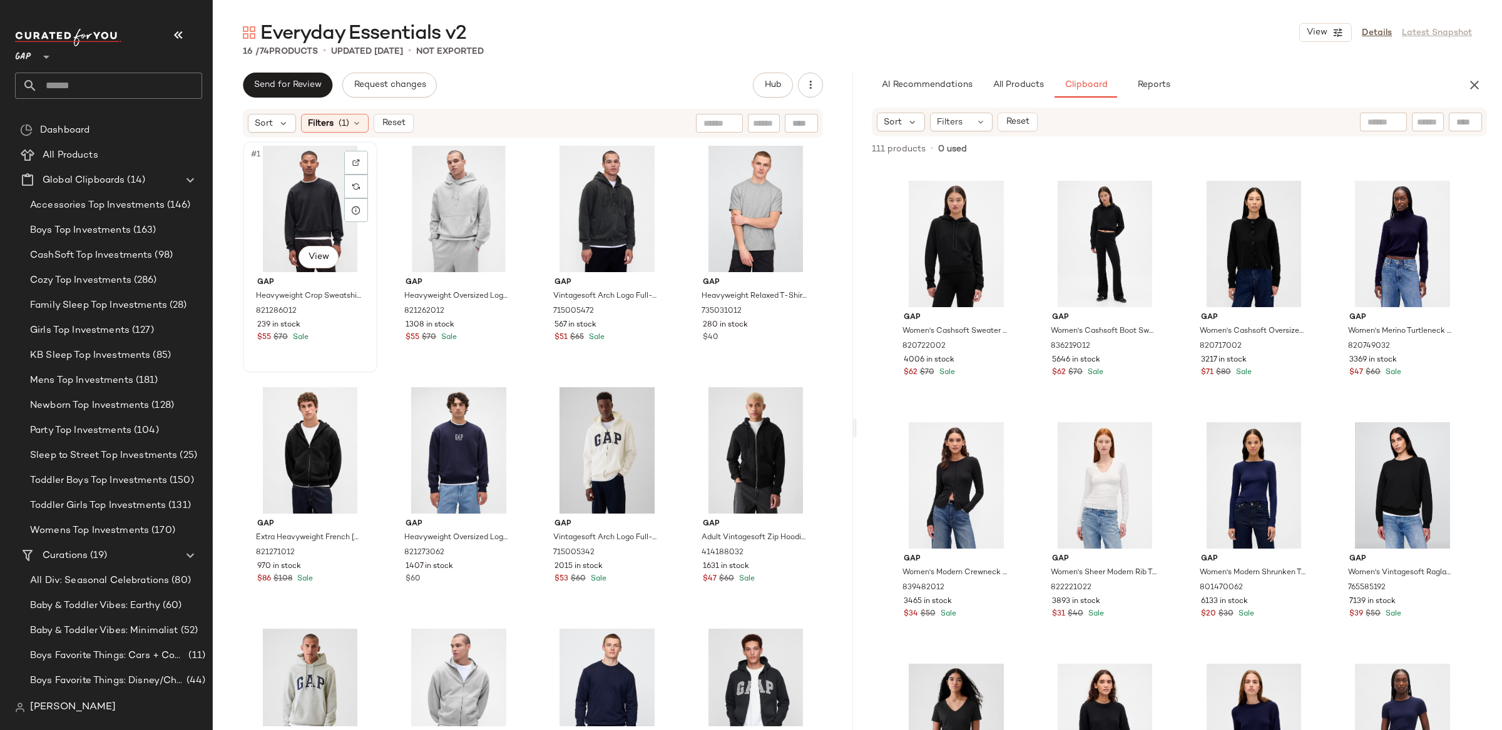
drag, startPoint x: 299, startPoint y: 213, endPoint x: 315, endPoint y: 225, distance: 19.8
click at [299, 213] on div "#1 View" at bounding box center [310, 209] width 126 height 126
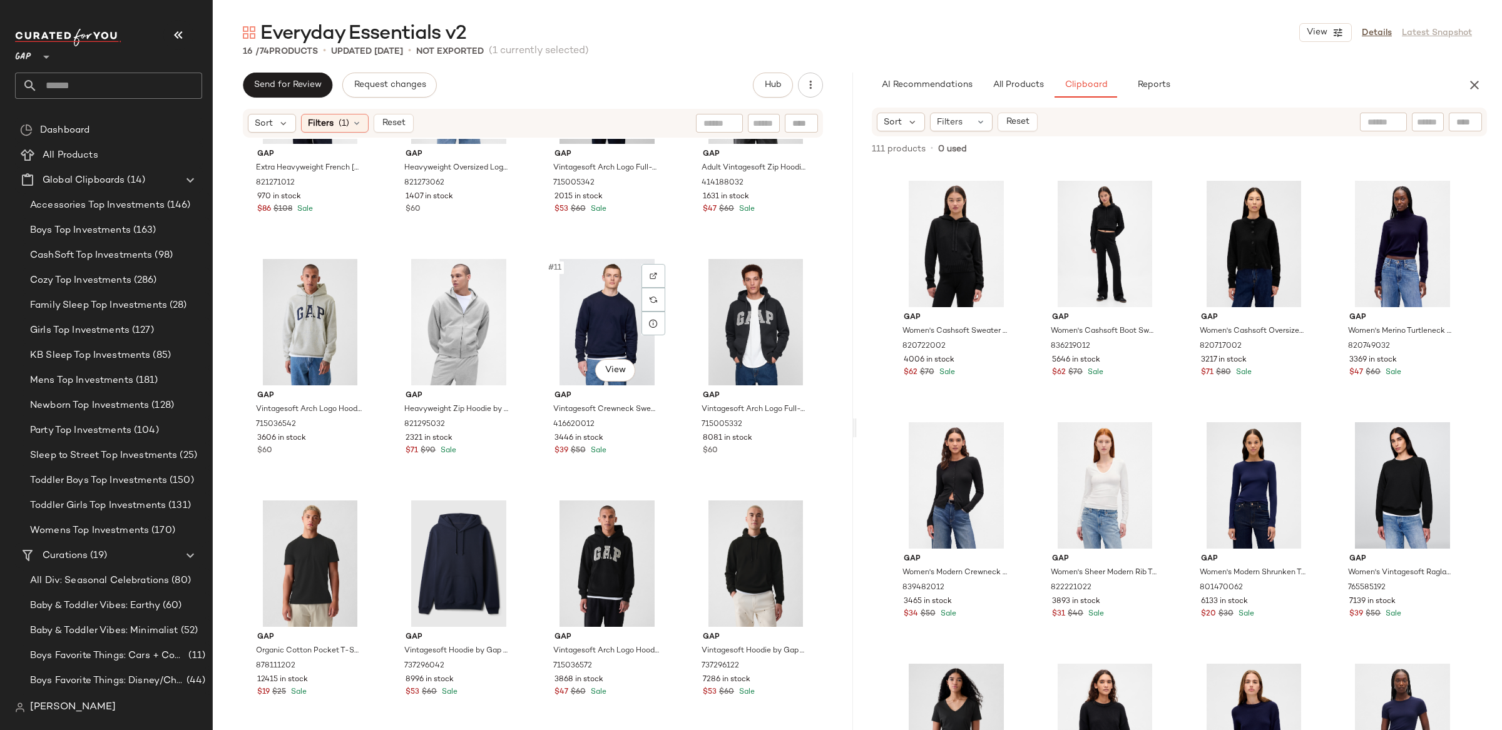
scroll to position [380, 0]
click at [722, 588] on div "#16 View" at bounding box center [756, 564] width 126 height 126
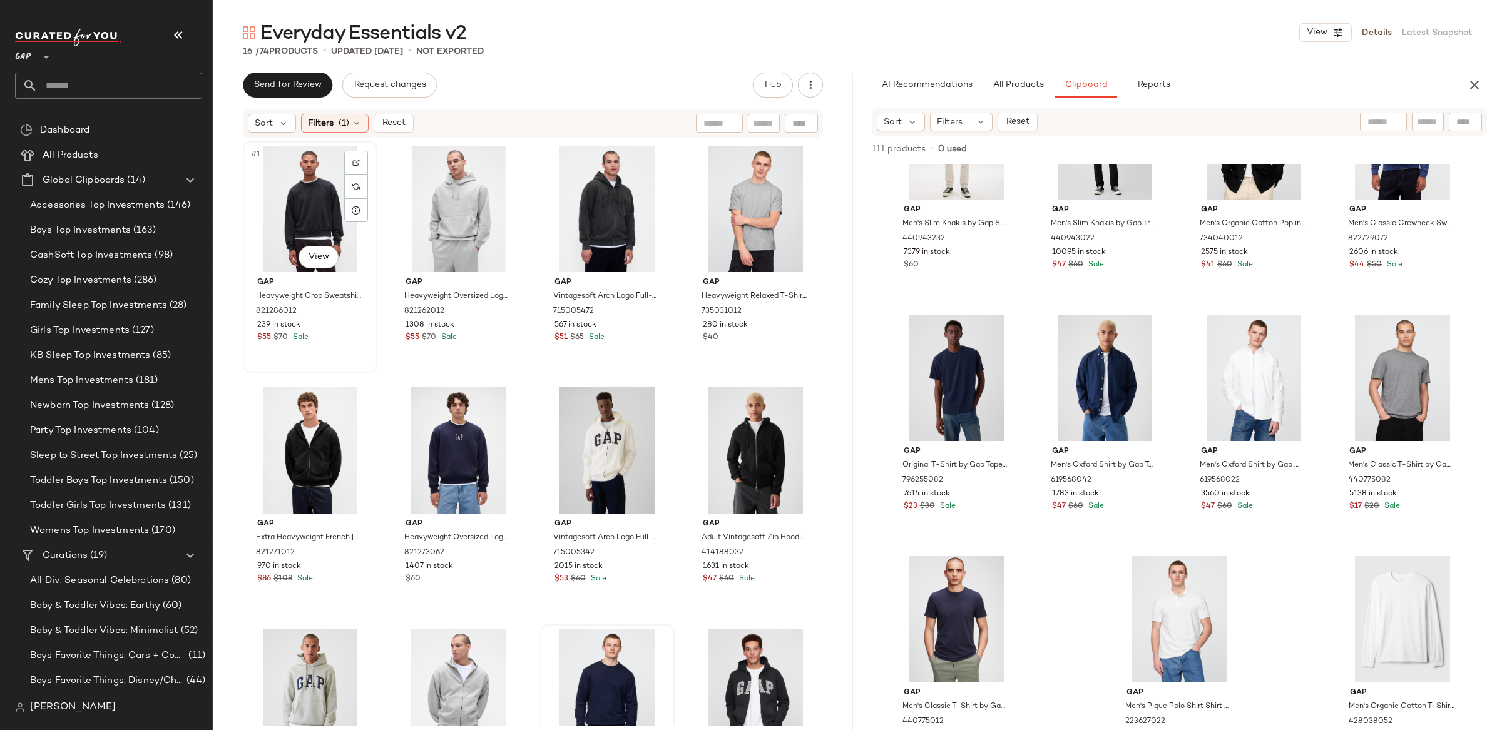
click at [312, 212] on div "#1 View" at bounding box center [310, 209] width 126 height 126
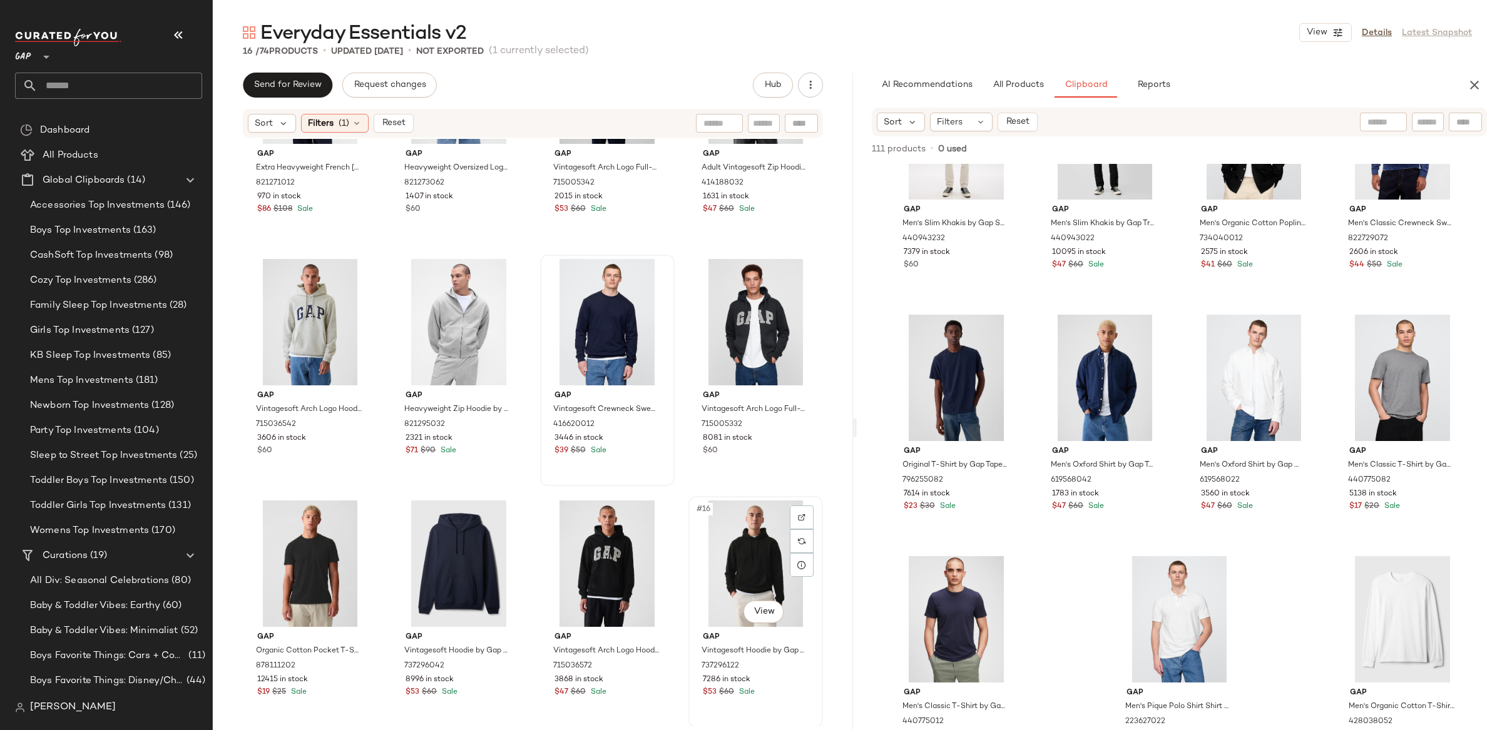
click at [729, 523] on div "#16 View" at bounding box center [756, 564] width 126 height 126
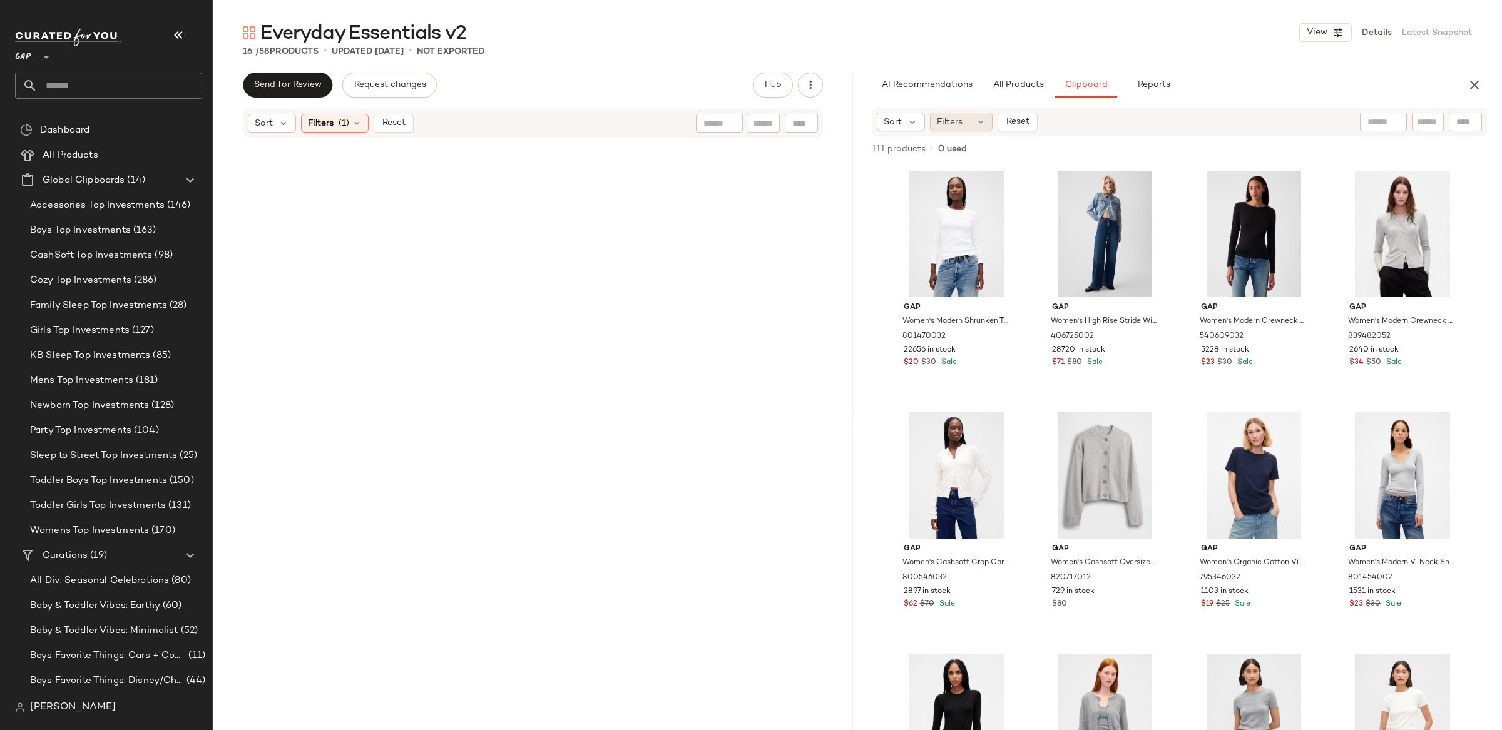
click at [945, 117] on span "Filters" at bounding box center [950, 122] width 26 height 13
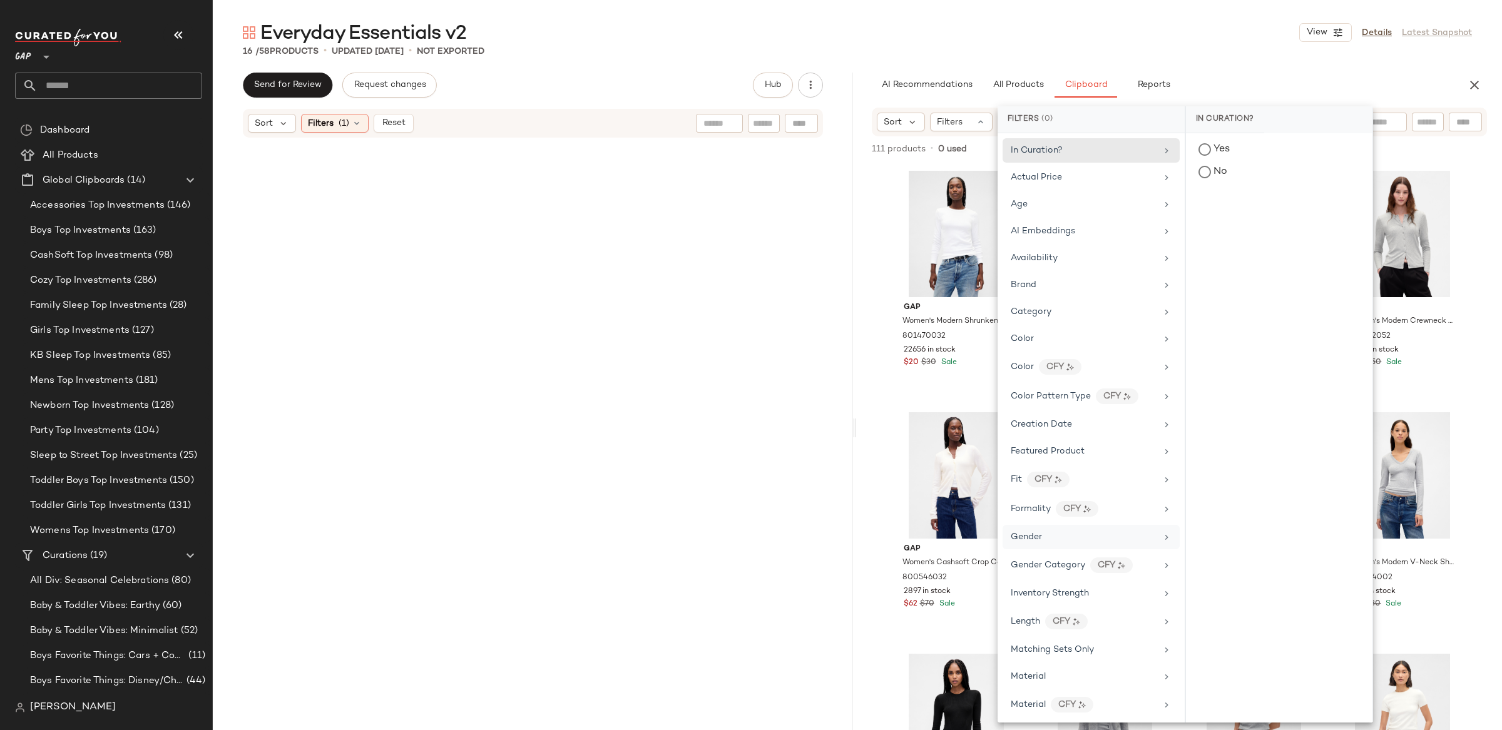
click at [1102, 544] on div "Gender" at bounding box center [1084, 537] width 146 height 13
click at [1229, 247] on div "unisex" at bounding box center [1279, 242] width 187 height 30
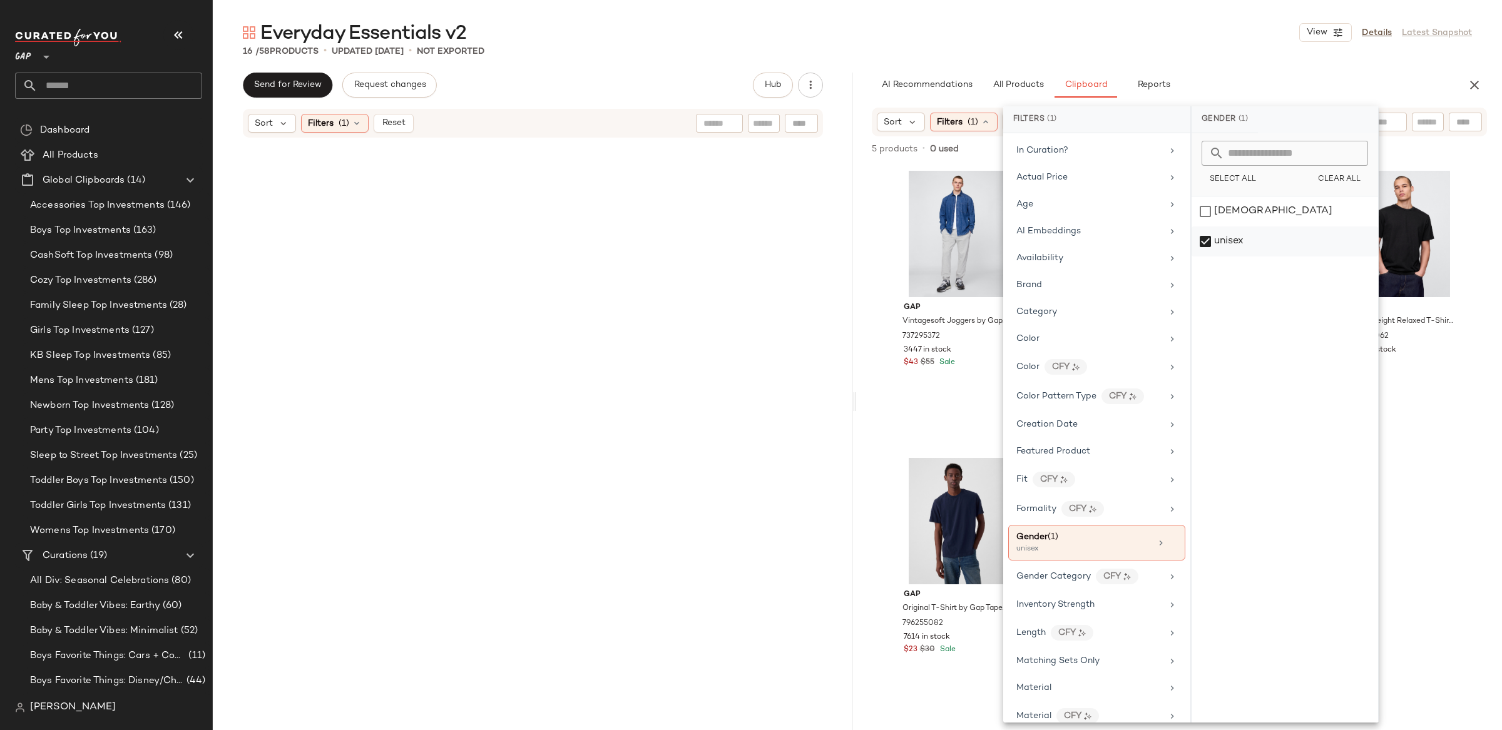
click at [1229, 247] on div "unisex" at bounding box center [1285, 242] width 187 height 30
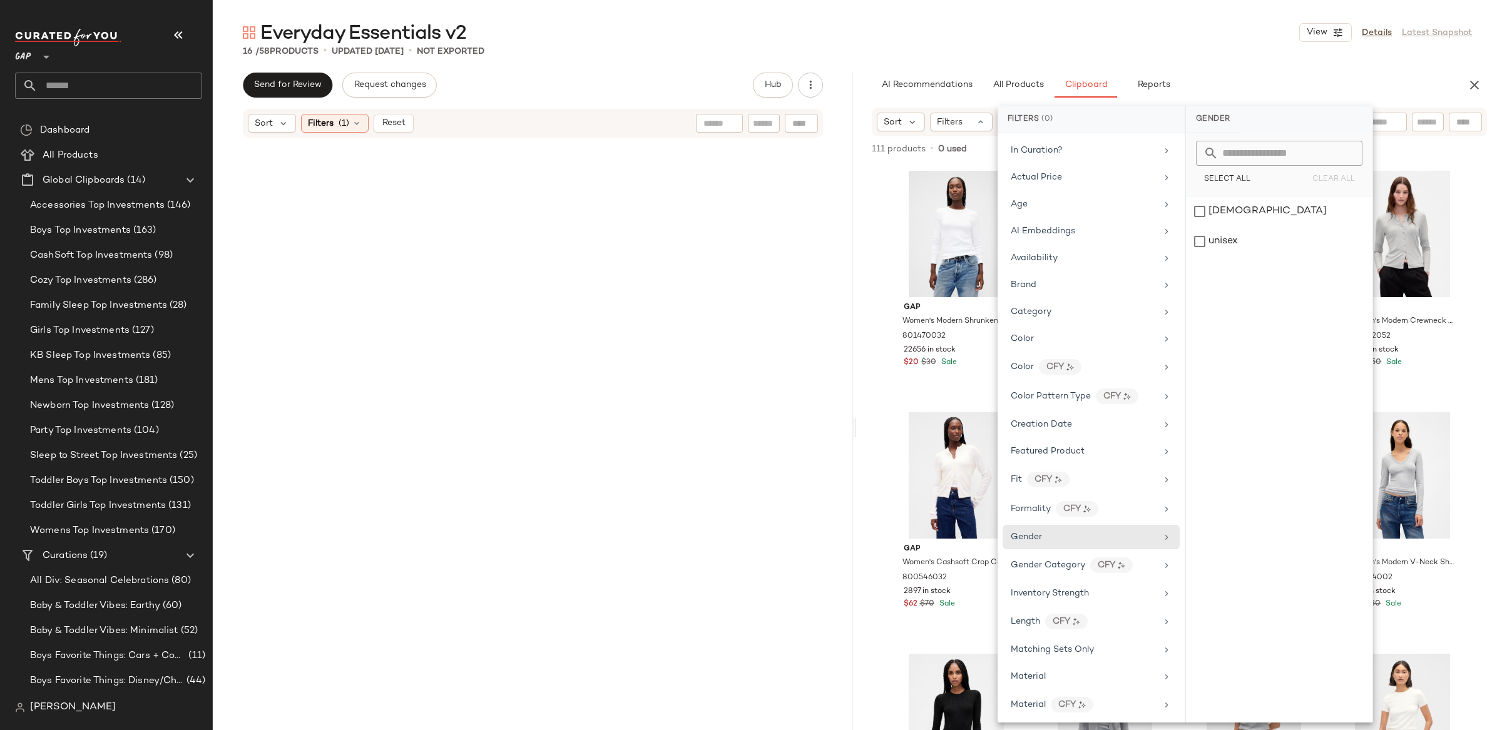
drag, startPoint x: 872, startPoint y: 61, endPoint x: 685, endPoint y: 6, distance: 195.1
click at [871, 60] on div "Everyday Essentials v2 View Details Latest Snapshot 16 / 58 Products • updated …" at bounding box center [857, 375] width 1289 height 710
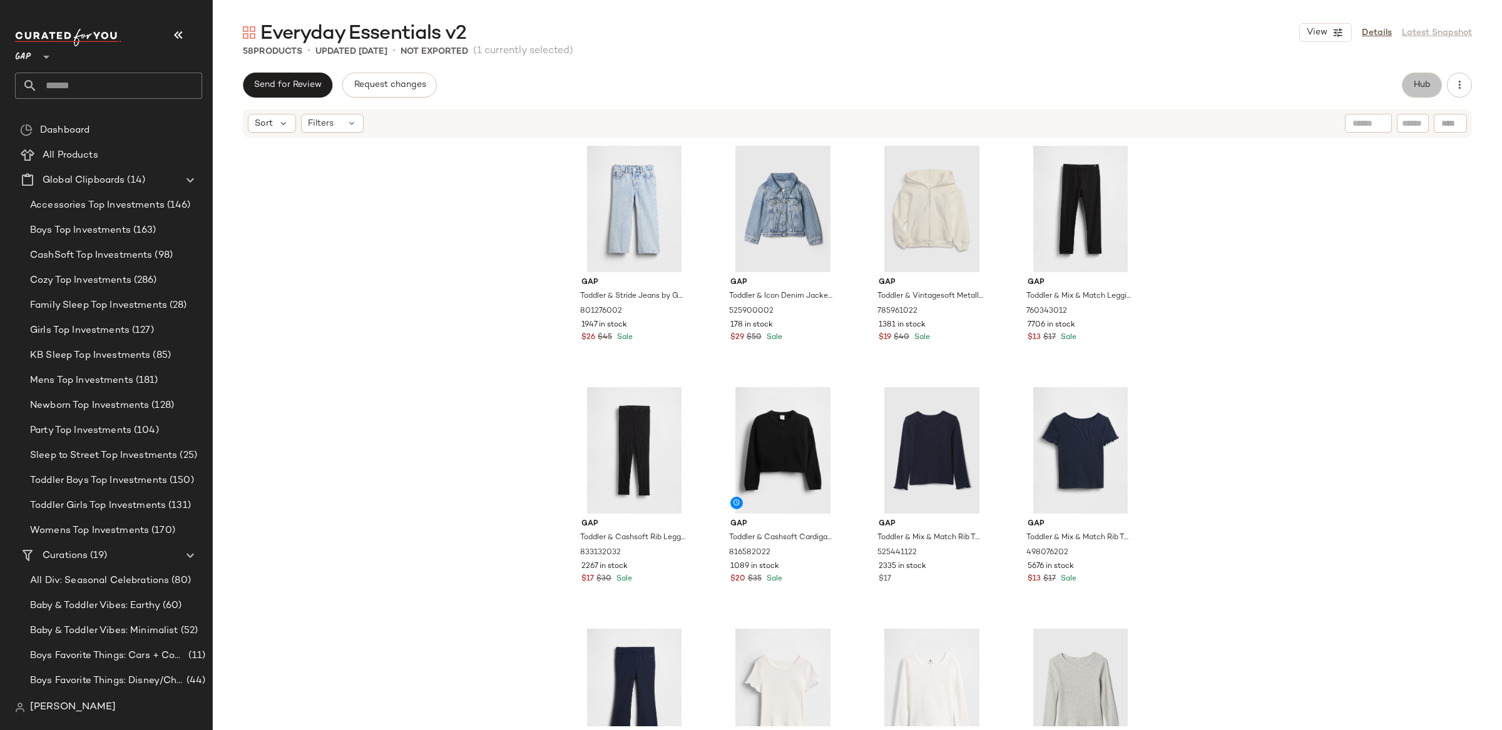
click at [1418, 93] on button "Hub" at bounding box center [1422, 85] width 40 height 25
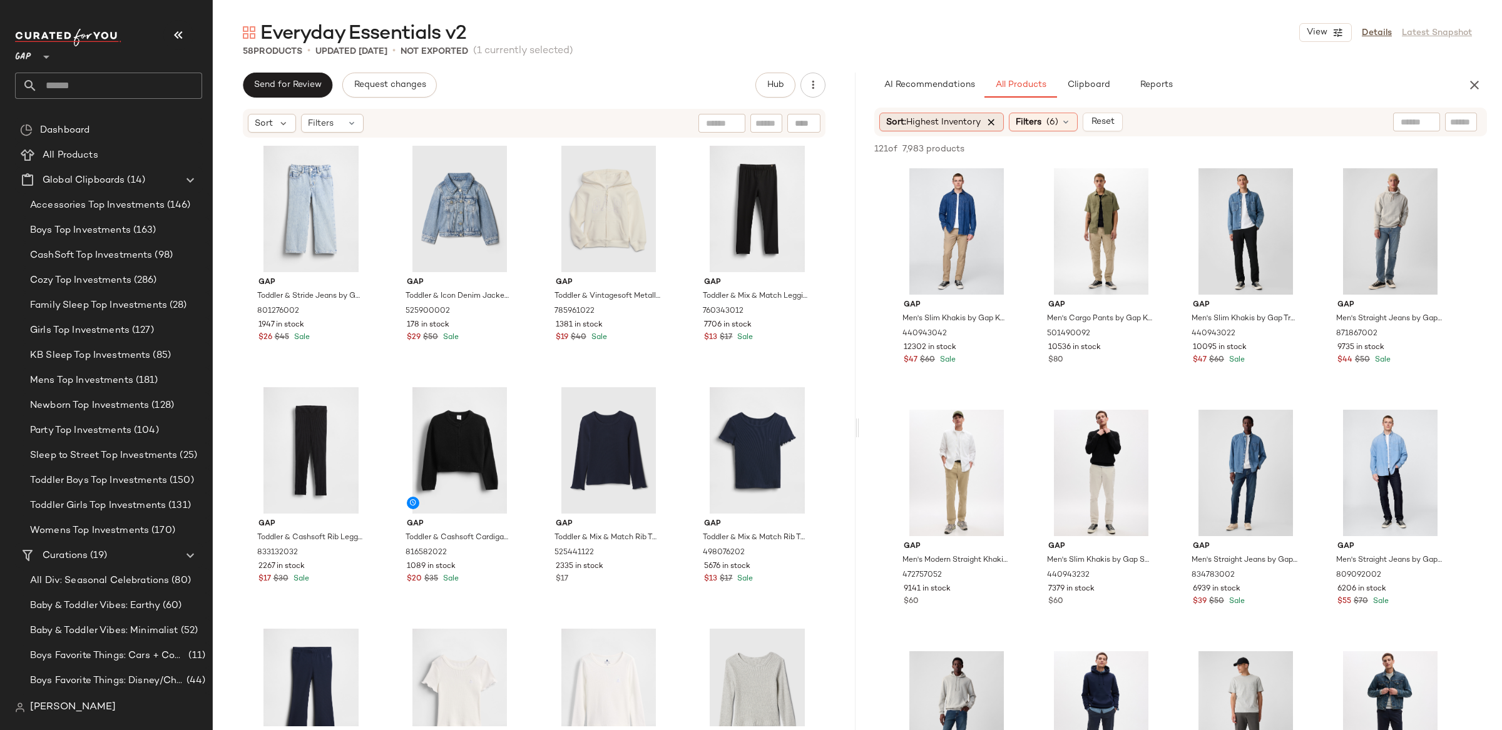
click at [996, 120] on icon at bounding box center [991, 121] width 11 height 11
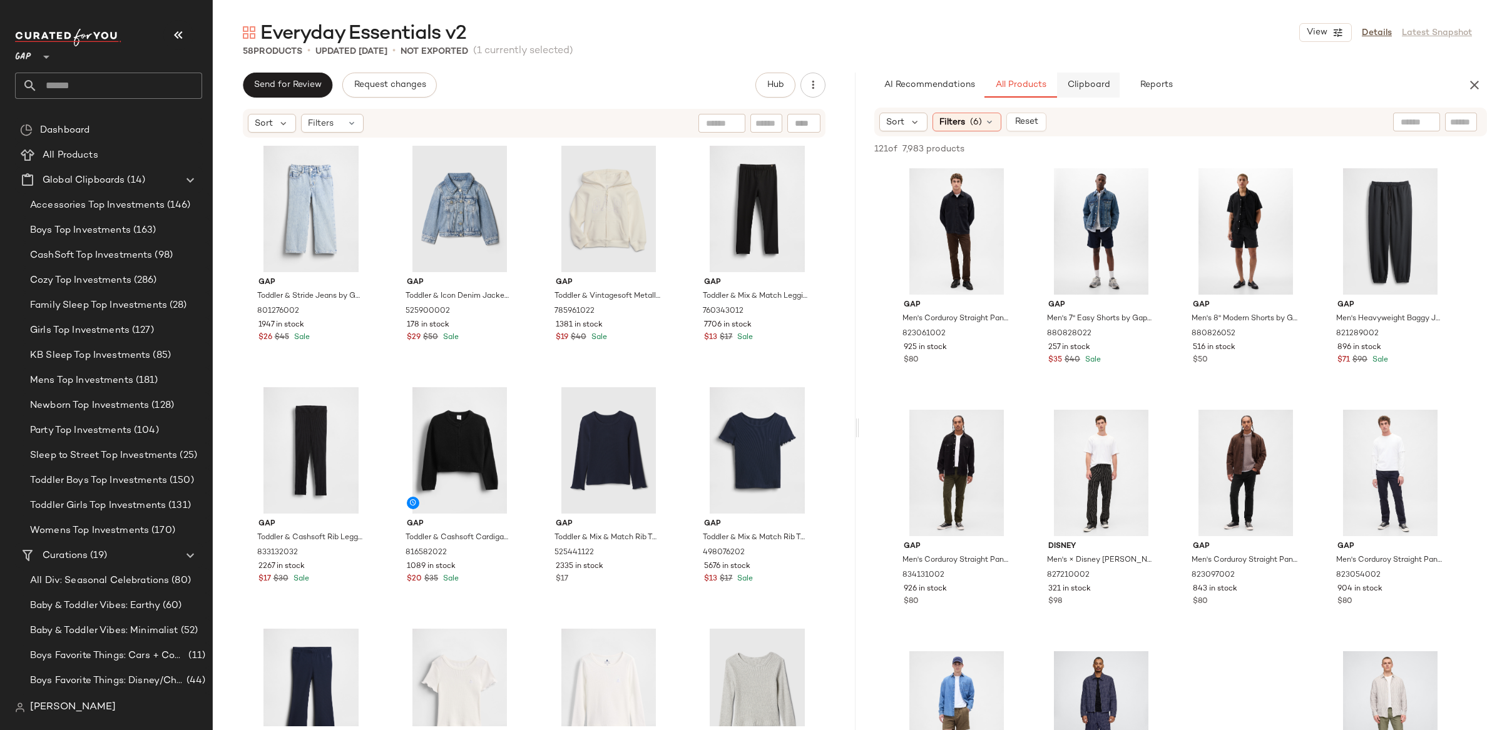
click at [1090, 81] on span "Clipboard" at bounding box center [1087, 85] width 43 height 10
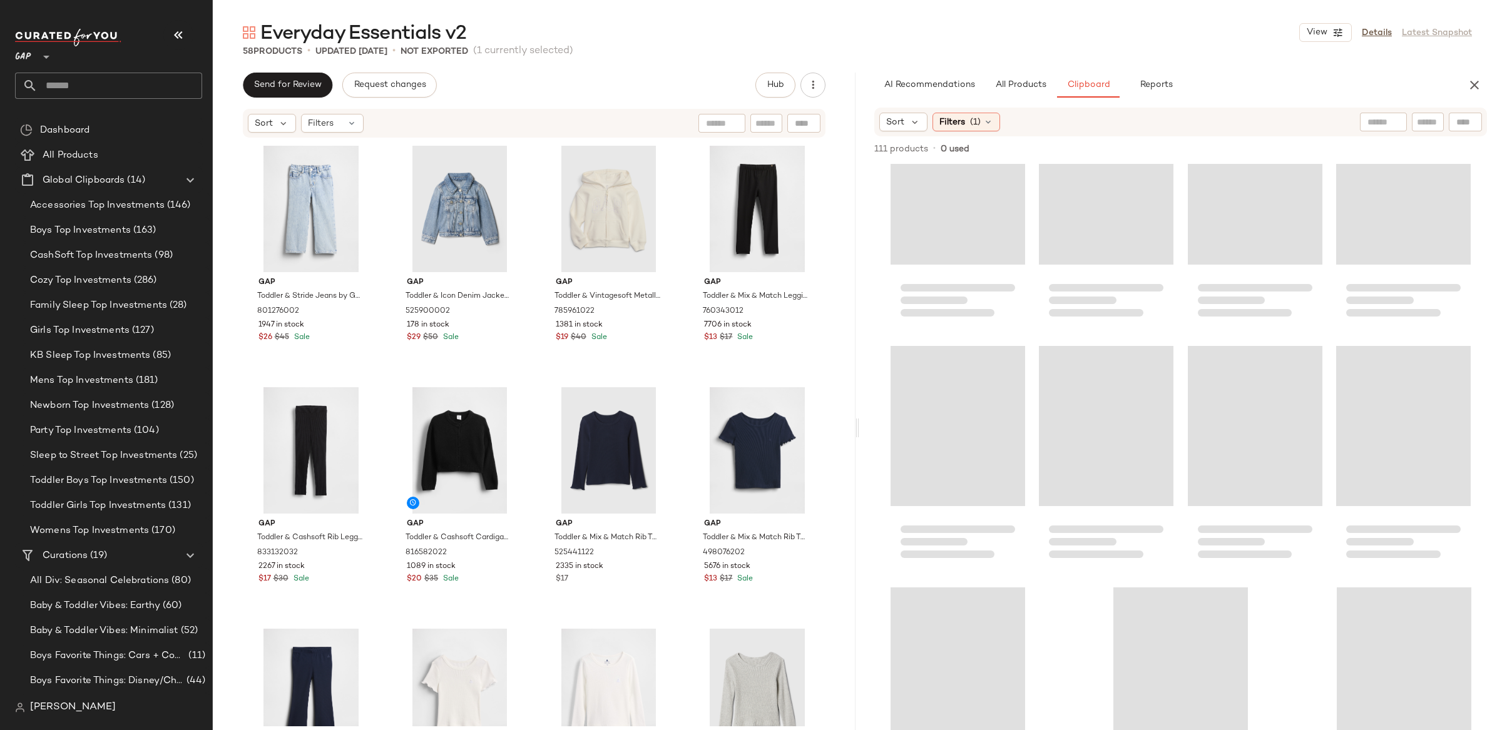
scroll to position [6147, 0]
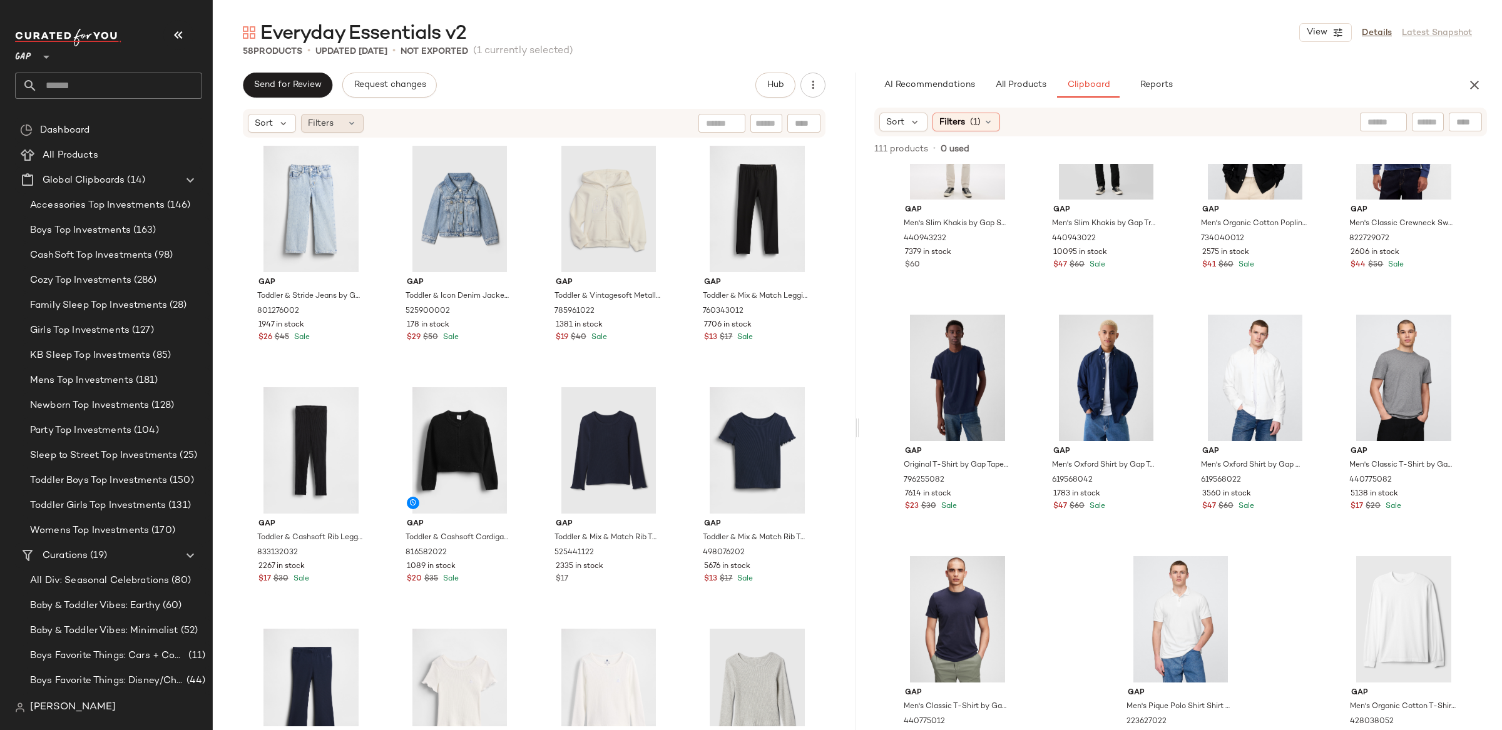
click at [315, 127] on span "Filters" at bounding box center [321, 123] width 26 height 13
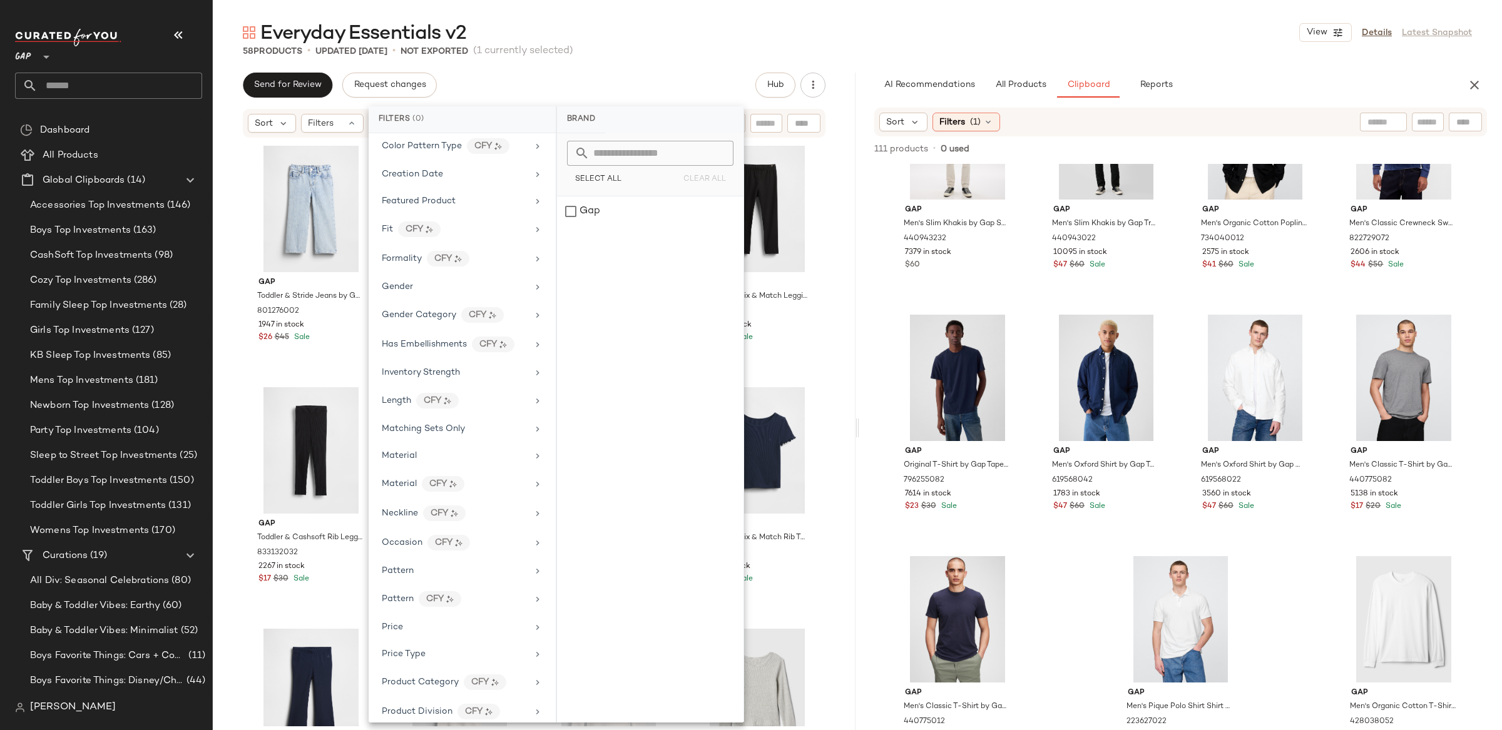
scroll to position [225, 0]
drag, startPoint x: 427, startPoint y: 290, endPoint x: 438, endPoint y: 289, distance: 10.7
click at [427, 290] on div "Gender" at bounding box center [455, 285] width 146 height 13
click at [583, 207] on div "[DEMOGRAPHIC_DATA]" at bounding box center [650, 212] width 187 height 30
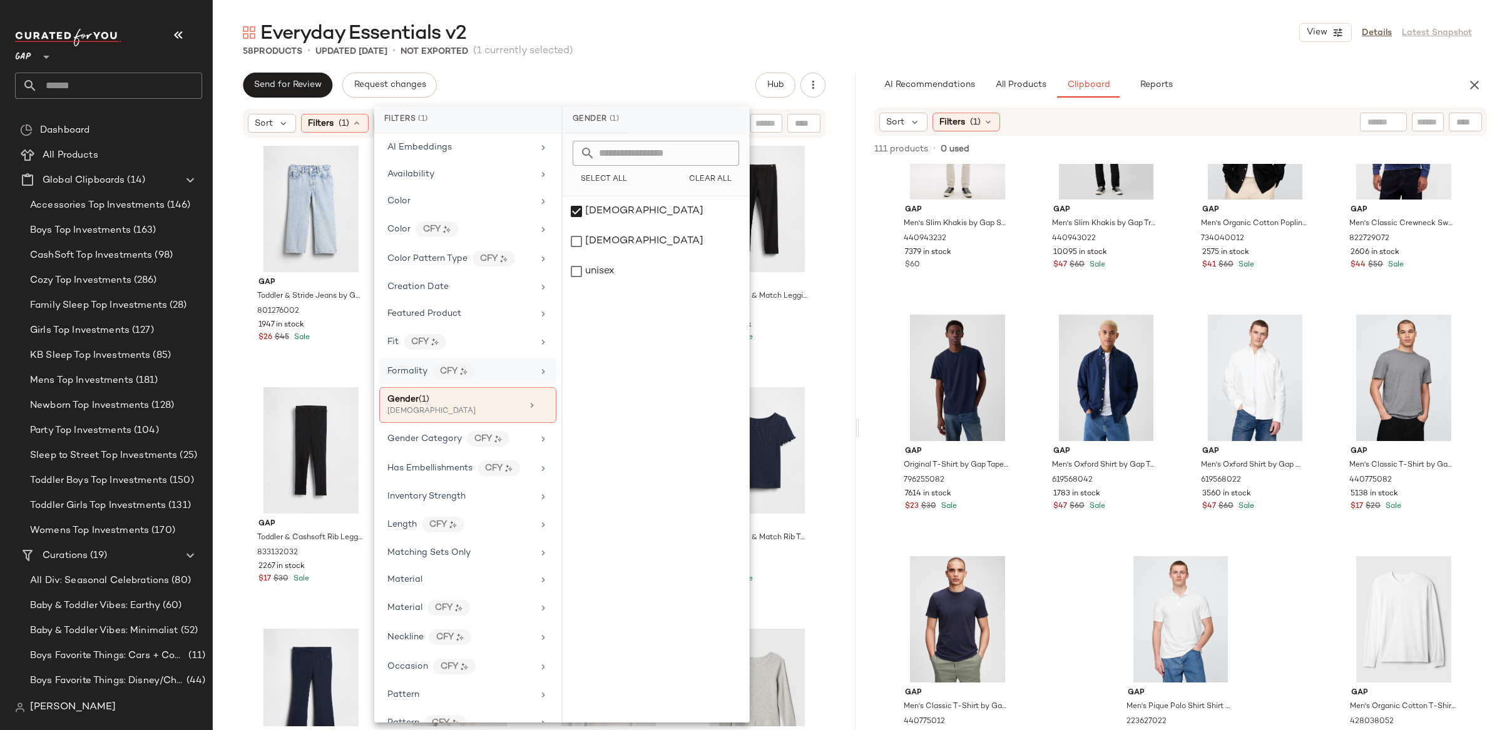
scroll to position [0, 0]
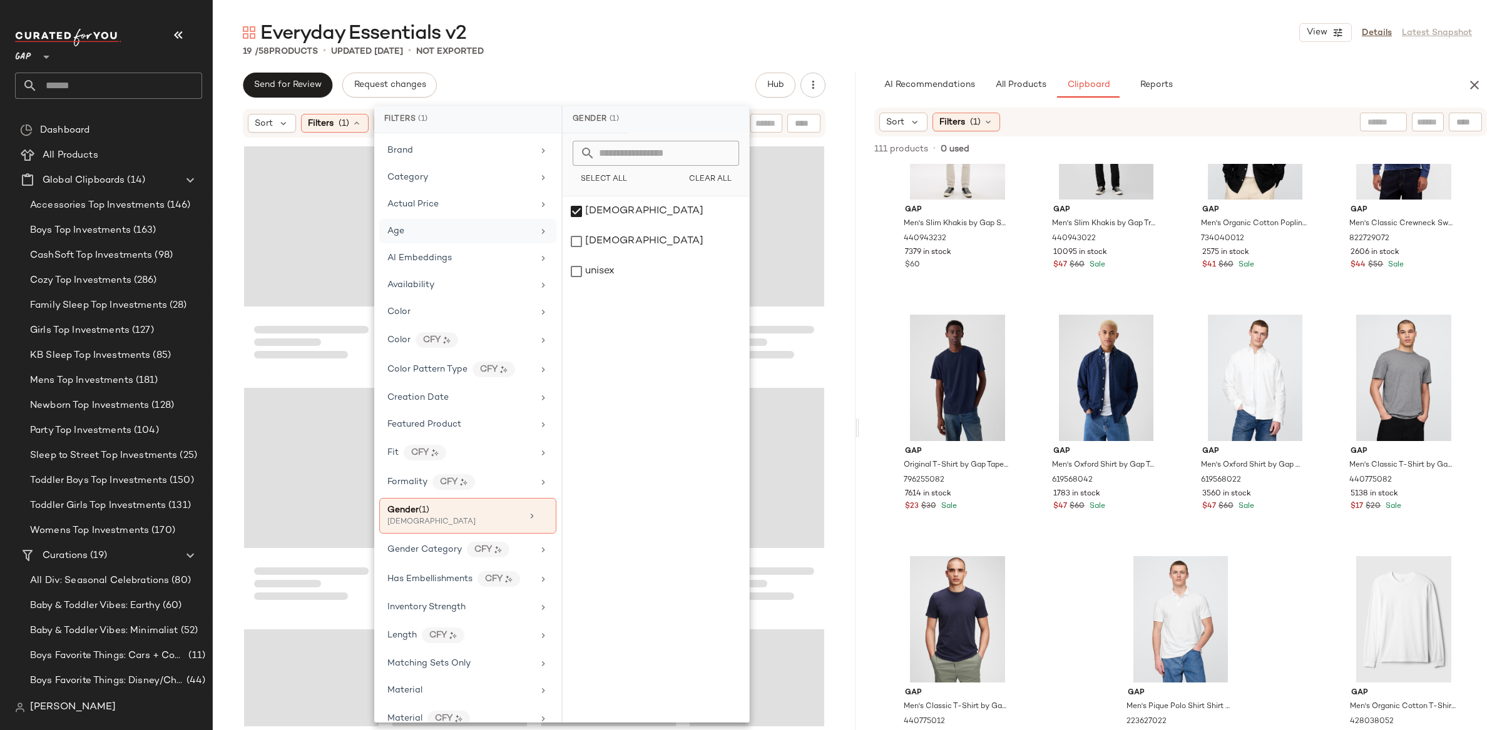
click at [444, 233] on div "Age" at bounding box center [460, 231] width 146 height 13
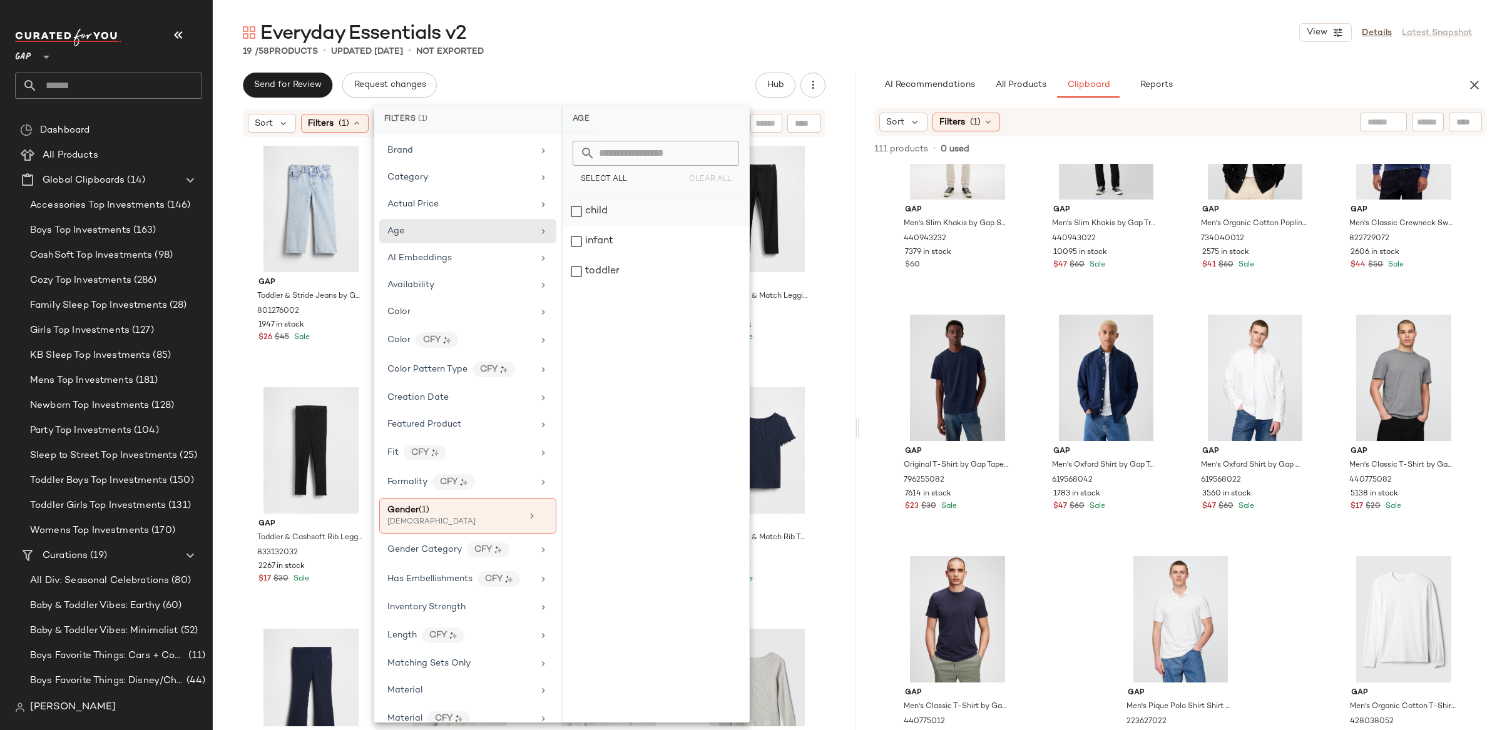
click at [581, 215] on div "child" at bounding box center [656, 212] width 187 height 30
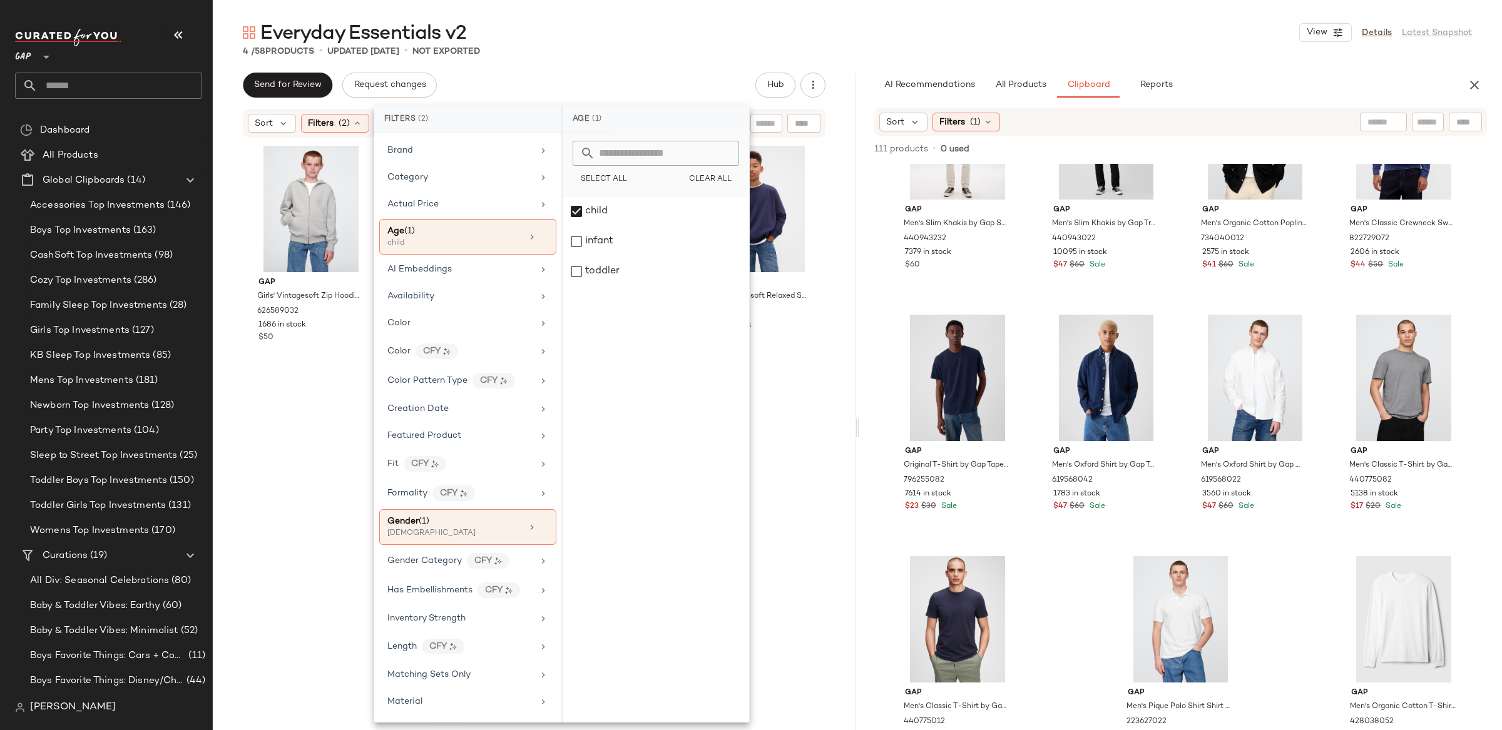
click at [232, 105] on div "Send for Review Request changes Hub Sort Filters (2) Reset Gap Girls' Vintageso…" at bounding box center [534, 428] width 643 height 710
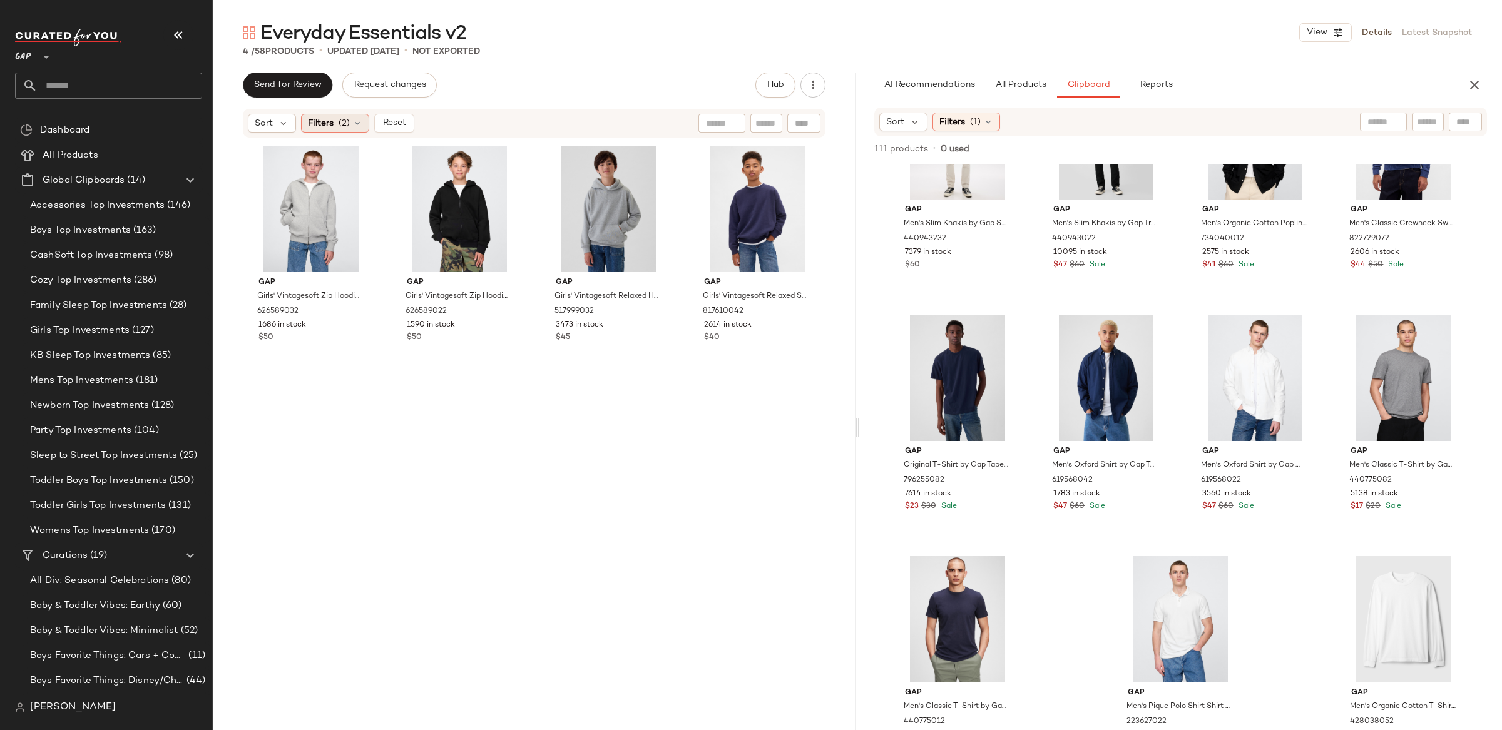
click at [323, 121] on span "Filters" at bounding box center [321, 123] width 26 height 13
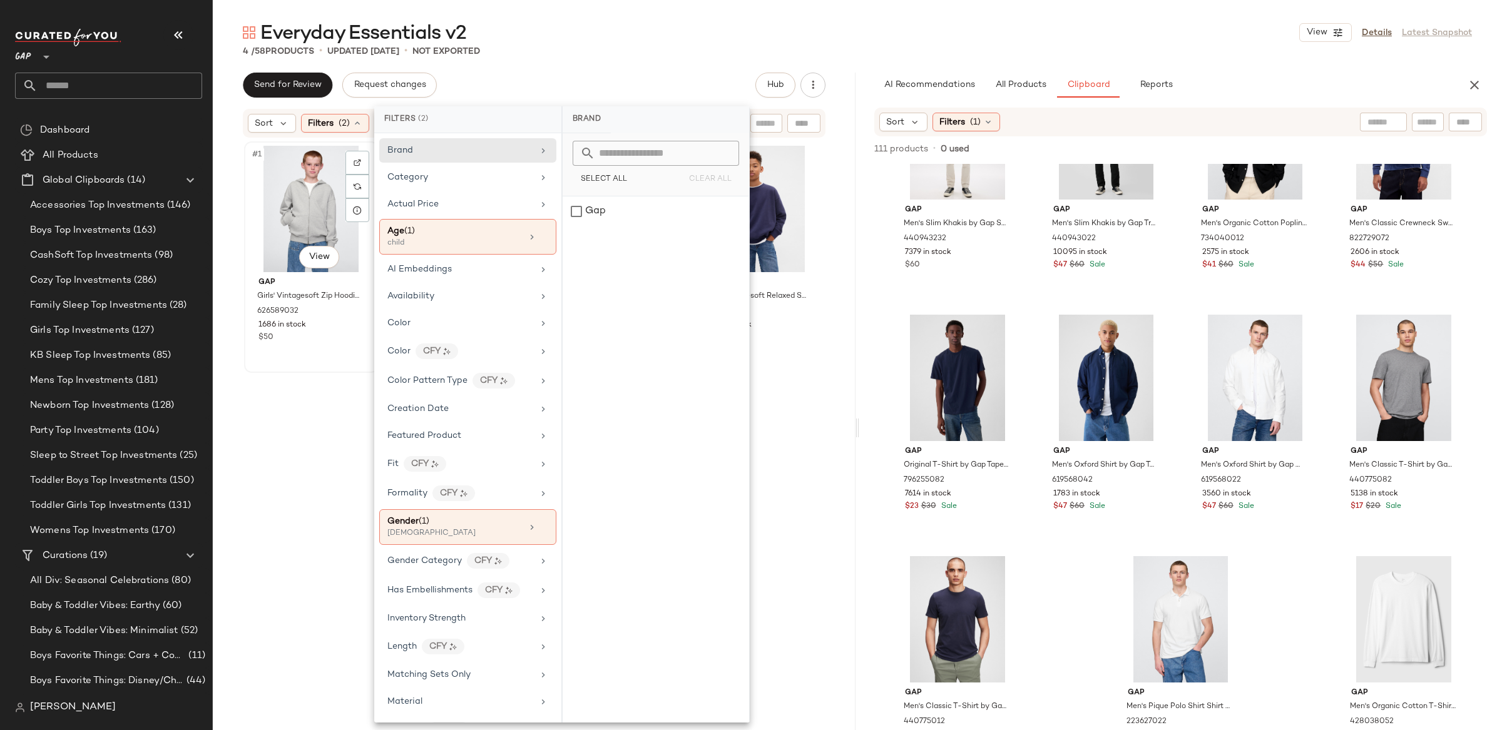
click at [309, 199] on div "#1 View" at bounding box center [311, 209] width 126 height 126
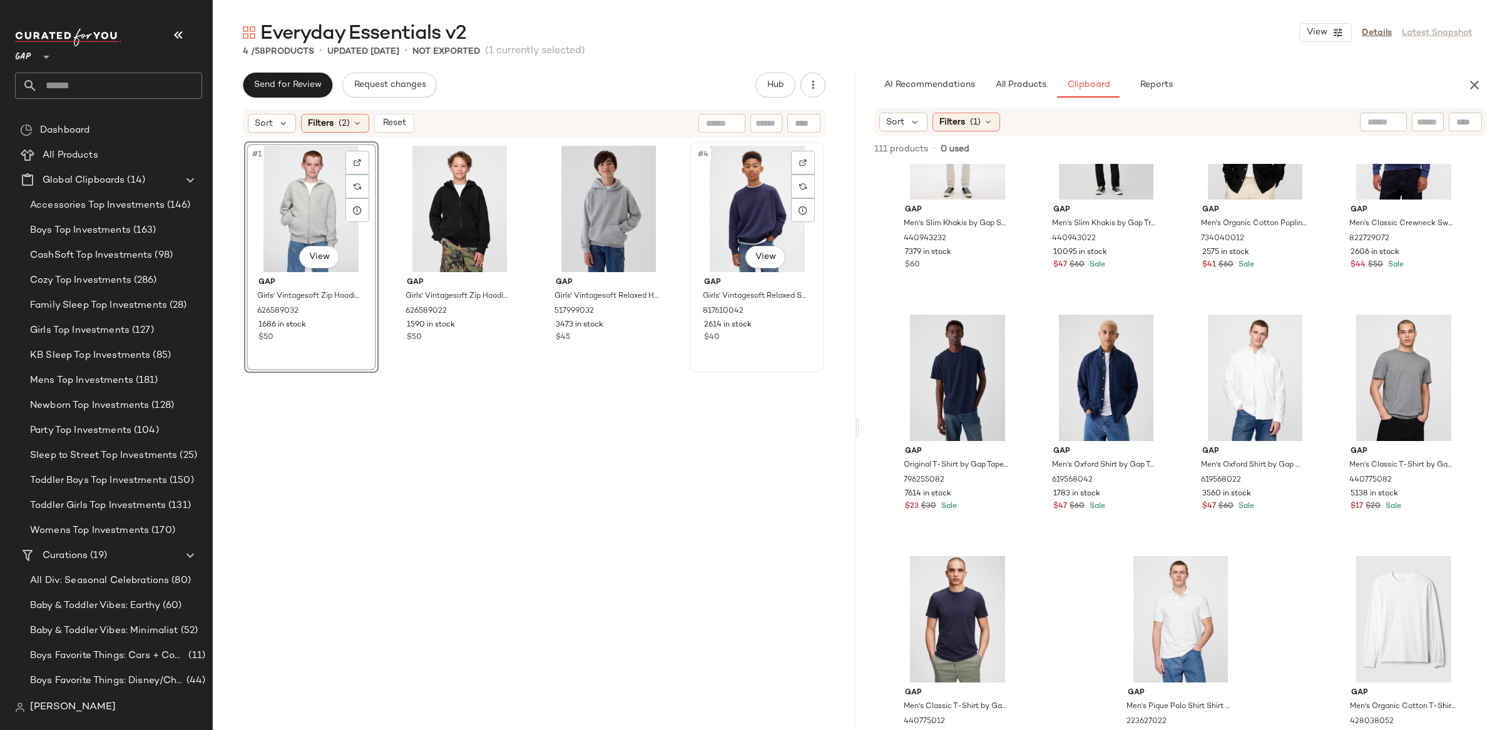
click at [779, 212] on div "#4 View" at bounding box center [757, 209] width 126 height 126
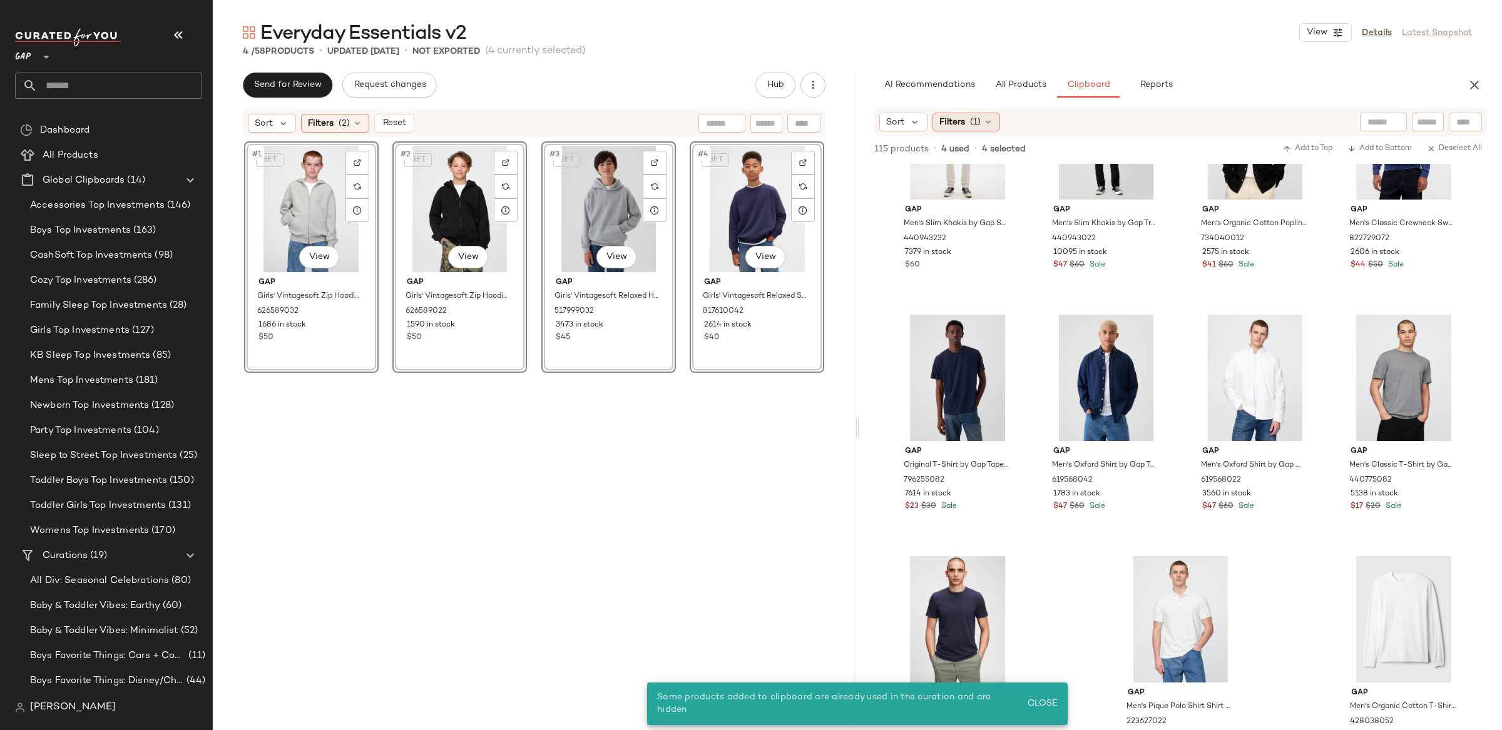
click at [963, 116] on span "Filters" at bounding box center [952, 122] width 26 height 13
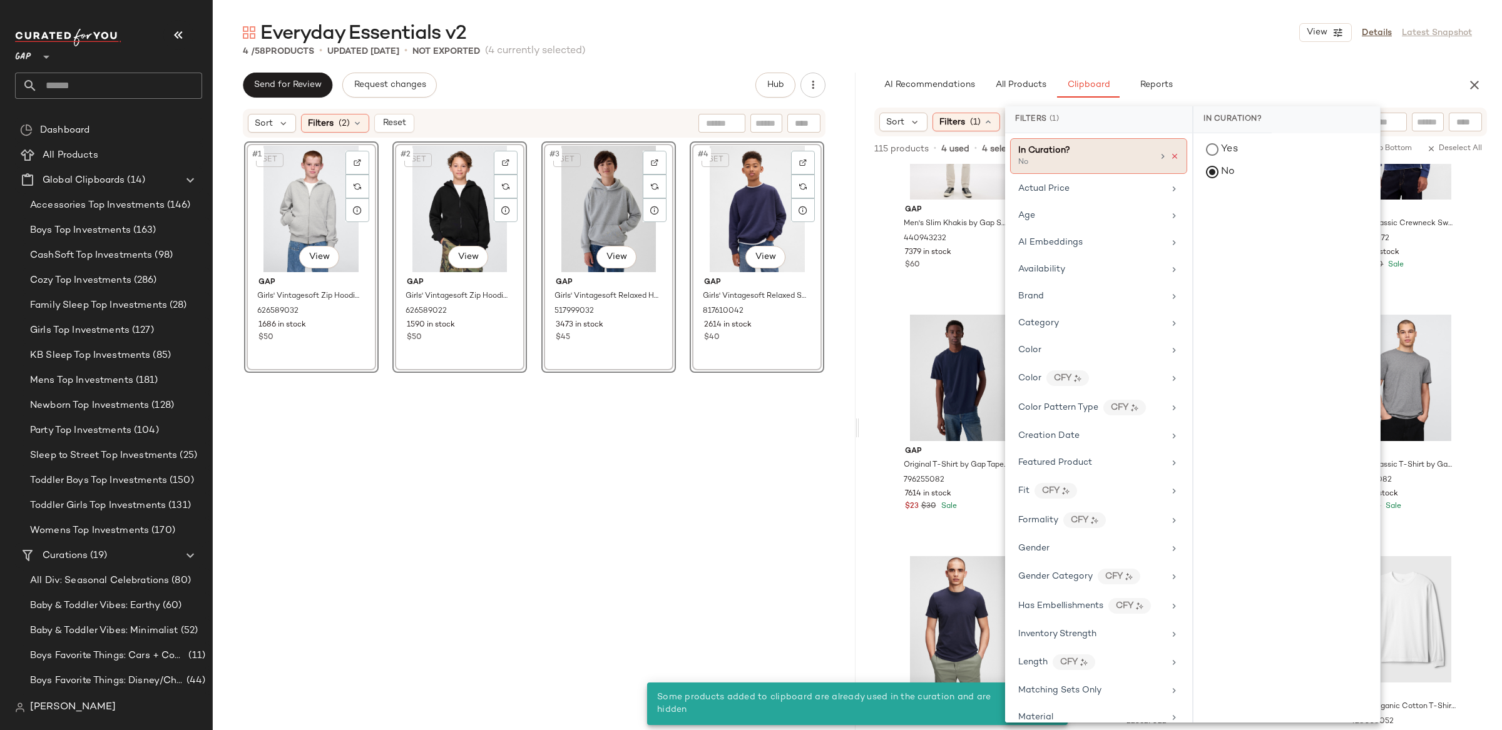
click at [1170, 155] on icon at bounding box center [1174, 156] width 9 height 9
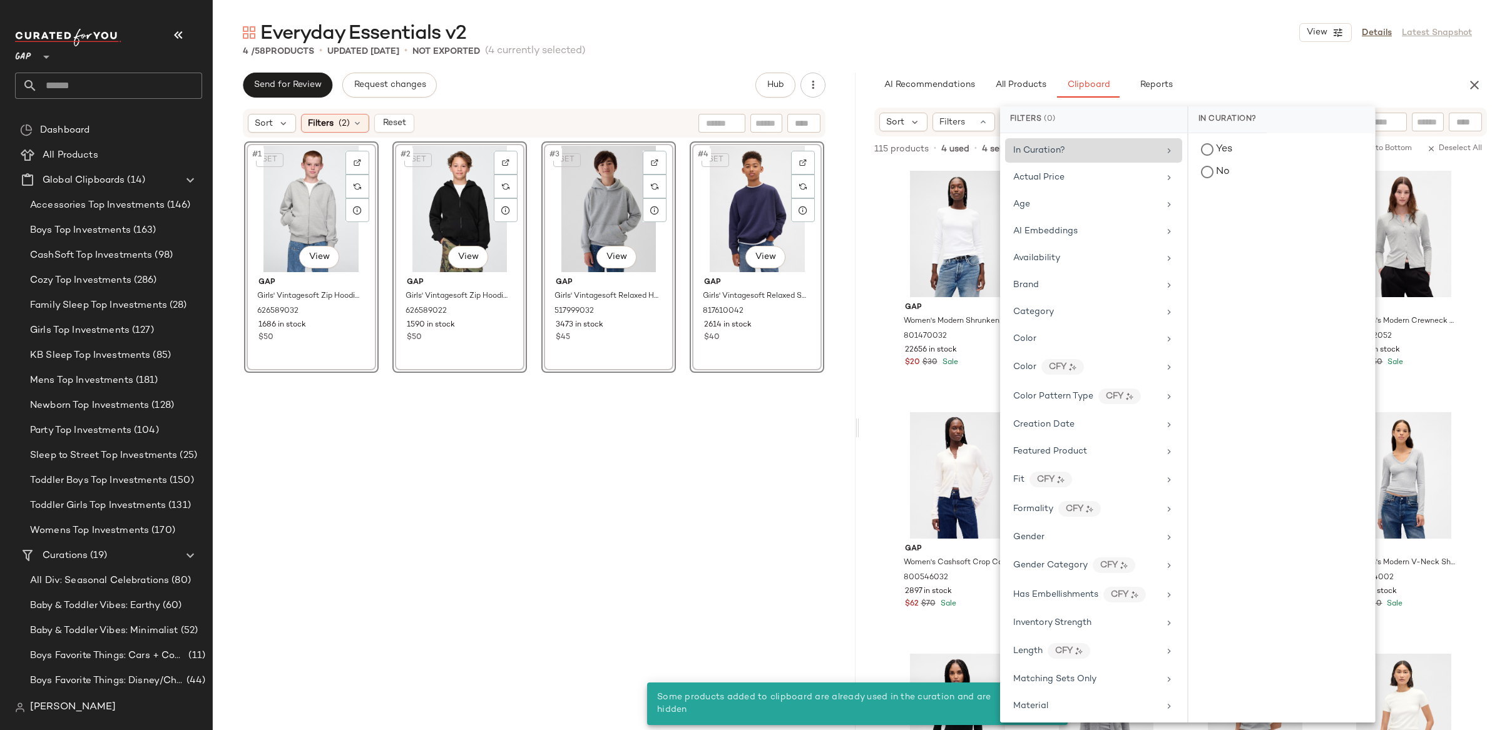
click at [872, 64] on div "Everyday Essentials v2 View Details Latest Snapshot 4 / 58 Products • updated S…" at bounding box center [857, 375] width 1289 height 710
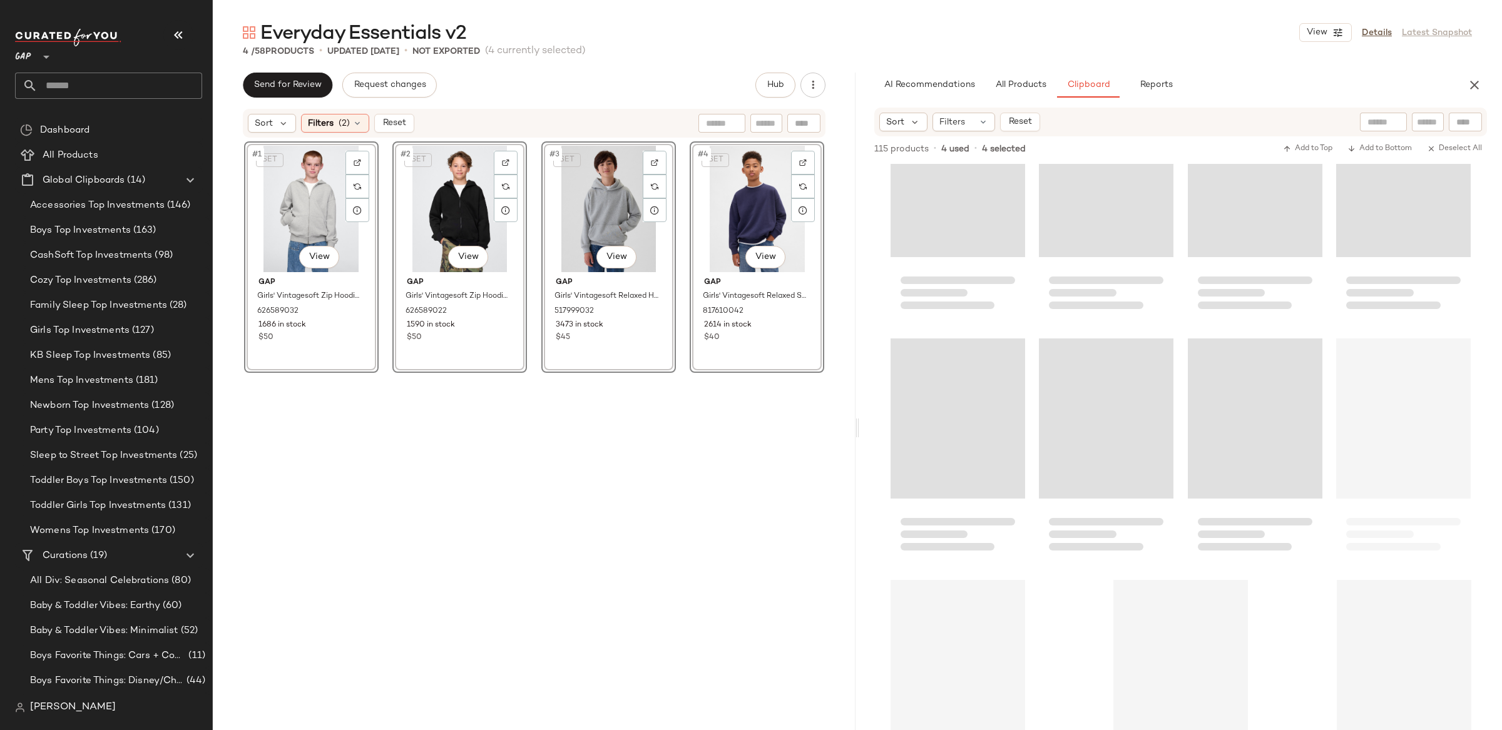
scroll to position [6388, 0]
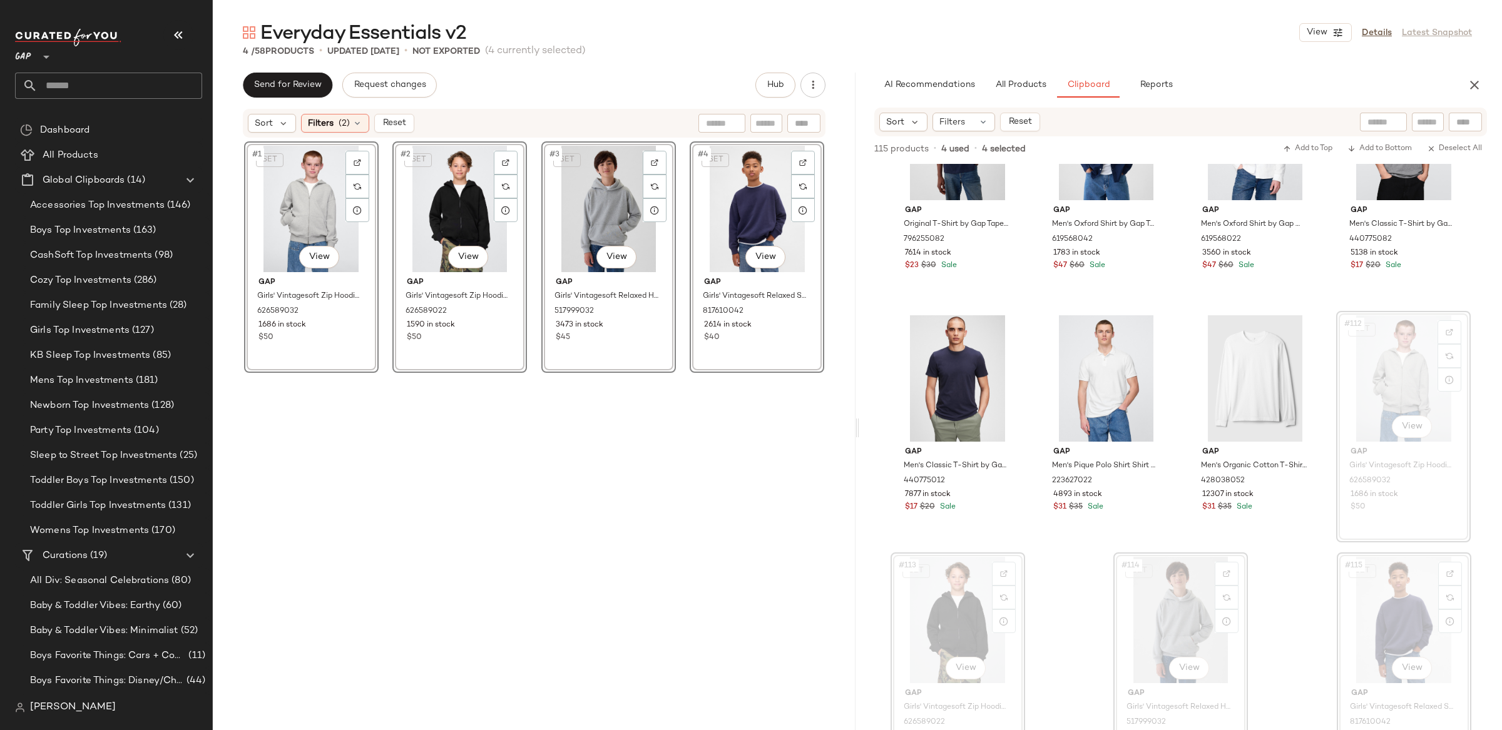
click at [764, 452] on div "SET #4 View Gap Girls' Vintagesoft Relaxed Sweatshirt by Gap New Navy Size XS 8…" at bounding box center [757, 433] width 135 height 585
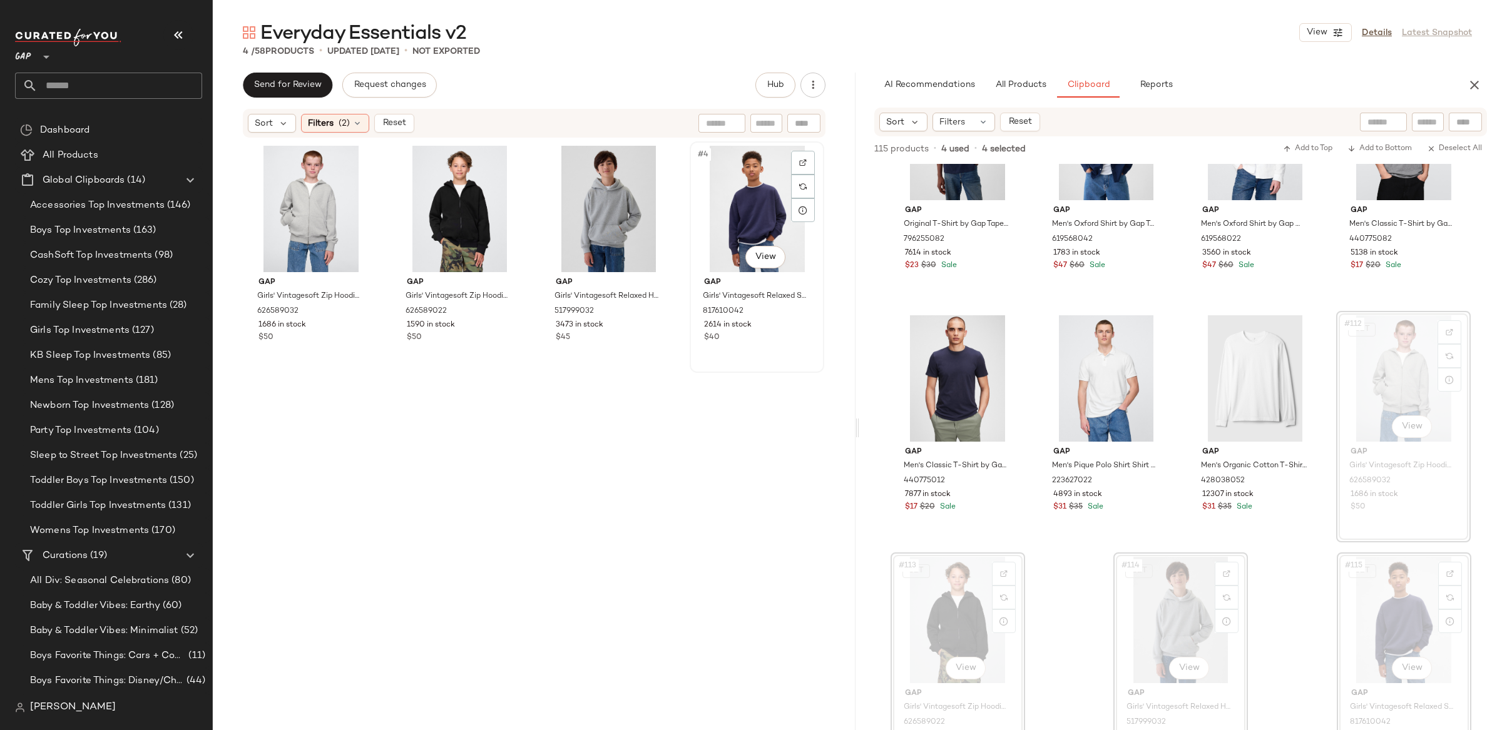
click at [760, 192] on div "#4 View" at bounding box center [757, 209] width 126 height 126
click at [322, 193] on div "#1 View" at bounding box center [311, 209] width 126 height 126
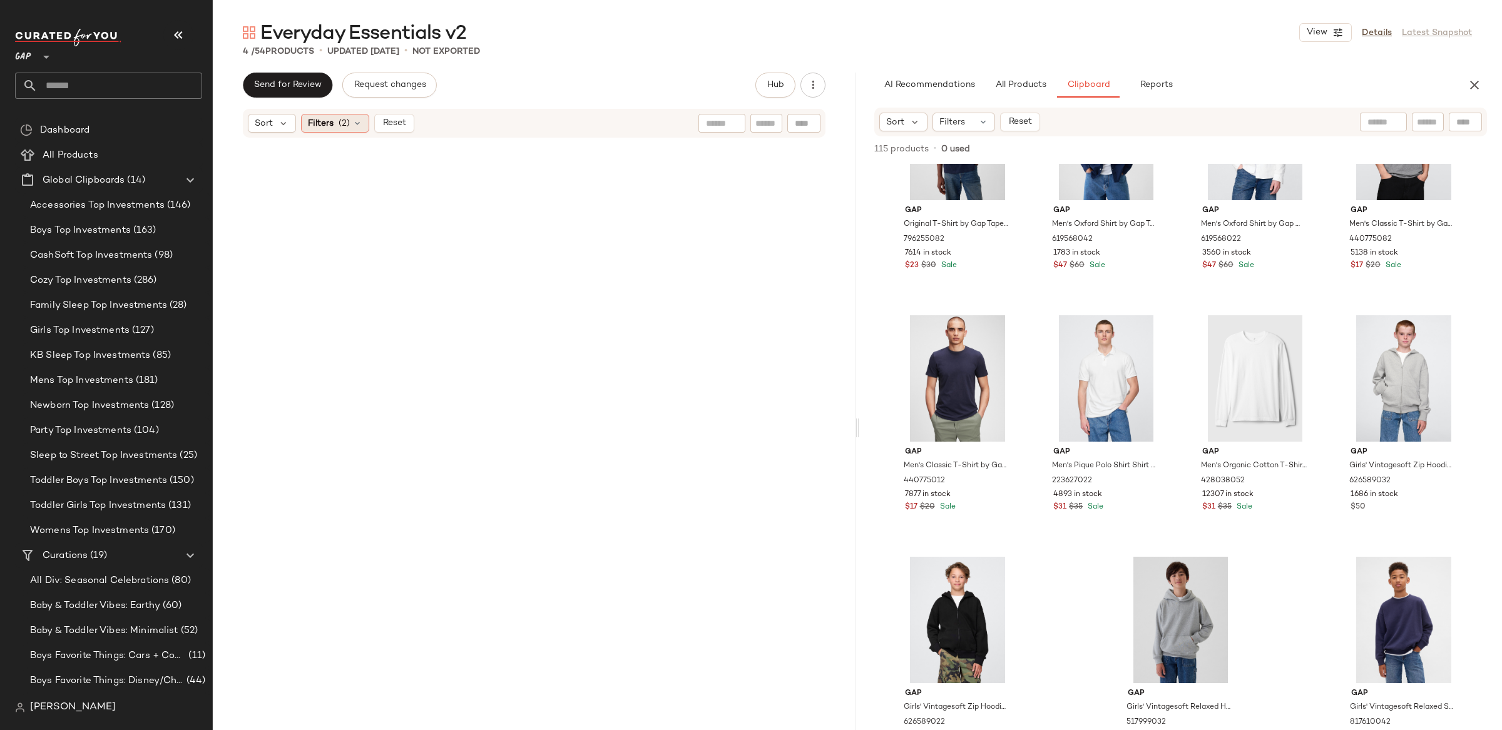
click at [329, 125] on span "Filters" at bounding box center [321, 123] width 26 height 13
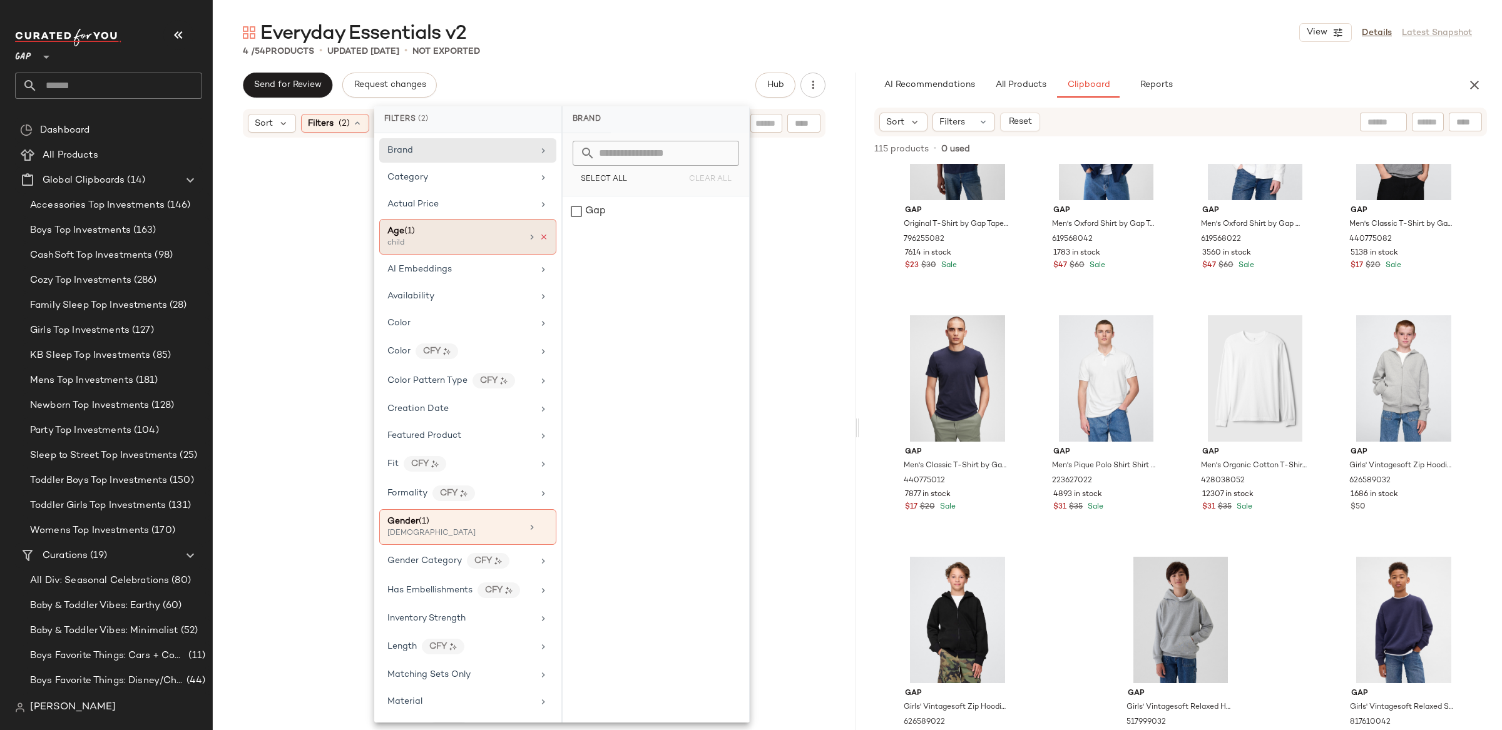
click at [539, 239] on icon at bounding box center [543, 237] width 9 height 9
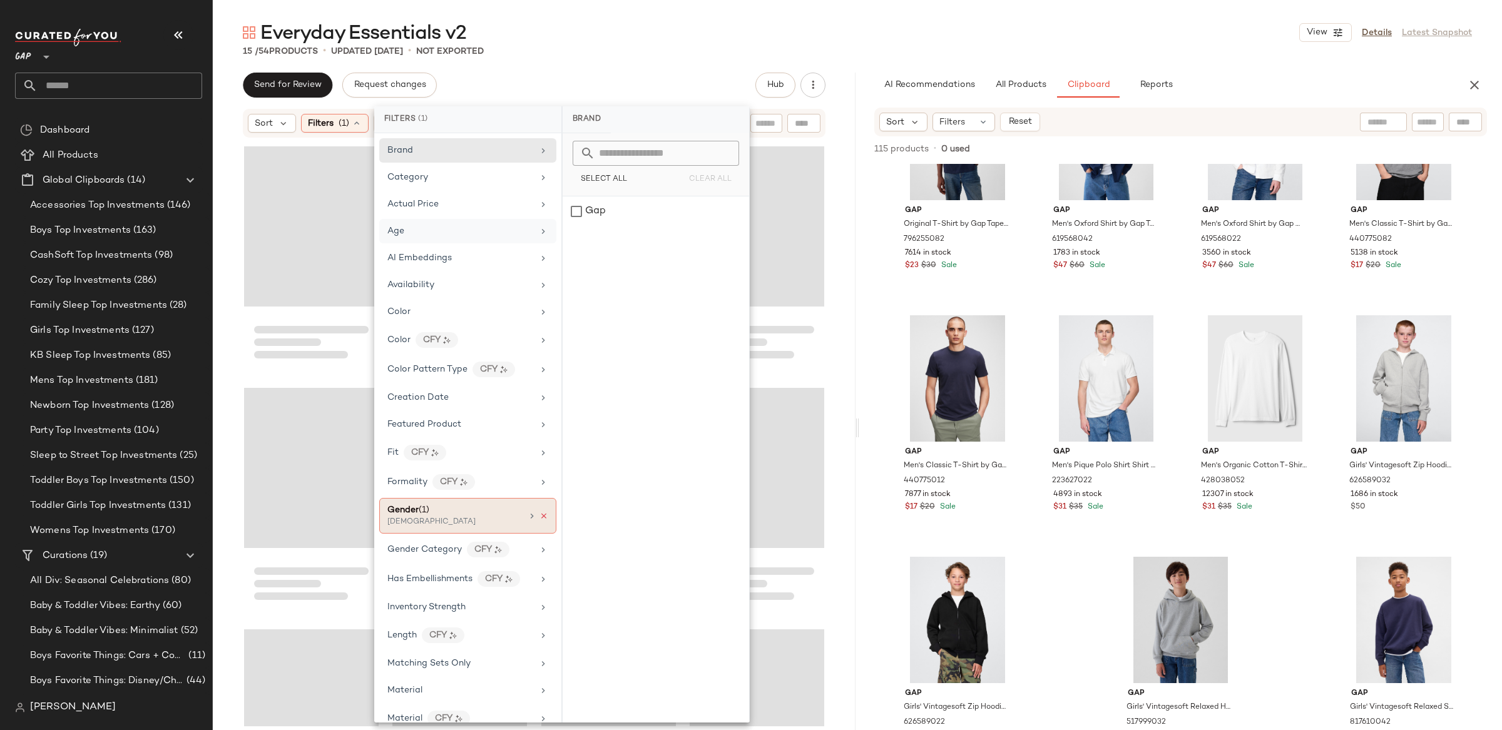
click at [539, 521] on icon at bounding box center [543, 516] width 9 height 9
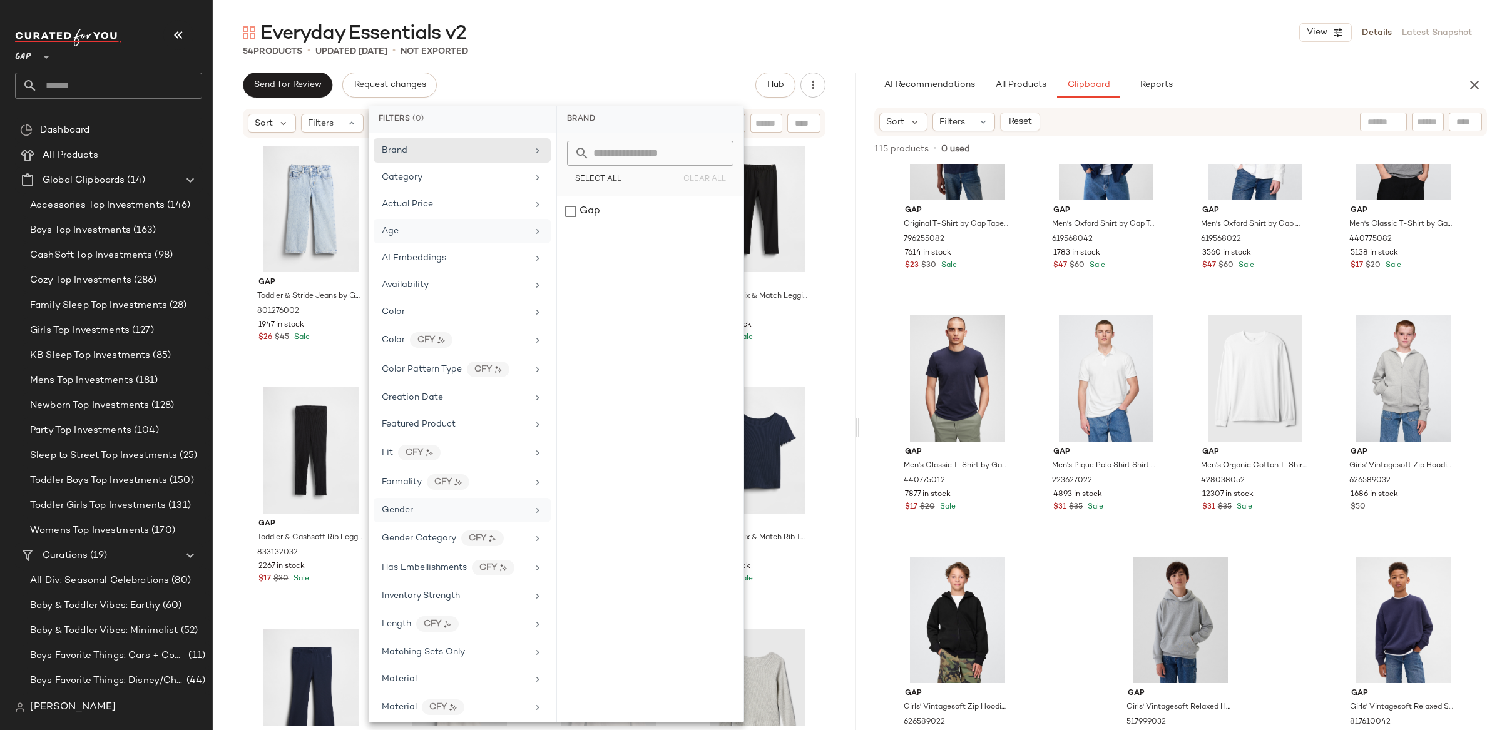
click at [235, 91] on div "Send for Review Request changes Hub" at bounding box center [534, 85] width 643 height 25
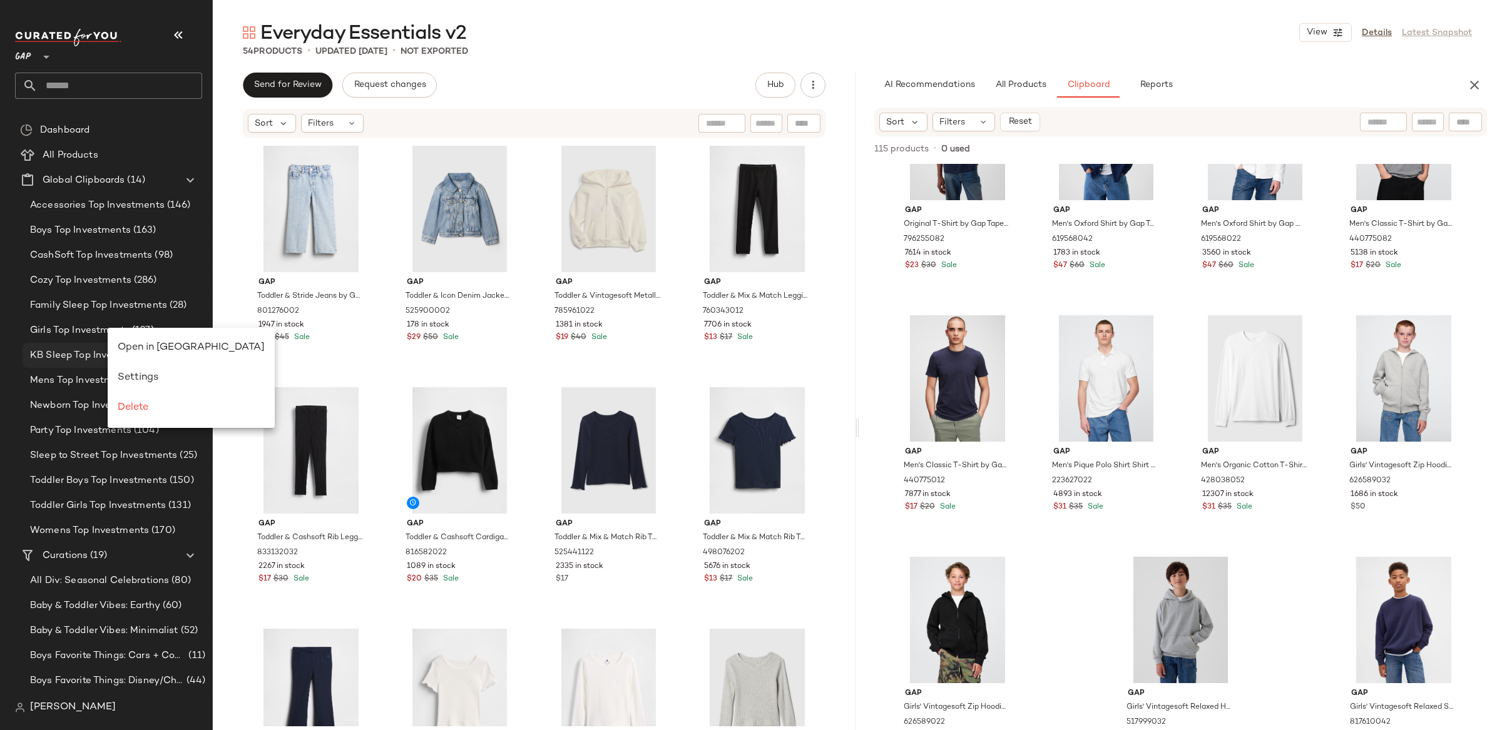
drag, startPoint x: 156, startPoint y: 344, endPoint x: 145, endPoint y: 351, distance: 13.5
click at [156, 344] on span "Open in Split View" at bounding box center [191, 347] width 147 height 11
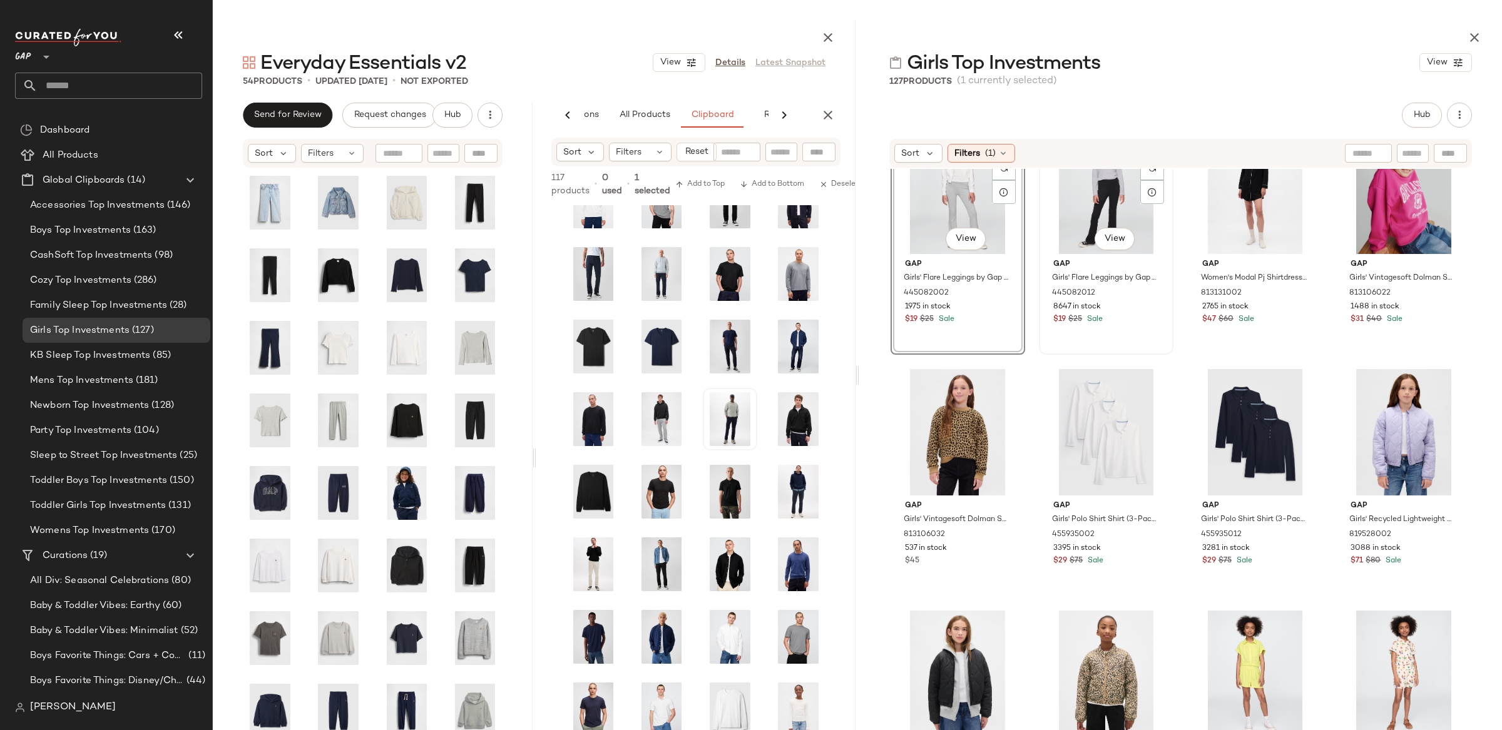
scroll to position [1750, 0]
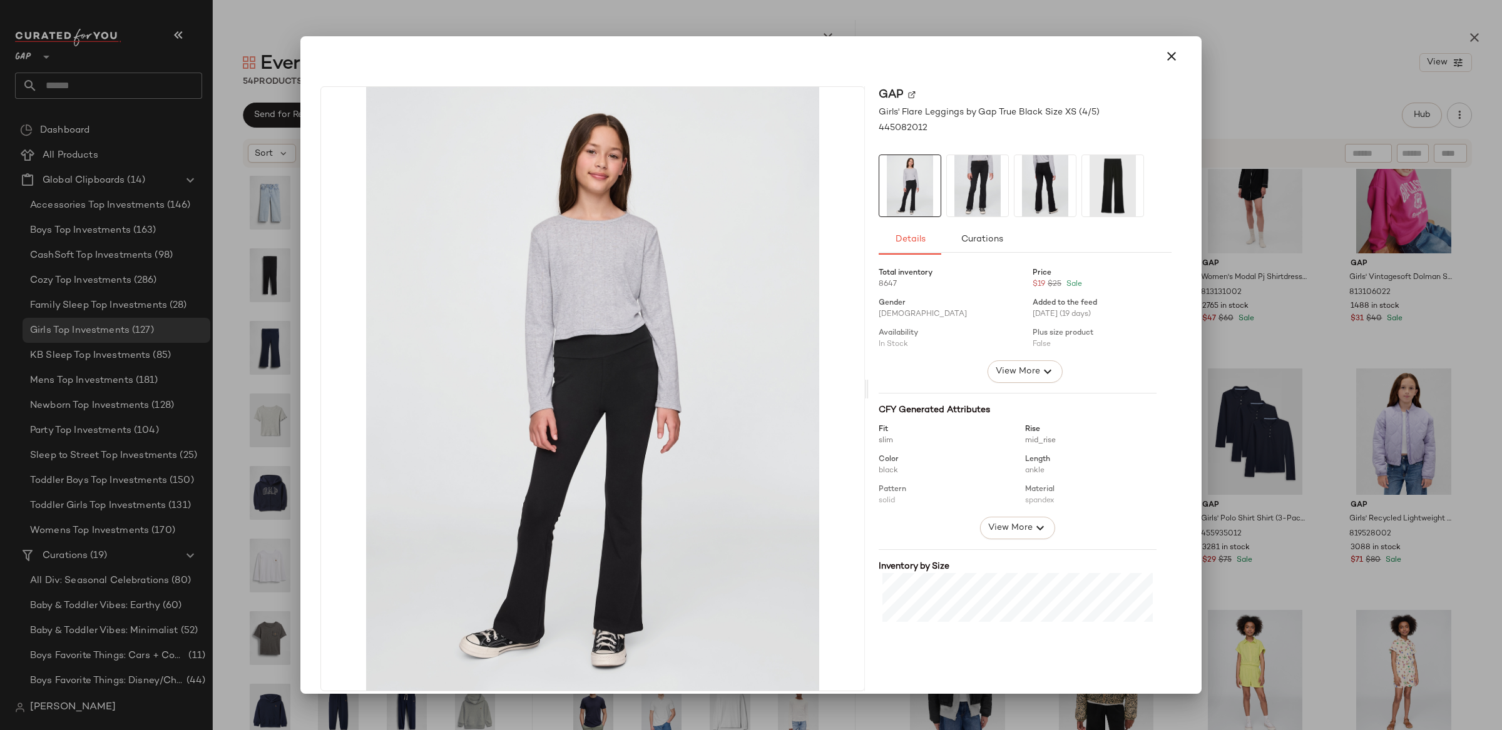
click at [1168, 59] on icon "button" at bounding box center [1171, 56] width 15 height 15
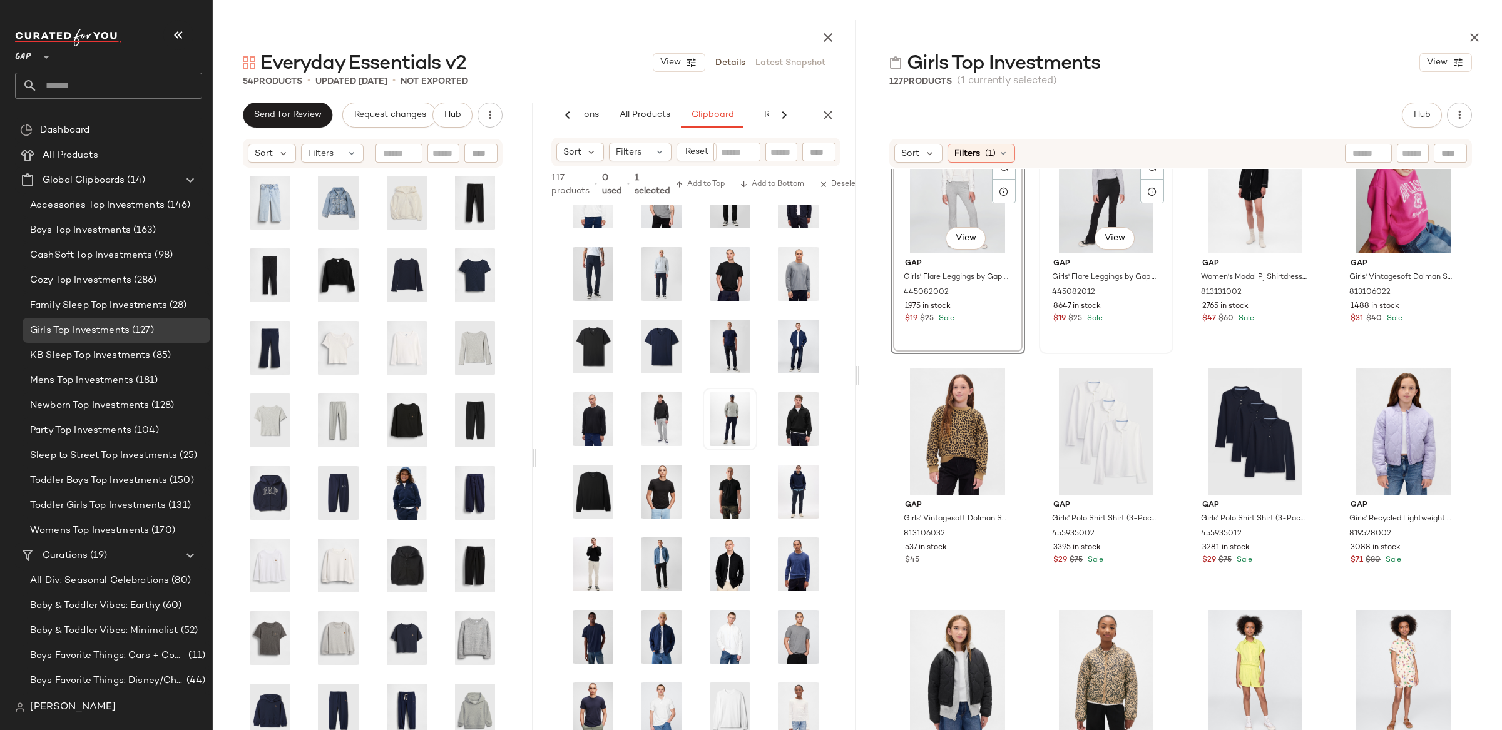
click at [1140, 217] on div "#30 View" at bounding box center [1106, 190] width 126 height 126
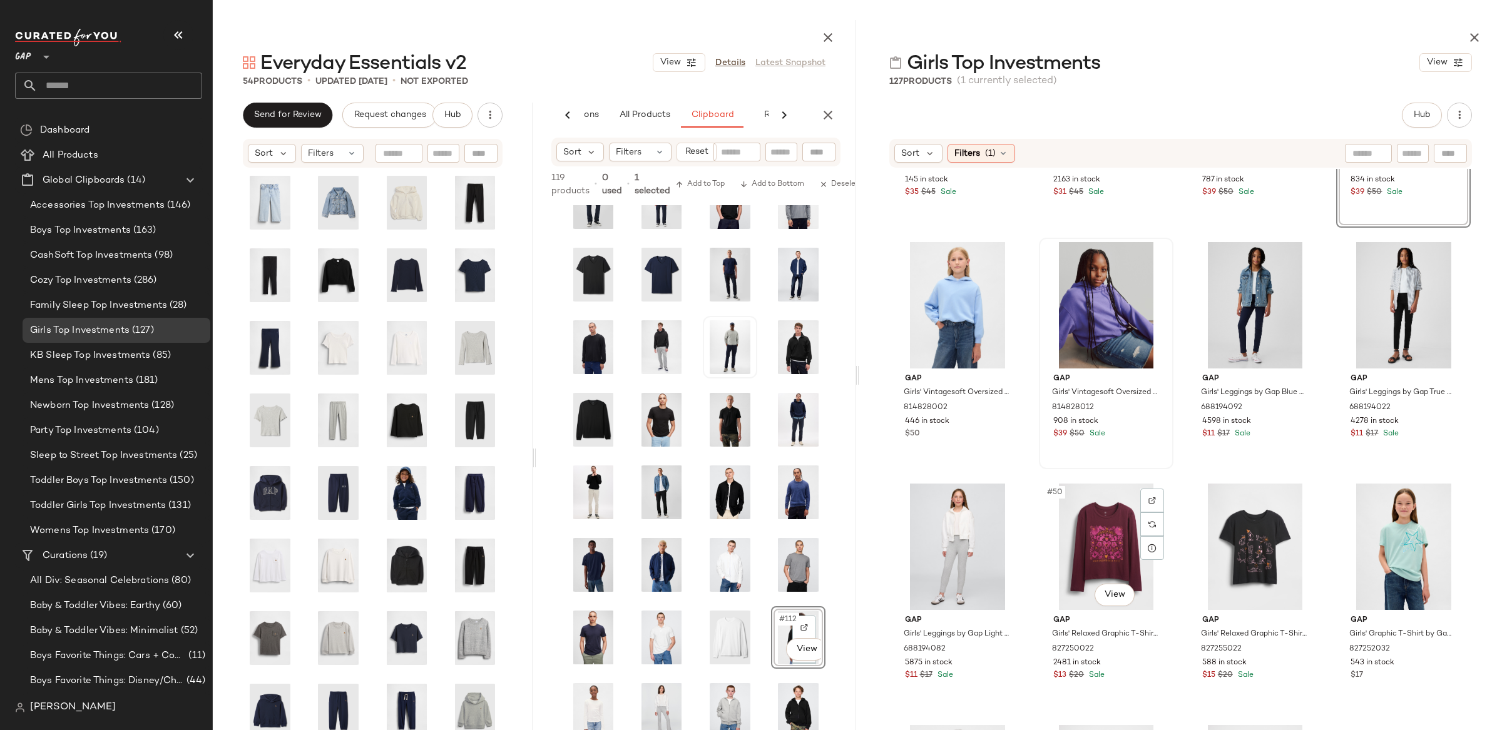
scroll to position [2600, 0]
click at [1491, 34] on div at bounding box center [1180, 35] width 643 height 30
click at [1483, 38] on button "button" at bounding box center [1474, 37] width 25 height 25
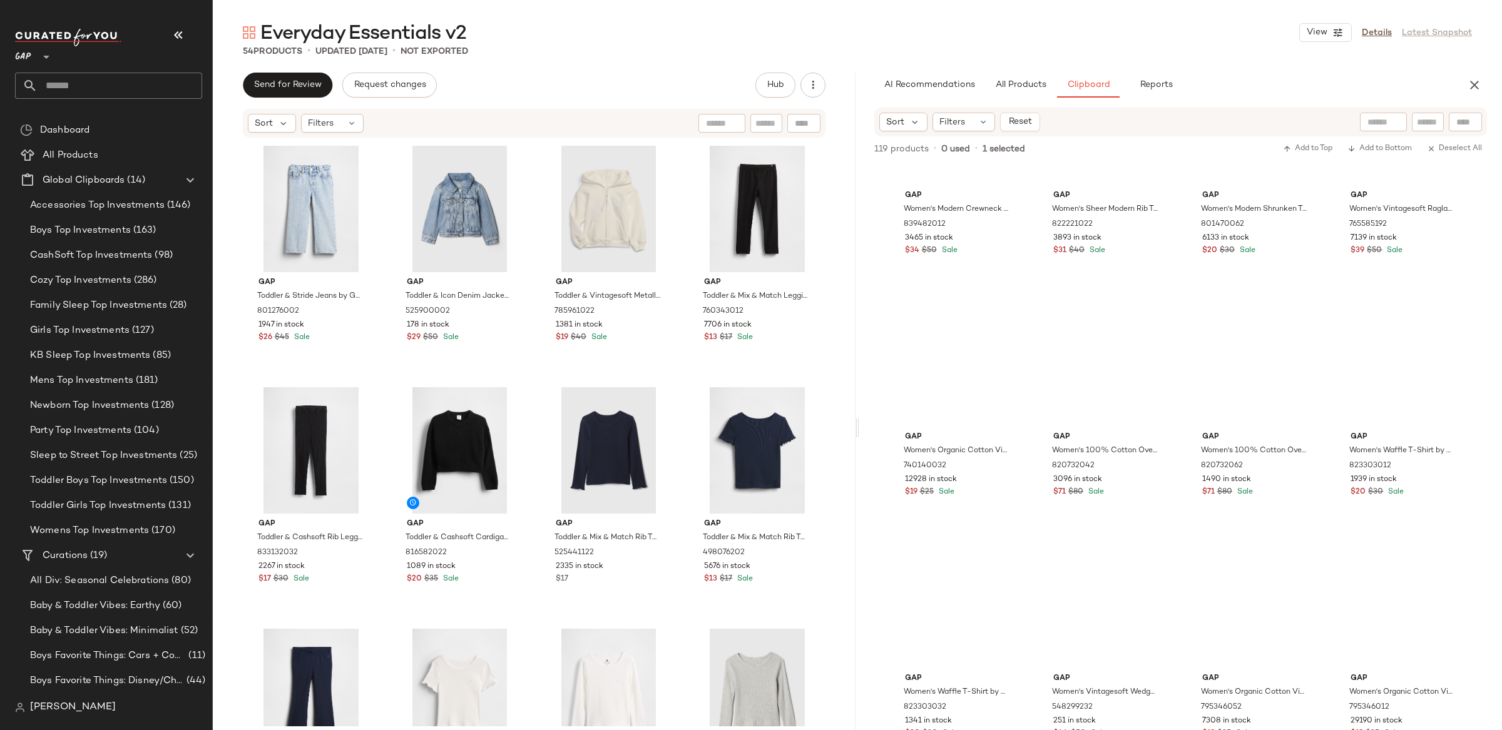
scroll to position [1449, 0]
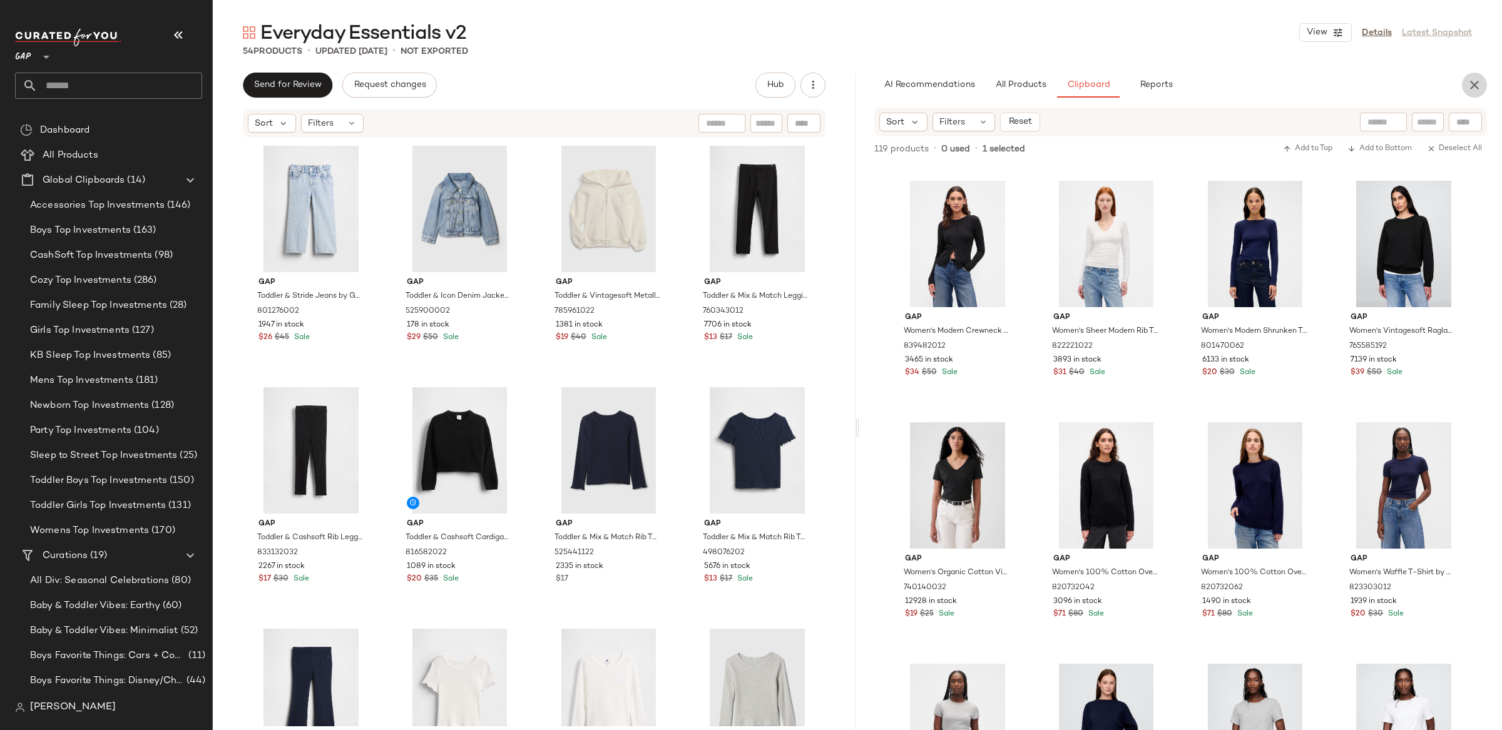
drag, startPoint x: 1473, startPoint y: 84, endPoint x: 1463, endPoint y: 84, distance: 10.7
click at [1473, 84] on icon "button" at bounding box center [1474, 85] width 15 height 15
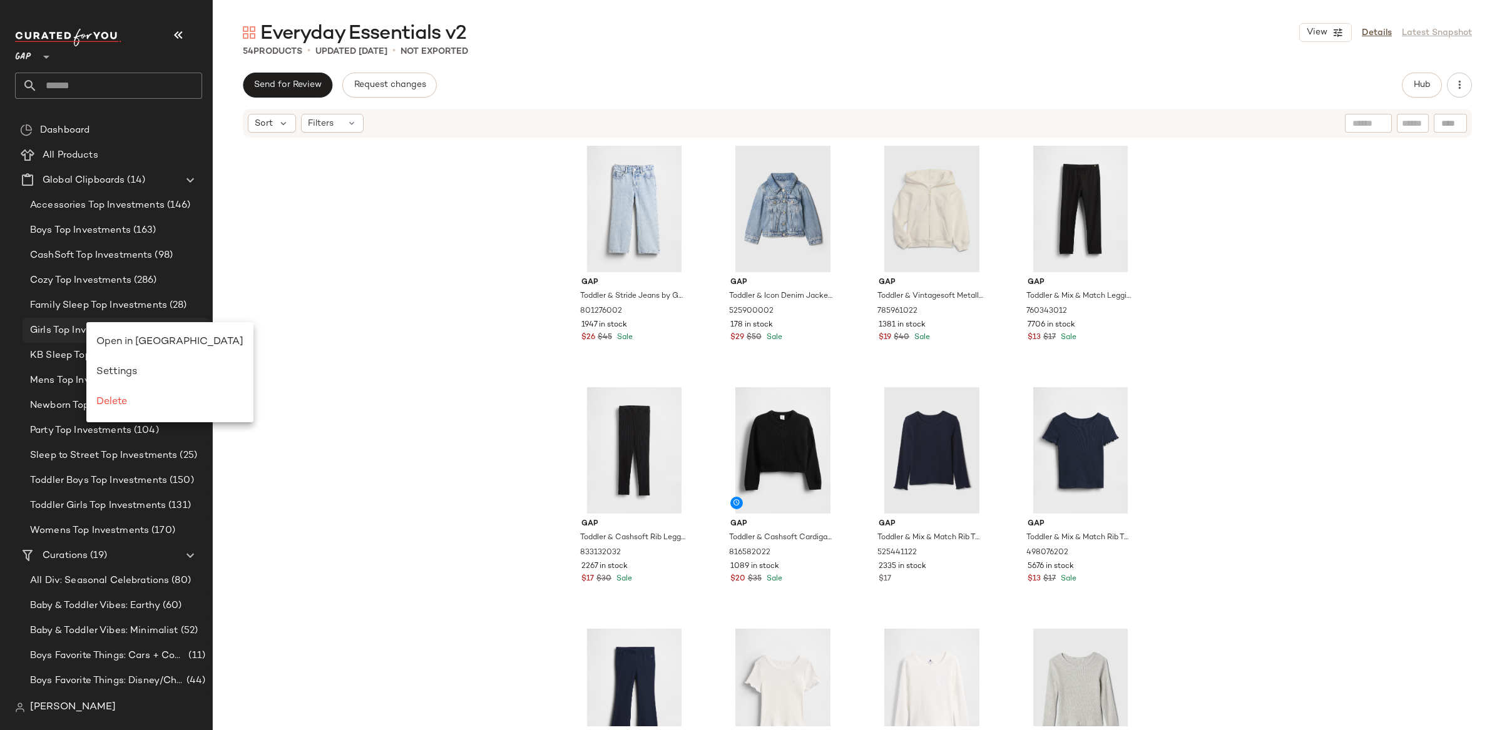
drag, startPoint x: 134, startPoint y: 334, endPoint x: 126, endPoint y: 341, distance: 11.1
click at [134, 334] on div "Open in Split View" at bounding box center [169, 342] width 167 height 30
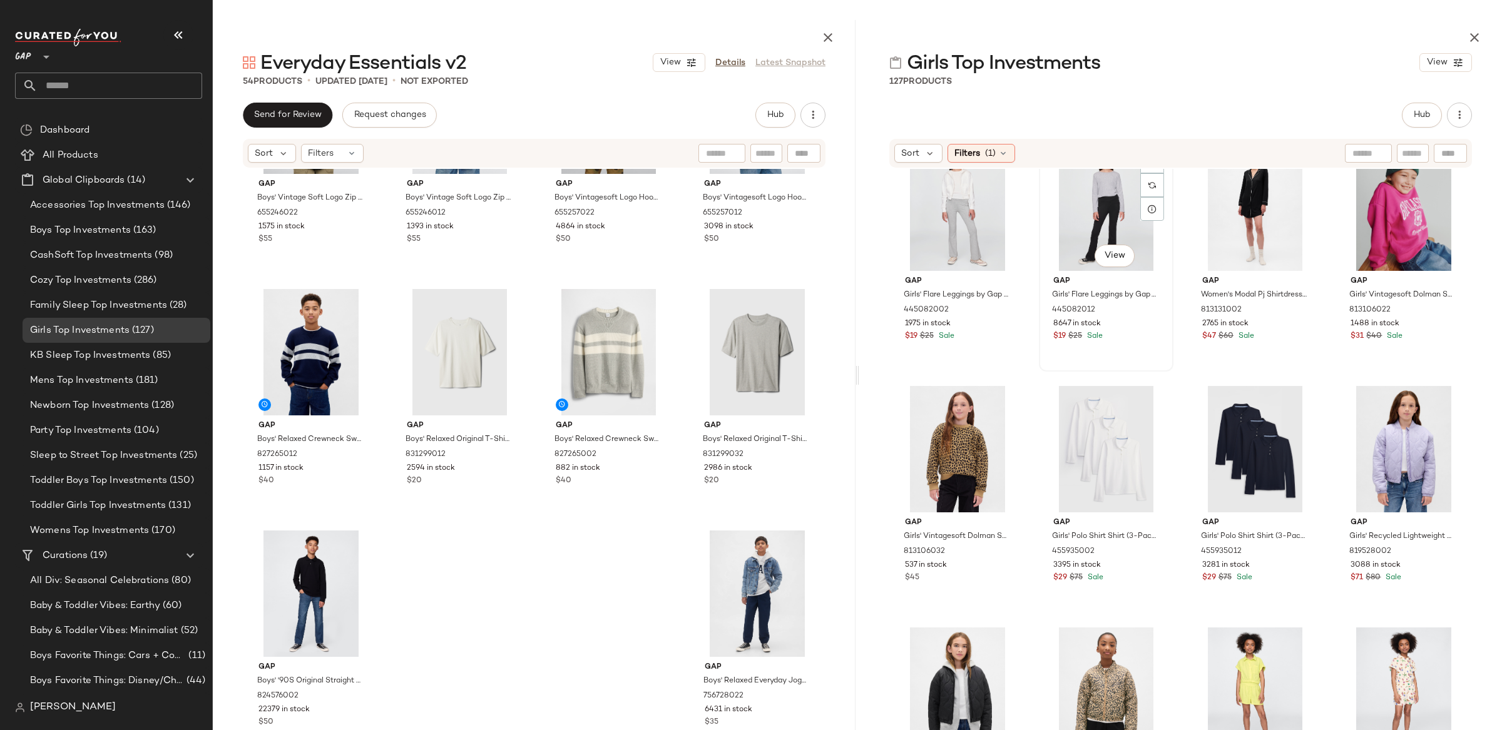
scroll to position [1728, 0]
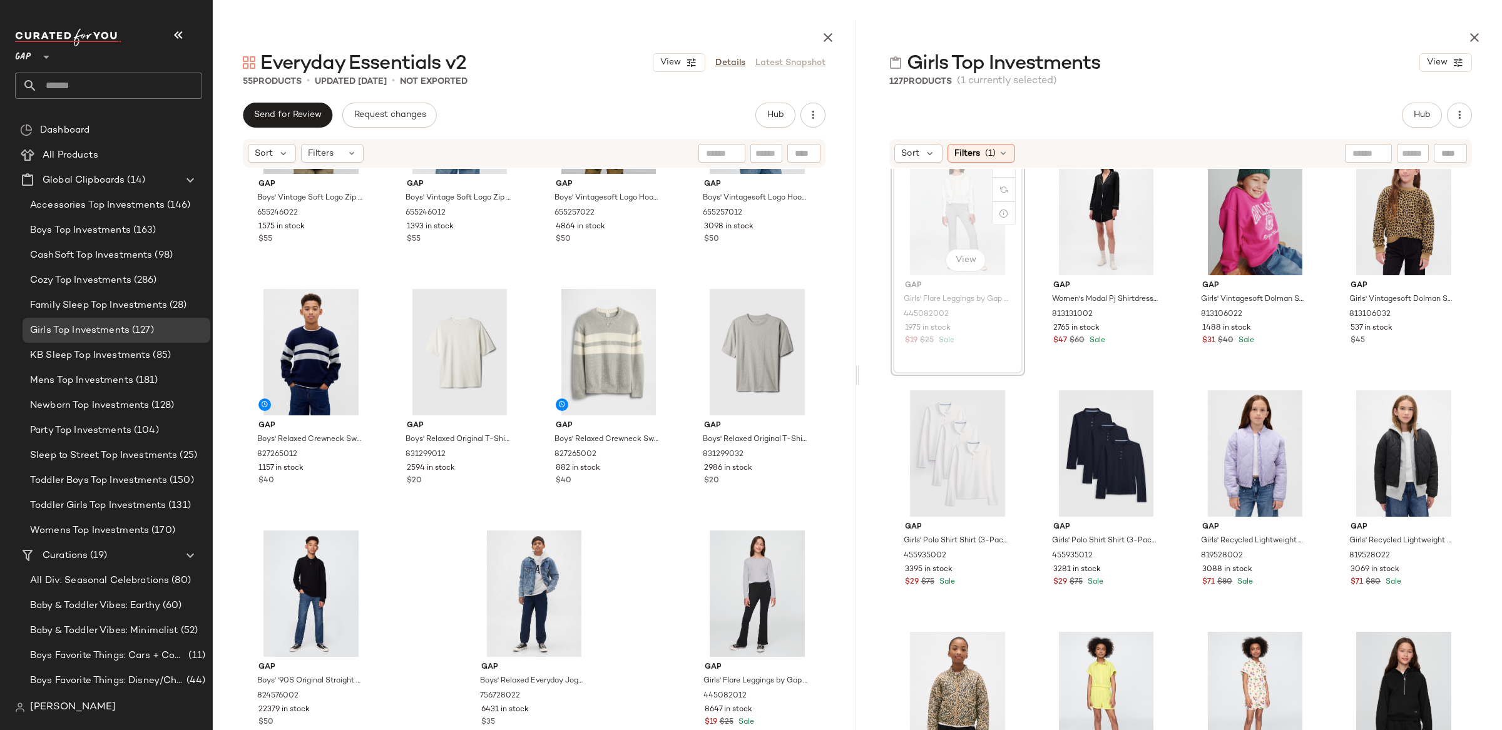
scroll to position [1724, 0]
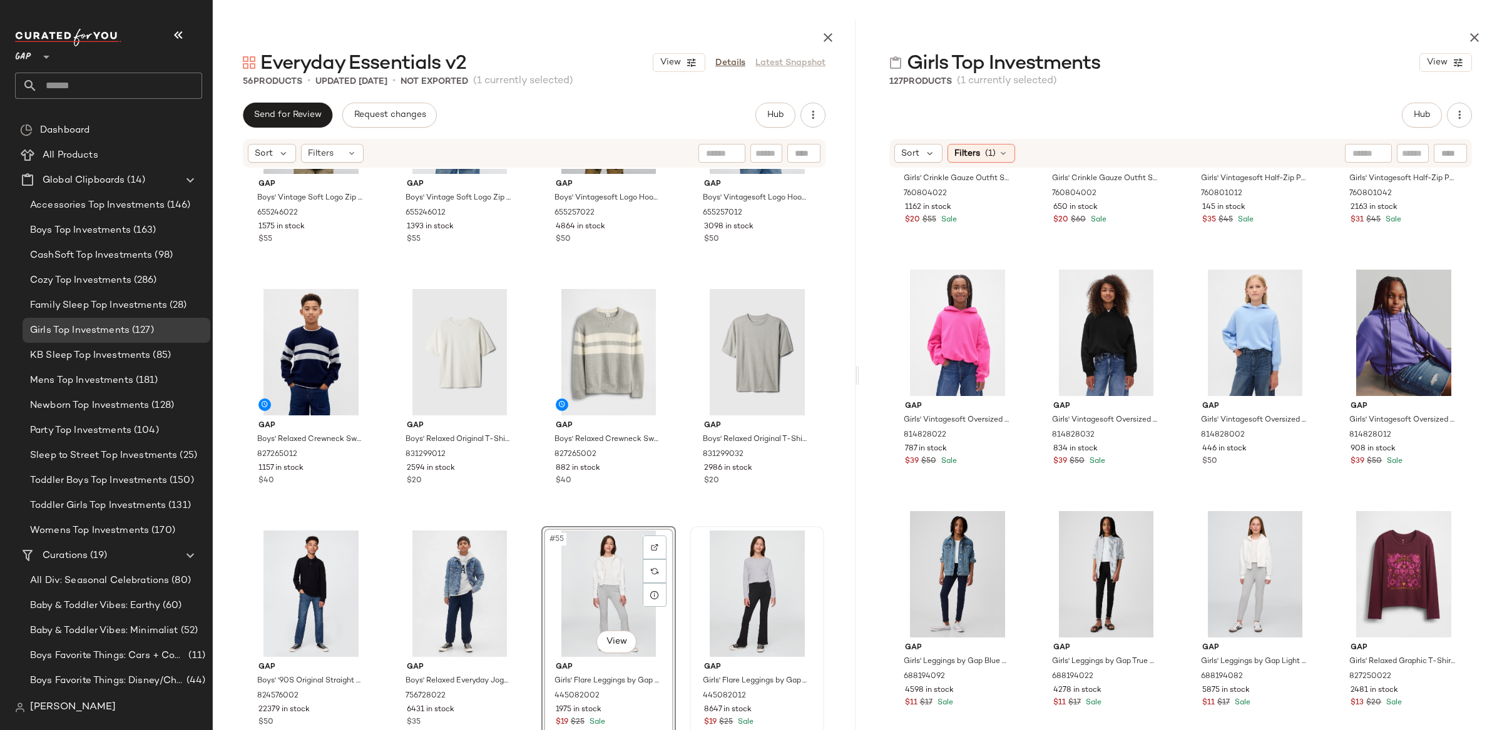
scroll to position [2327, 0]
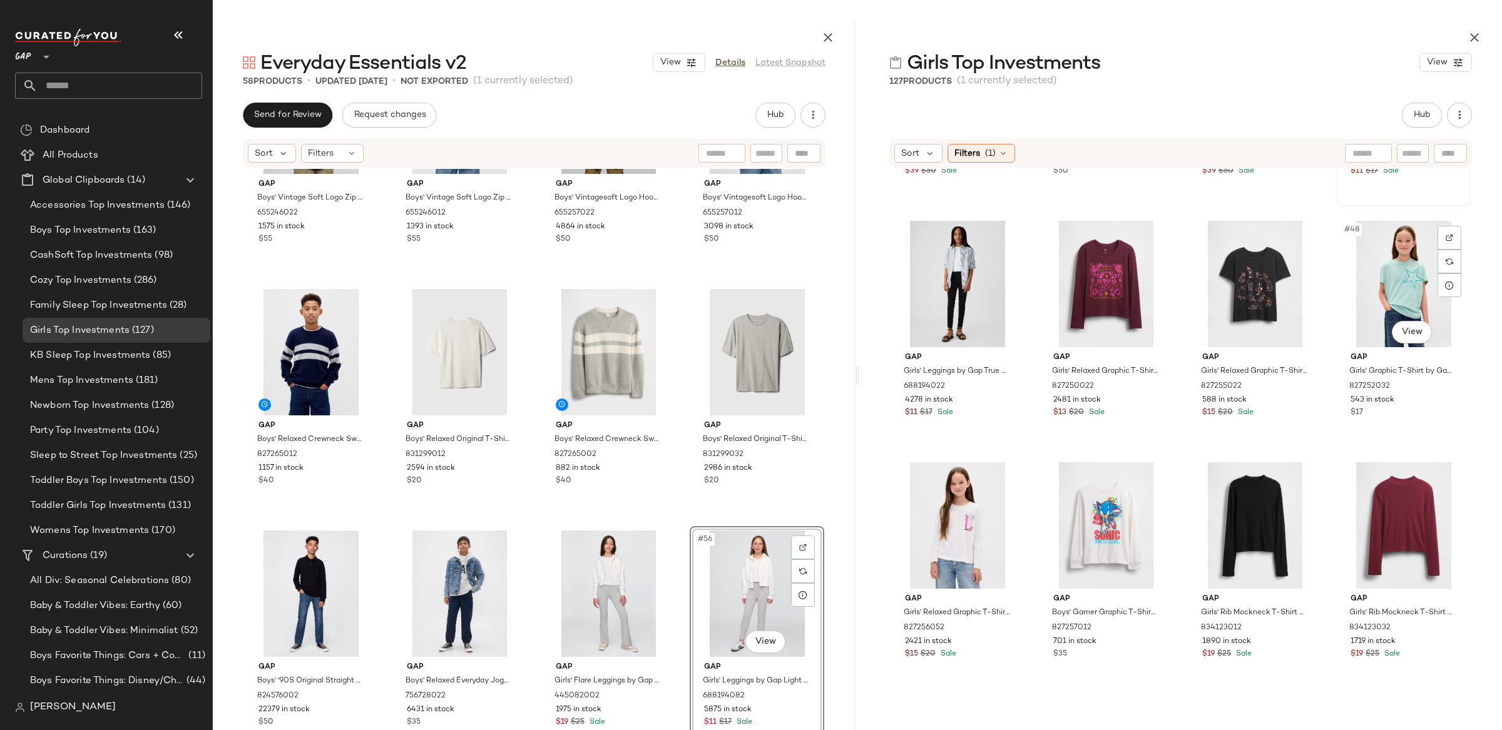
scroll to position [2739, 0]
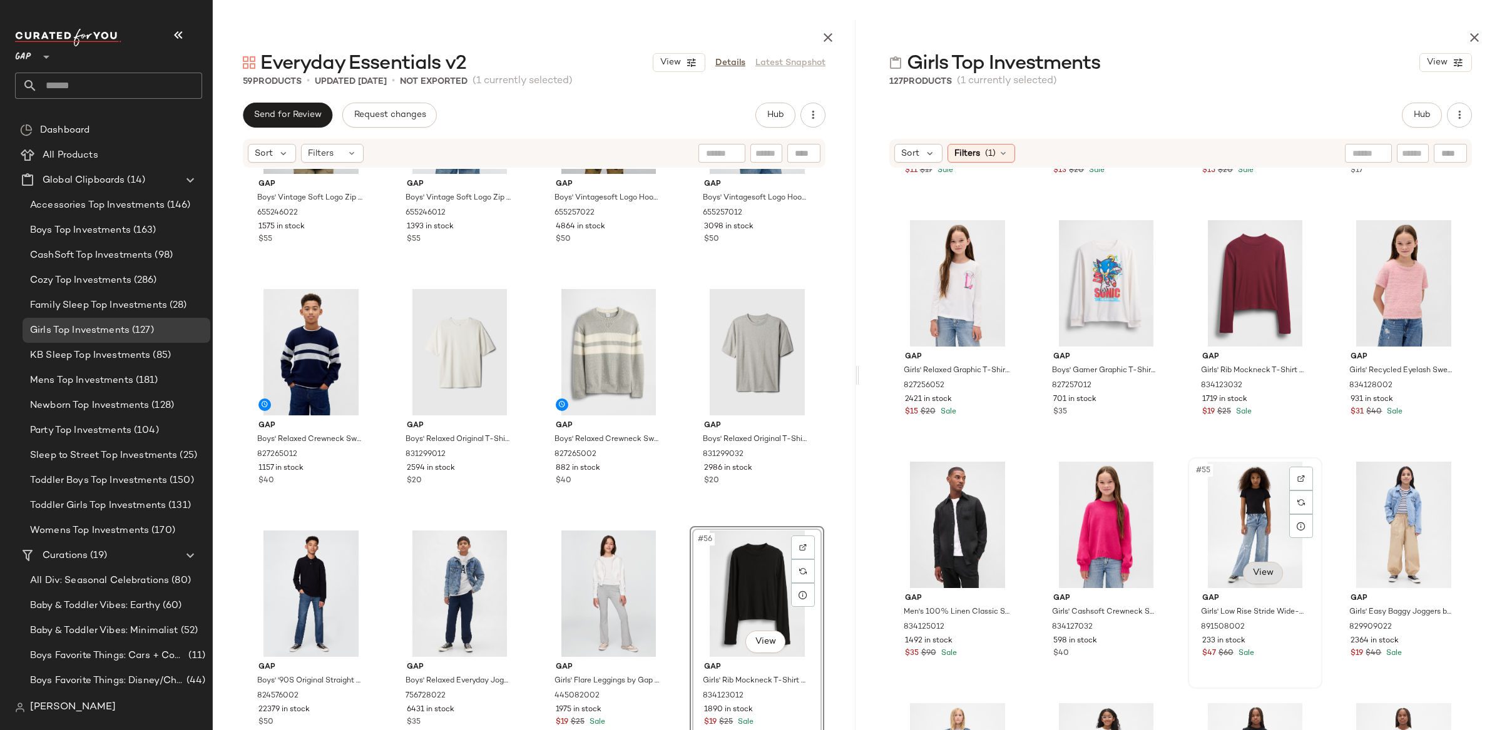
scroll to position [2927, 0]
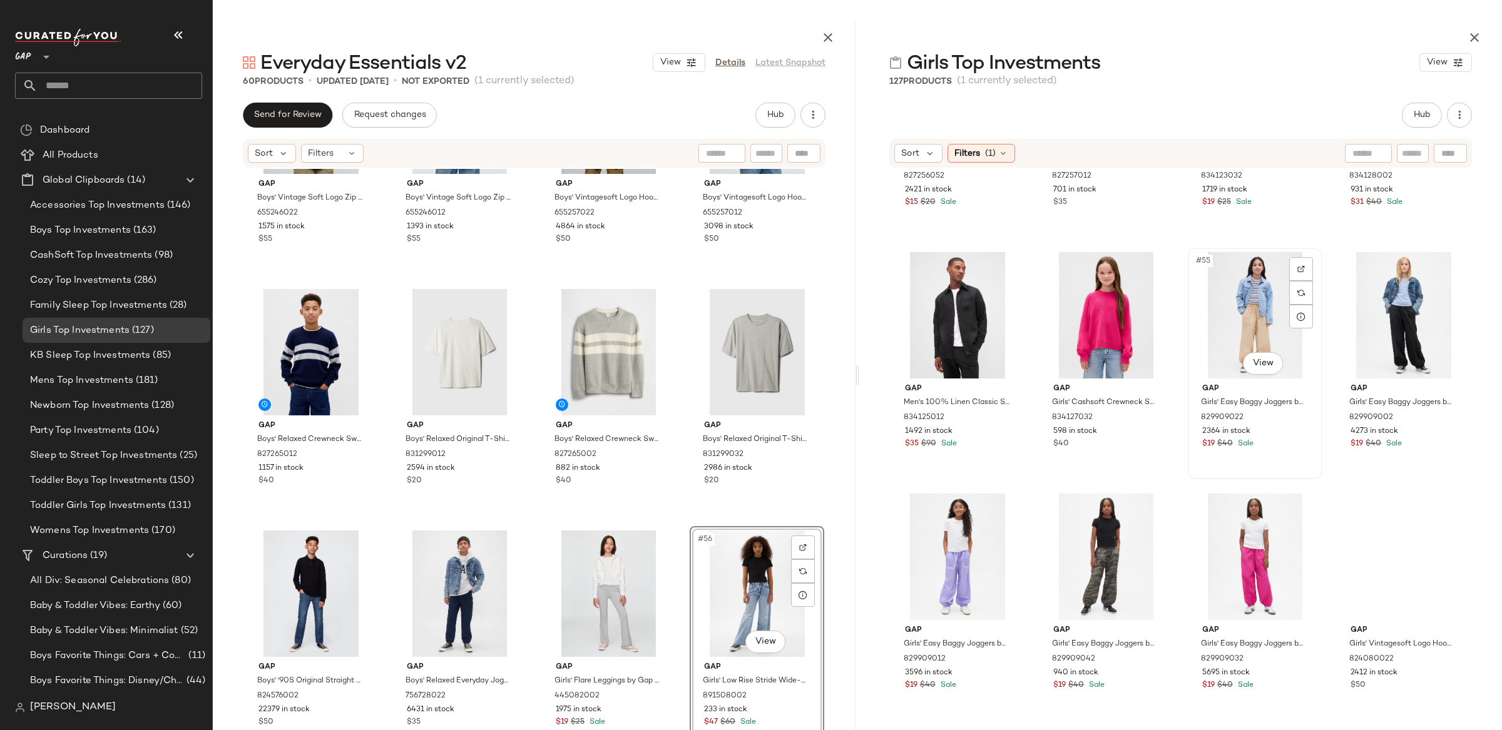
scroll to position [3079, 0]
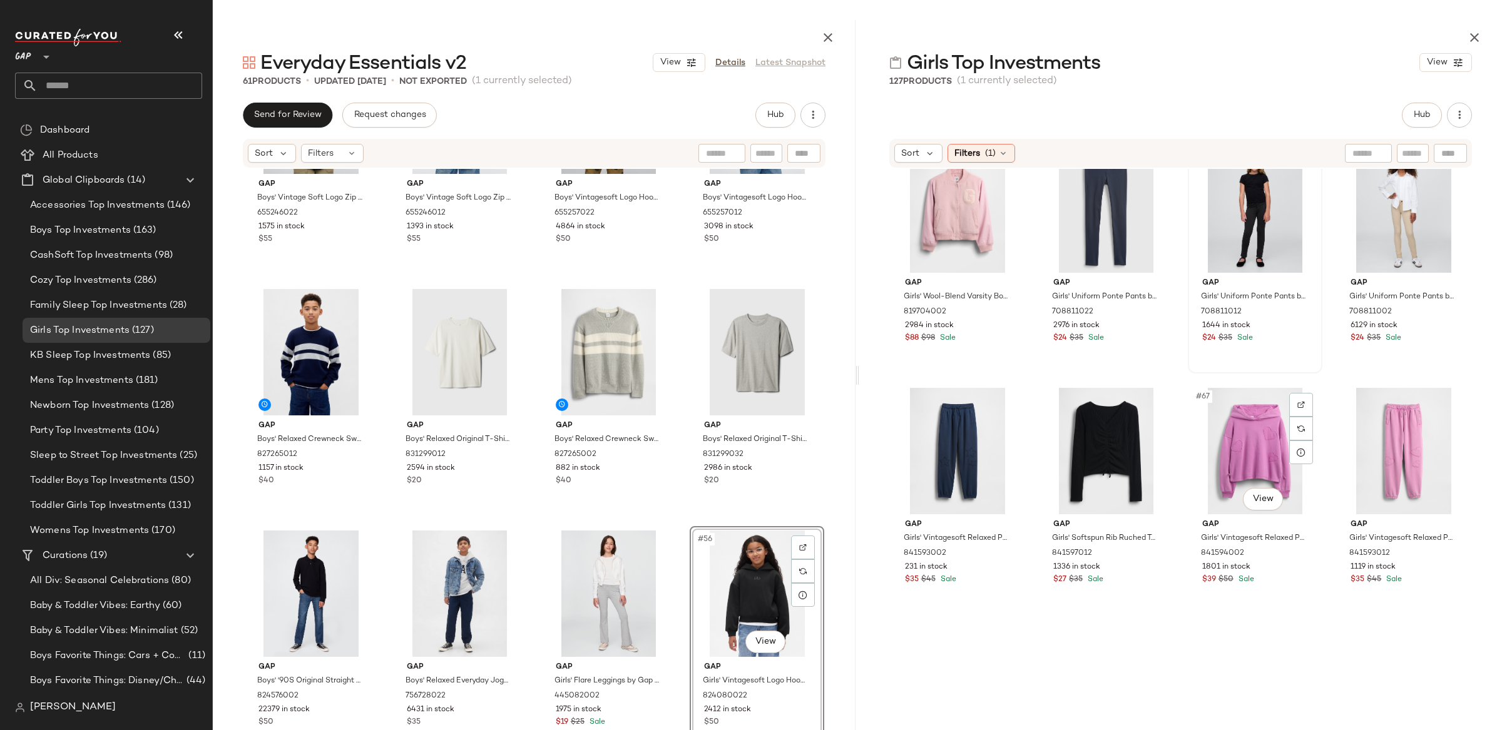
scroll to position [3668, 0]
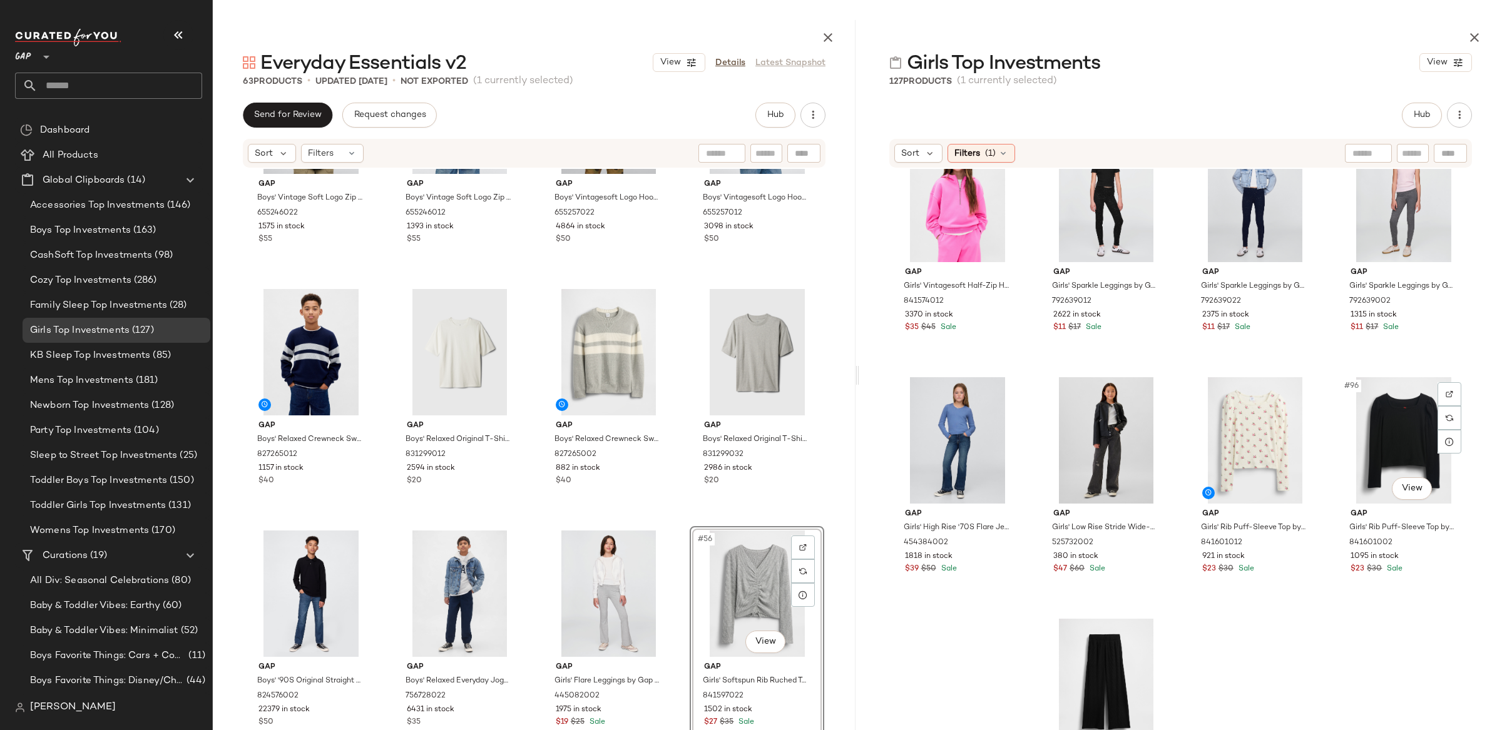
scroll to position [5477, 0]
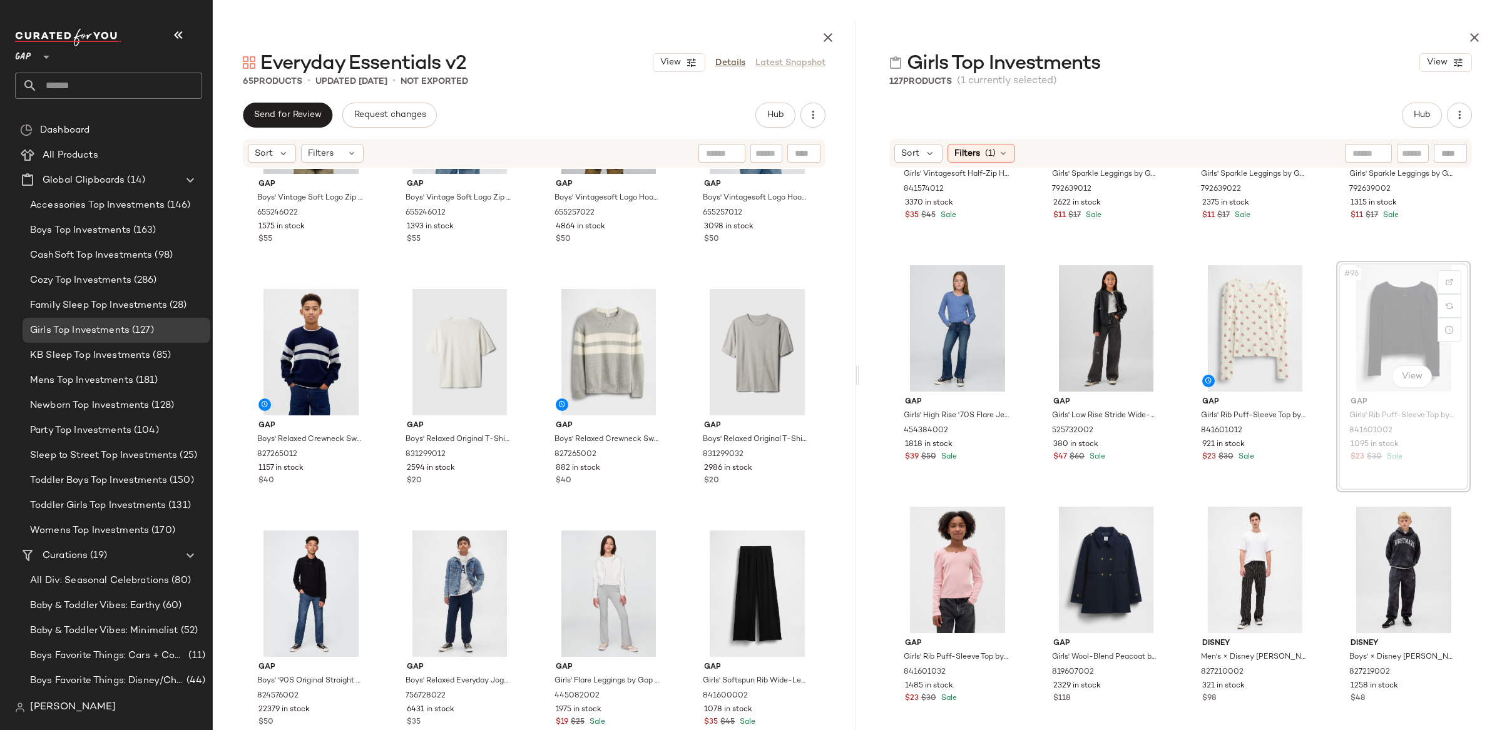
scroll to position [5475, 0]
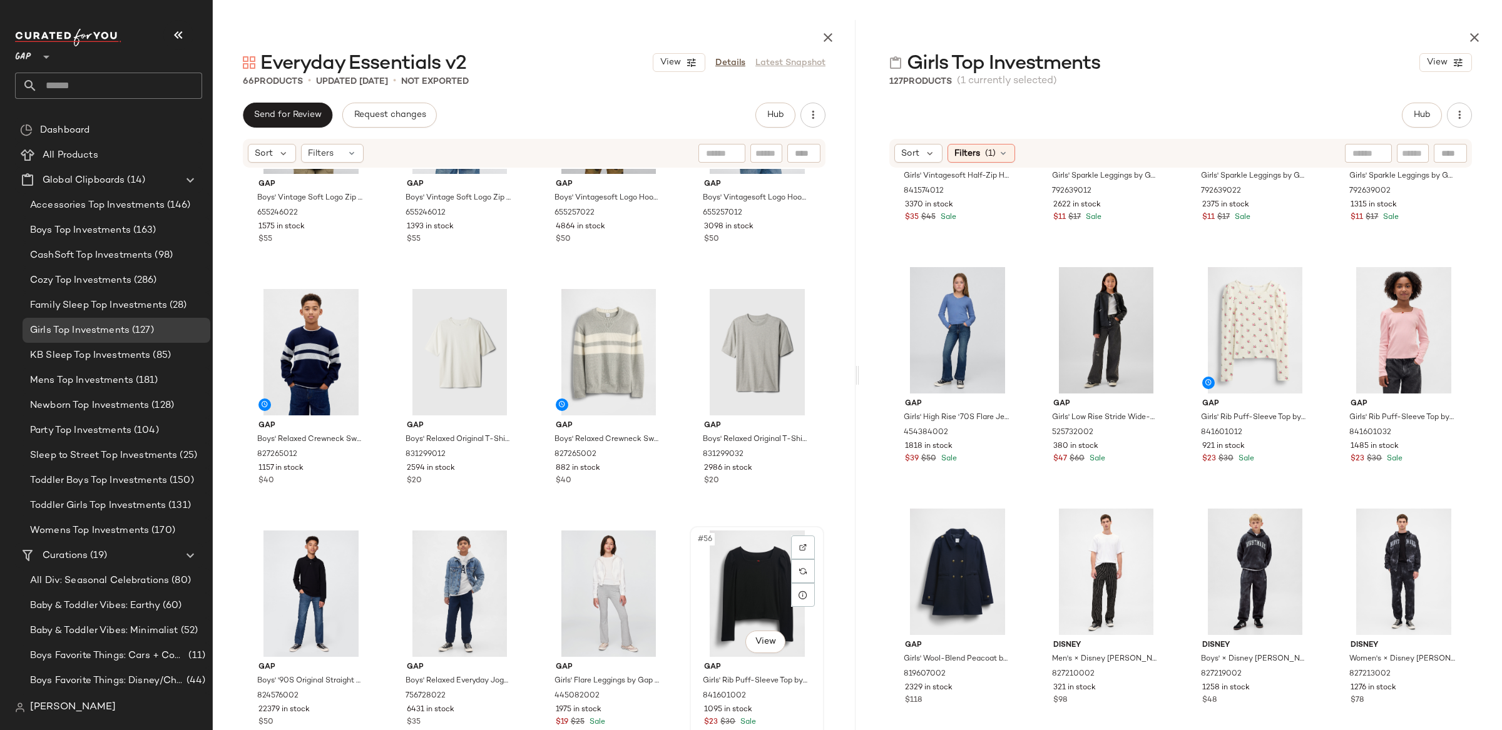
click at [772, 577] on div "#56 View" at bounding box center [757, 594] width 126 height 126
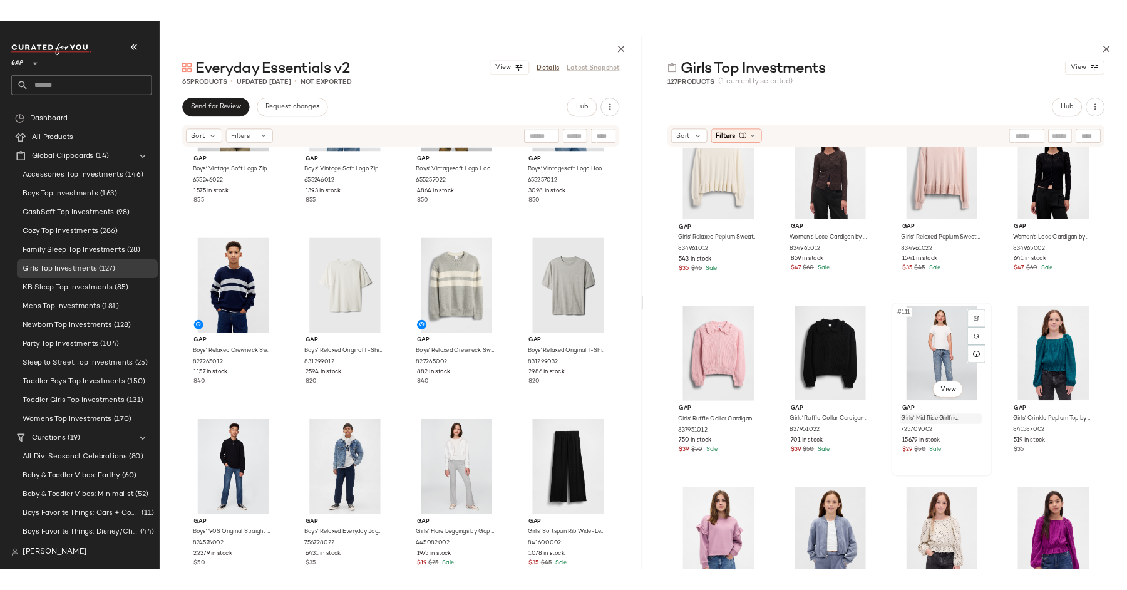
scroll to position [6419, 0]
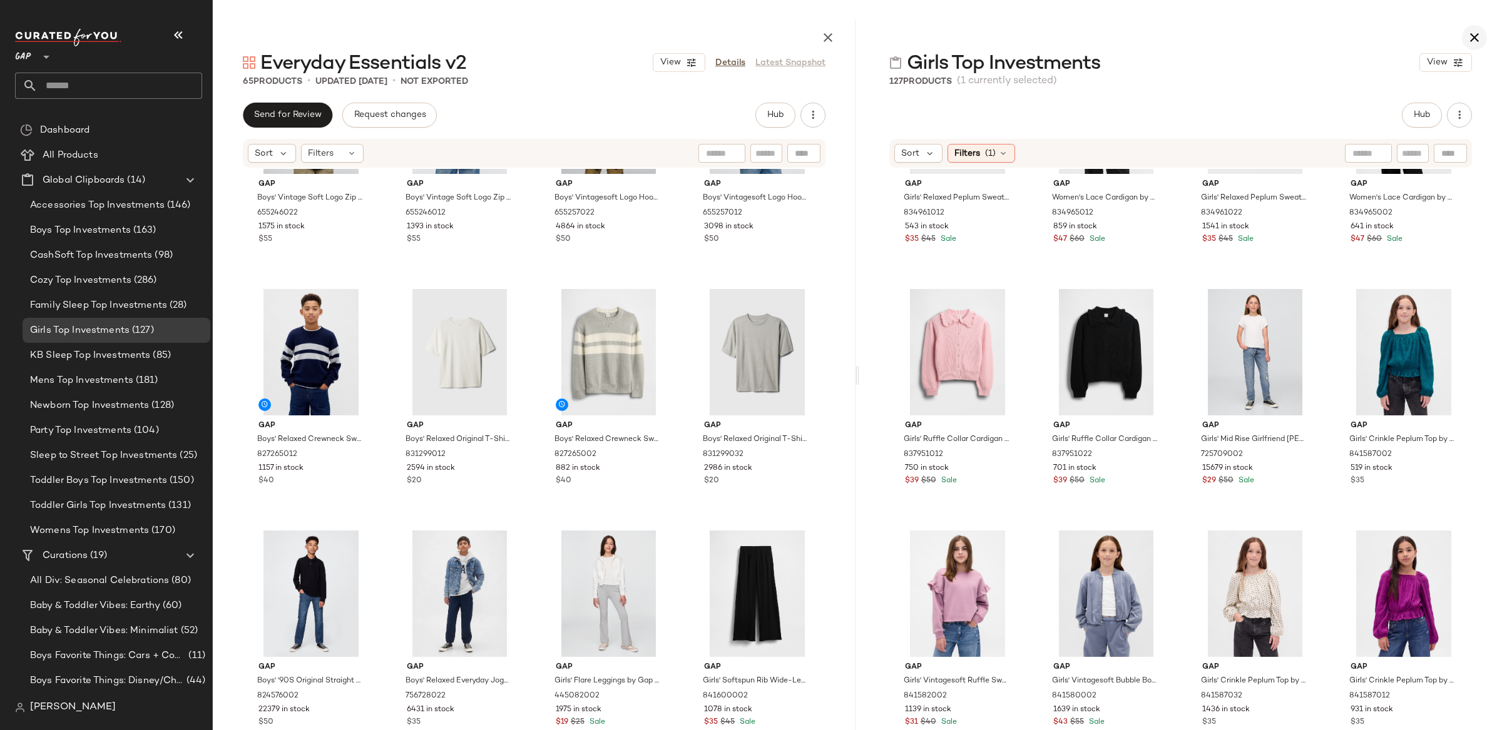
drag, startPoint x: 1461, startPoint y: 31, endPoint x: 1468, endPoint y: 35, distance: 7.8
click at [1461, 31] on div at bounding box center [1180, 35] width 643 height 30
drag, startPoint x: 1472, startPoint y: 36, endPoint x: 1466, endPoint y: 38, distance: 6.5
click at [1471, 36] on icon "button" at bounding box center [1474, 37] width 15 height 15
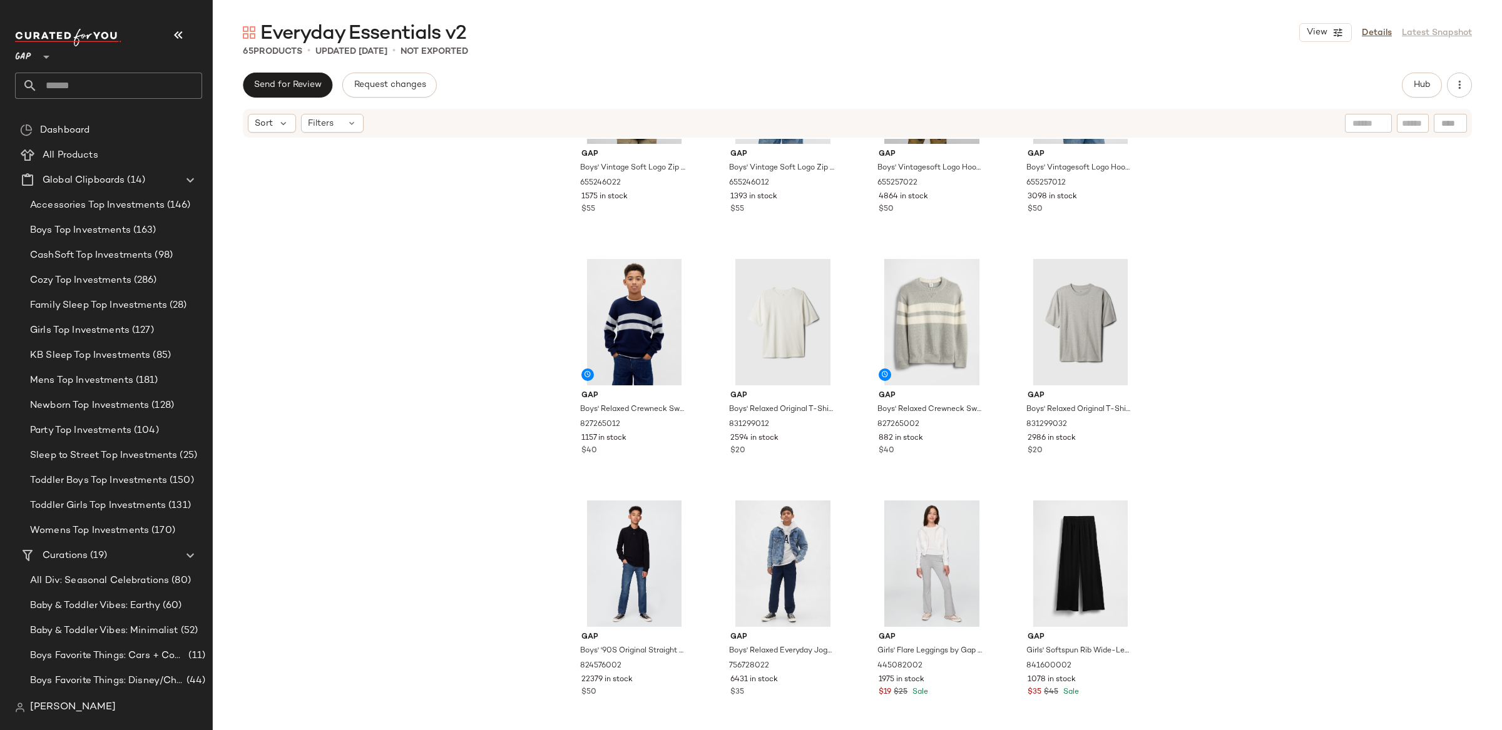
scroll to position [2796, 0]
